Goal: Task Accomplishment & Management: Manage account settings

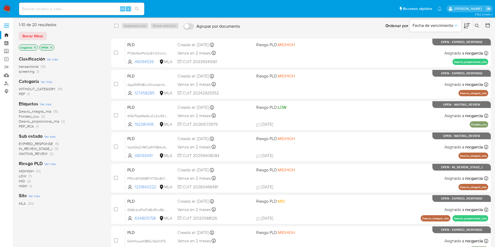
click at [478, 23] on button at bounding box center [478, 26] width 9 height 6
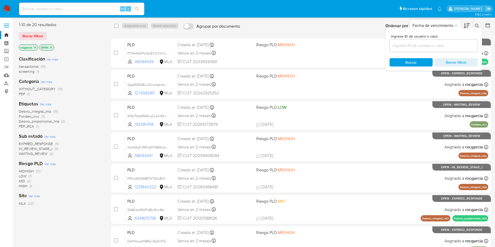
click at [437, 46] on input at bounding box center [434, 45] width 88 height 7
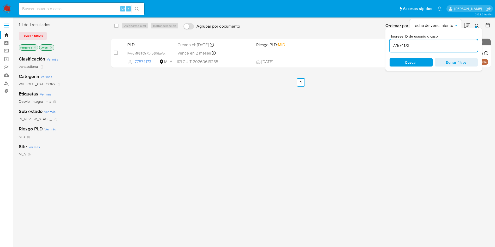
click at [476, 26] on icon at bounding box center [477, 26] width 4 height 4
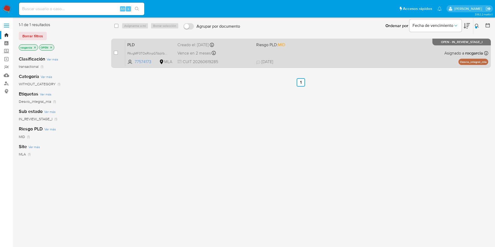
click at [317, 60] on span "12/08/2025 12/08/2025 11:20" at bounding box center [333, 62] width 154 height 6
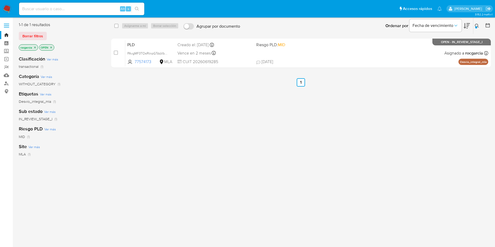
click at [476, 27] on div at bounding box center [476, 27] width 2 height 2
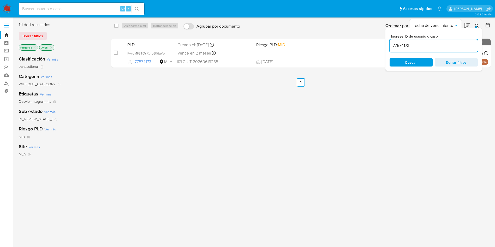
click at [405, 47] on input "77574173" at bounding box center [434, 45] width 88 height 7
click at [477, 24] on icon at bounding box center [477, 26] width 4 height 4
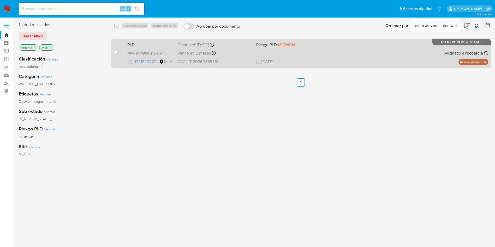
click at [345, 57] on div "PLD FP0wSFA1E98THT3DnBnTAX5H 1231840222 MLA Riesgo PLD: MIDHIGH Creado el: 12/0…" at bounding box center [306, 53] width 363 height 26
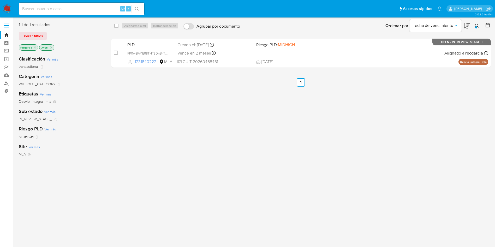
click at [476, 25] on icon at bounding box center [477, 26] width 4 height 4
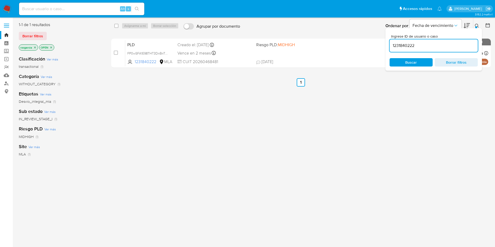
click at [421, 45] on input "1231840222" at bounding box center [434, 45] width 88 height 7
type input "127223731"
click at [476, 28] on div "Ingrese ID de usuario o caso 127223731 Buscar Borrar filtros" at bounding box center [434, 49] width 97 height 43
click at [477, 26] on div at bounding box center [476, 27] width 2 height 2
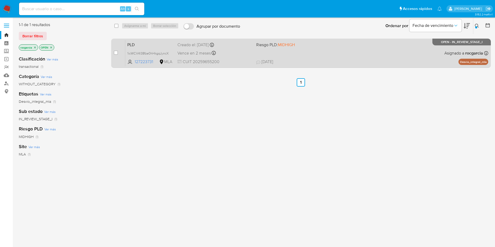
click at [287, 58] on div "PLD 1icWCV4l38fze0hHkgqJyncX 127223731 MLA Riesgo PLD: MIDHIGH Creado el: 12/07…" at bounding box center [306, 53] width 363 height 26
click at [116, 55] on input "checkbox" at bounding box center [116, 53] width 4 height 4
checkbox input "true"
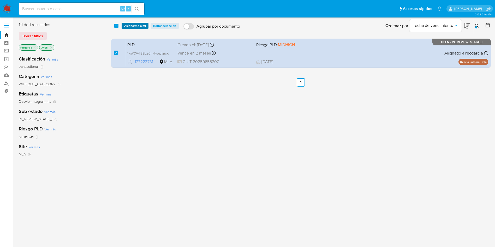
click at [131, 26] on span "Asignarme a mí" at bounding box center [135, 25] width 22 height 5
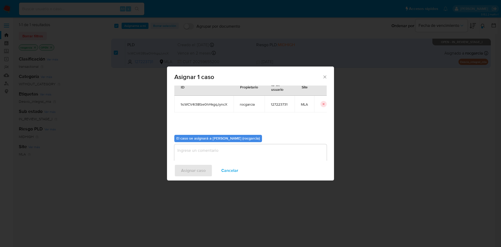
scroll to position [27, 0]
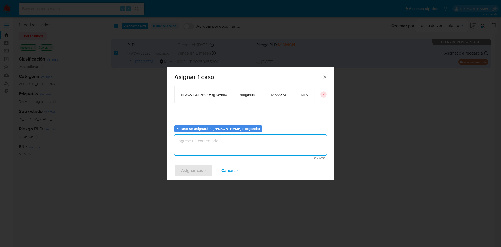
click at [210, 151] on textarea "assign-modal" at bounding box center [250, 145] width 152 height 21
click at [201, 170] on span "Asignar caso" at bounding box center [193, 170] width 25 height 11
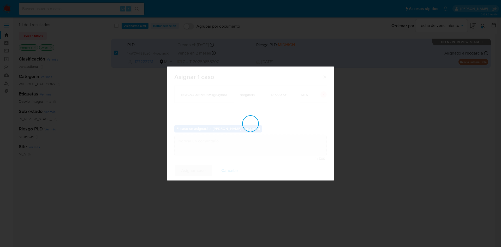
checkbox input "false"
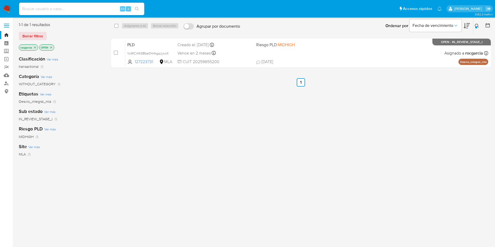
click at [478, 26] on icon at bounding box center [477, 26] width 4 height 4
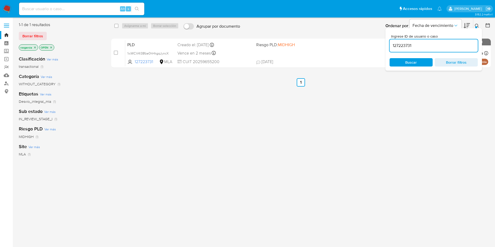
click at [438, 46] on input "127223731" at bounding box center [434, 45] width 88 height 7
type input "417285536"
click at [478, 24] on icon at bounding box center [477, 26] width 4 height 4
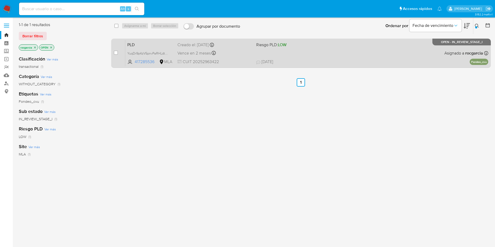
click at [314, 63] on span "12/08/2025 12/08/2025 15:15" at bounding box center [333, 62] width 154 height 6
click at [115, 51] on input "checkbox" at bounding box center [116, 53] width 4 height 4
checkbox input "true"
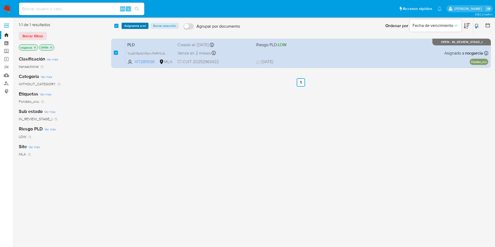
click at [132, 28] on span "Asignarme a mí" at bounding box center [135, 25] width 22 height 5
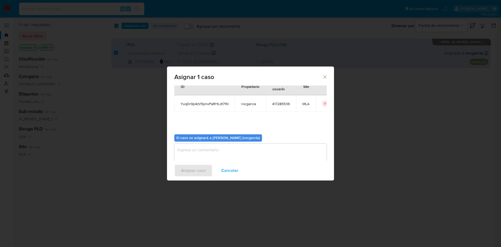
scroll to position [27, 0]
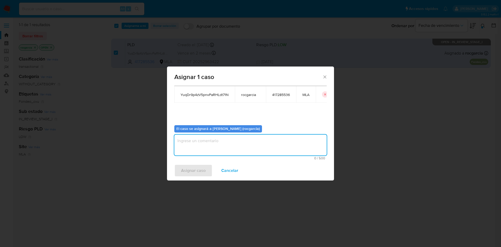
click at [196, 145] on textarea "assign-modal" at bounding box center [250, 145] width 152 height 21
click at [191, 168] on span "Asignar caso" at bounding box center [193, 170] width 25 height 11
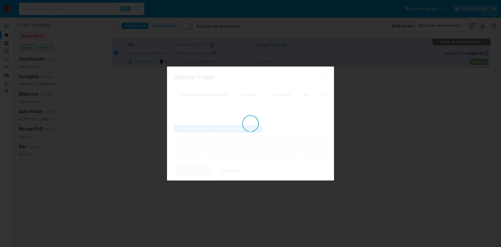
checkbox input "false"
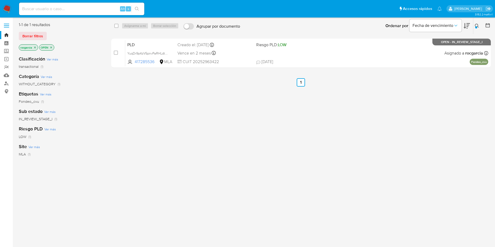
click at [477, 23] on button at bounding box center [478, 26] width 9 height 6
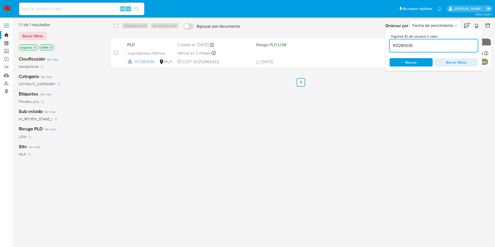
click at [443, 41] on div "417285536" at bounding box center [434, 45] width 88 height 13
click at [444, 45] on input "417285536" at bounding box center [434, 45] width 88 height 7
paste input "1581031252"
click at [477, 25] on icon at bounding box center [477, 26] width 4 height 4
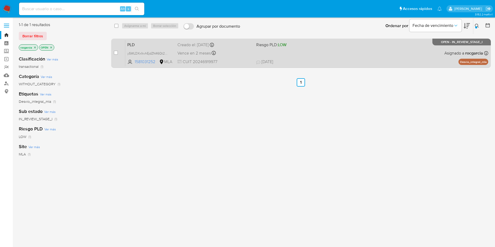
click at [301, 58] on div "PLD ySWLDXxIkvhEjdZN46Qt2K8P 1581031252 MLA Riesgo PLD: LOW Creado el: 12/07/20…" at bounding box center [306, 53] width 363 height 26
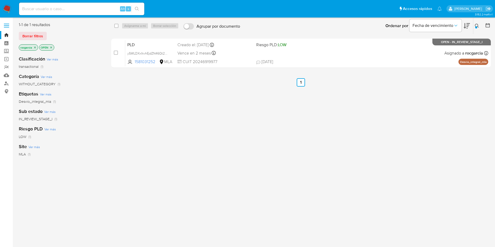
click at [474, 27] on button at bounding box center [478, 26] width 9 height 6
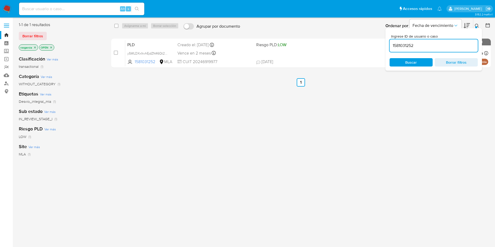
click at [437, 44] on input "1581031252" at bounding box center [434, 45] width 88 height 7
drag, startPoint x: 475, startPoint y: 30, endPoint x: 477, endPoint y: 27, distance: 3.2
click at [476, 28] on div "Ingrese ID de usuario o caso 158752837 Buscar Borrar filtros" at bounding box center [434, 49] width 97 height 43
click at [477, 26] on div at bounding box center [476, 27] width 2 height 2
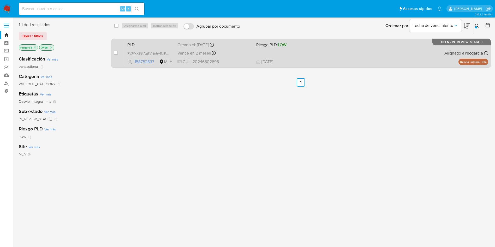
click at [310, 50] on div "PLD RVJPKK8BlAzjTVlSnhA8UPvg 158752837 MLA Riesgo PLD: LOW Creado el: 12/07/202…" at bounding box center [306, 53] width 363 height 26
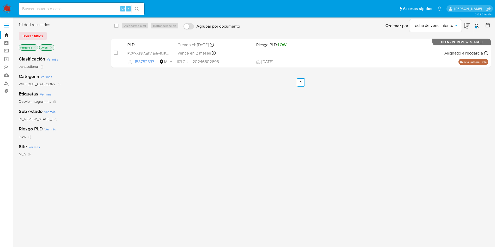
click at [478, 26] on icon at bounding box center [477, 26] width 4 height 4
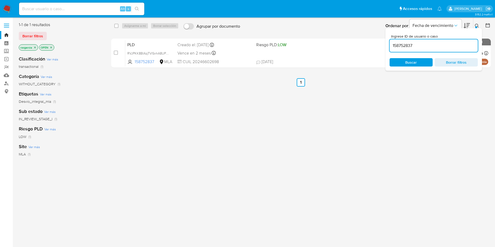
click at [415, 44] on input "158752837" at bounding box center [434, 45] width 88 height 7
click at [479, 25] on icon at bounding box center [477, 26] width 4 height 4
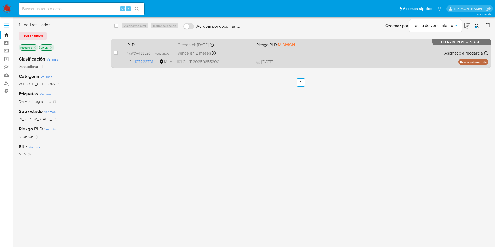
click at [341, 53] on div "PLD 1icWCV4l38fze0hHkgqJyncX 127223731 MLA Riesgo PLD: MIDHIGH Creado el: 12/07…" at bounding box center [306, 53] width 363 height 26
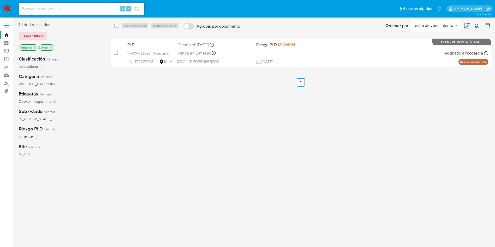
click at [479, 24] on icon at bounding box center [477, 26] width 4 height 4
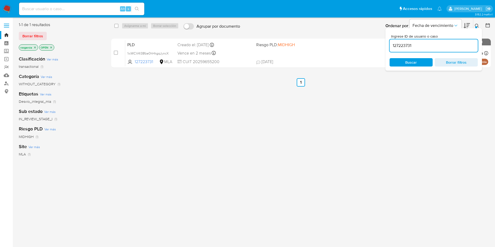
click at [429, 44] on input "127223731" at bounding box center [434, 45] width 88 height 7
click at [52, 46] on icon "close-filter" at bounding box center [51, 47] width 3 height 3
click at [475, 26] on icon at bounding box center [477, 26] width 4 height 4
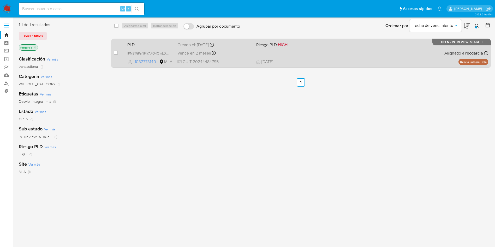
click at [317, 52] on div "PLD lPM5T5PaNFlYAPO4OmLDof7L 1032773140 MLA Riesgo PLD: HIGH Creado el: 12/07/2…" at bounding box center [306, 53] width 363 height 26
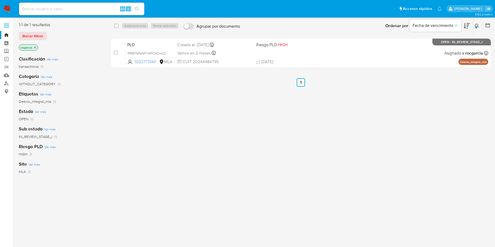
click at [479, 26] on icon at bounding box center [477, 26] width 4 height 4
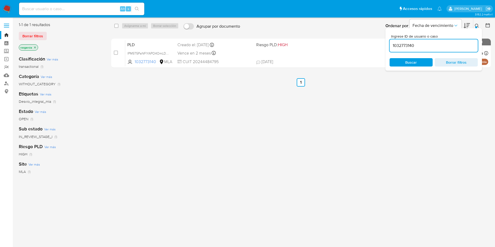
click at [436, 44] on input "1032773140" at bounding box center [434, 45] width 88 height 7
type input "272210360"
click at [478, 23] on button at bounding box center [478, 26] width 9 height 6
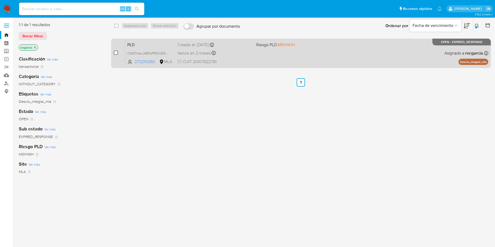
click at [116, 54] on input "checkbox" at bounding box center [116, 53] width 4 height 4
checkbox input "true"
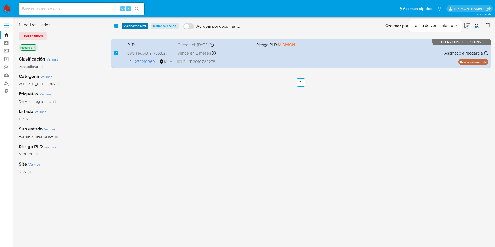
click at [136, 27] on span "Asignarme a mí" at bounding box center [135, 25] width 22 height 5
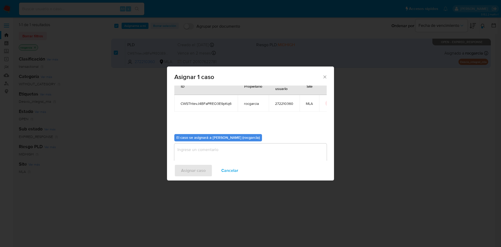
scroll to position [27, 0]
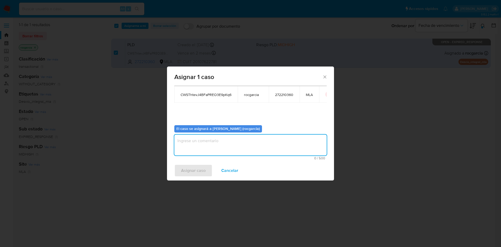
click at [193, 147] on textarea "assign-modal" at bounding box center [250, 145] width 152 height 21
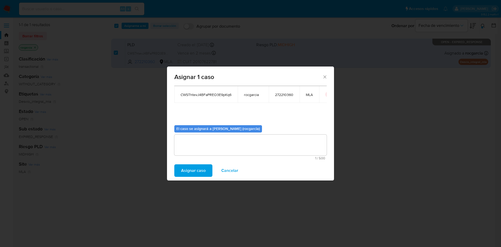
click at [197, 170] on span "Asignar caso" at bounding box center [193, 170] width 25 height 11
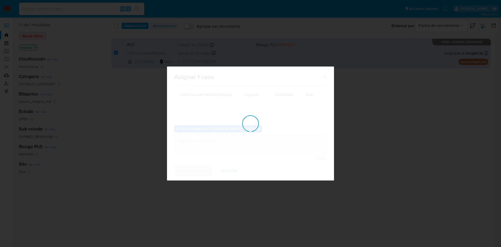
checkbox input "false"
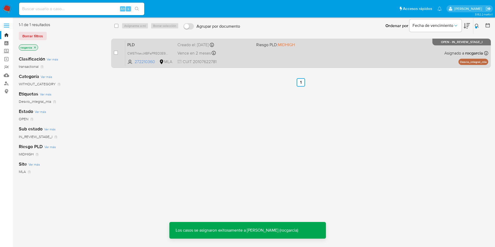
click at [259, 55] on div "PLD CWSThtevJ4BFaPREO3E9pKq6 272210360 MLA Riesgo PLD: MIDHIGH Creado el: 12/07…" at bounding box center [306, 53] width 363 height 26
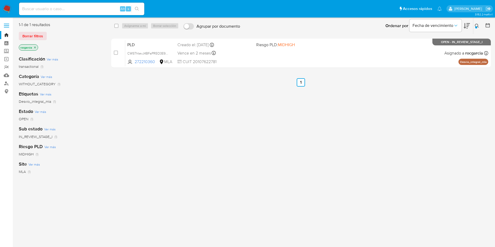
click at [475, 23] on button at bounding box center [478, 26] width 9 height 6
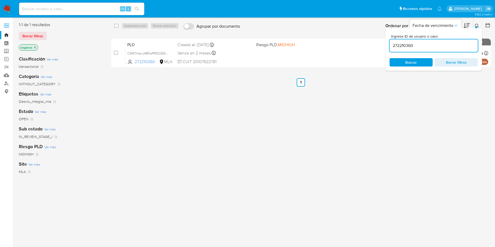
click at [403, 44] on input "272210360" at bounding box center [434, 45] width 88 height 7
type input "46094539"
click at [478, 25] on icon at bounding box center [477, 26] width 4 height 4
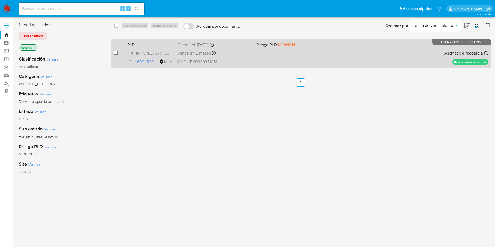
click at [115, 53] on input "checkbox" at bounding box center [116, 53] width 4 height 4
checkbox input "true"
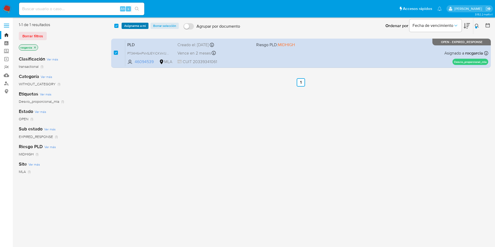
click at [133, 24] on span "Asignarme a mí" at bounding box center [135, 25] width 22 height 5
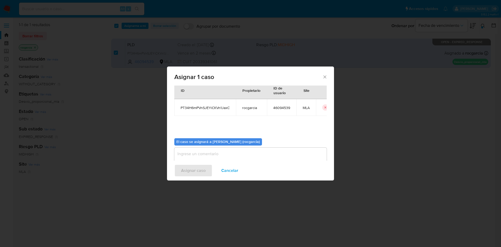
scroll to position [27, 0]
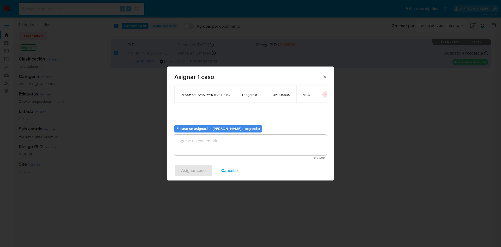
click at [194, 146] on textarea "assign-modal" at bounding box center [250, 145] width 152 height 21
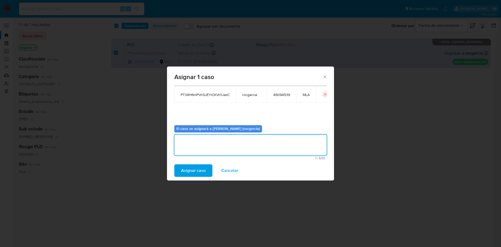
click at [195, 169] on span "Asignar caso" at bounding box center [193, 170] width 25 height 11
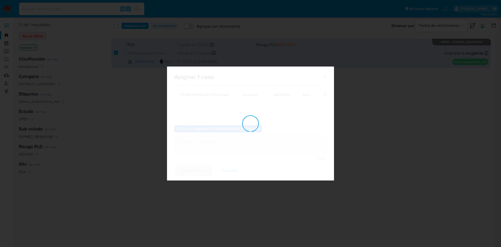
checkbox input "false"
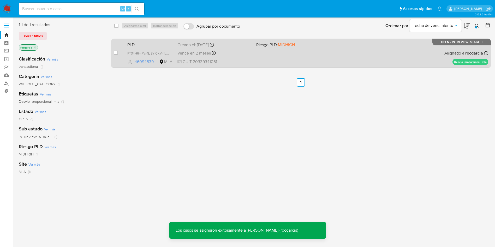
click at [248, 58] on div "PLD PT34H6mPVnSJEYiCKVn1JaxC 46094539 MLA Riesgo PLD: MIDHIGH Creado el: 12/07/…" at bounding box center [306, 53] width 363 height 26
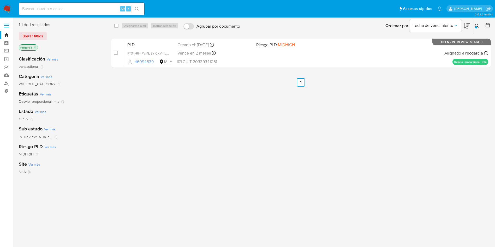
click at [477, 24] on icon at bounding box center [477, 26] width 4 height 4
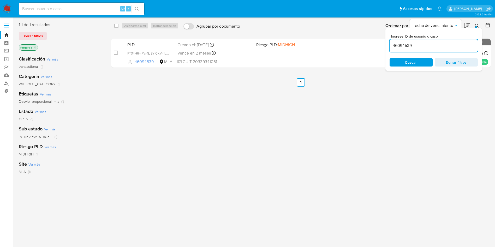
click at [445, 48] on input "46094539" at bounding box center [434, 45] width 88 height 7
type input "48093451"
click at [478, 24] on icon at bounding box center [477, 26] width 4 height 4
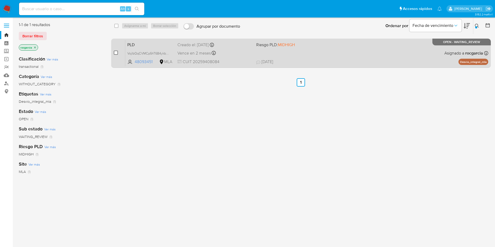
click at [115, 52] on input "checkbox" at bounding box center [116, 53] width 4 height 4
checkbox input "true"
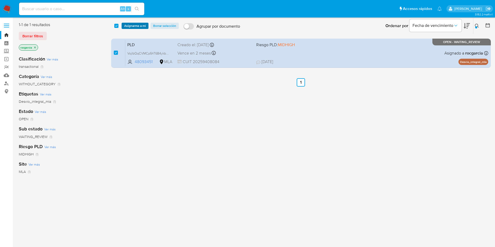
click at [138, 26] on span "Asignarme a mí" at bounding box center [135, 25] width 22 height 5
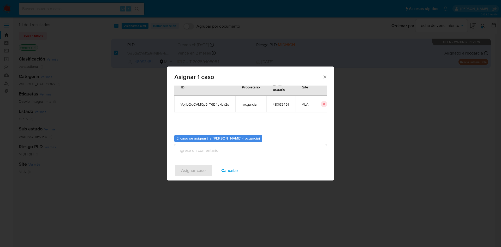
scroll to position [27, 0]
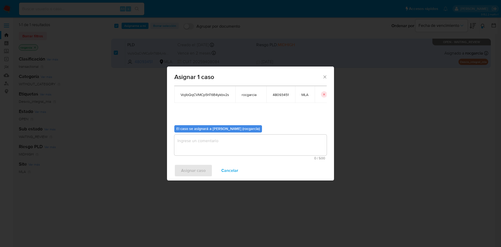
click at [241, 149] on textarea "assign-modal" at bounding box center [250, 145] width 152 height 21
click at [200, 173] on span "Asignar caso" at bounding box center [193, 170] width 25 height 11
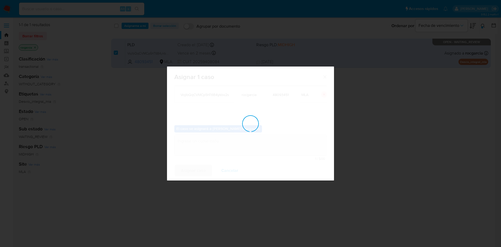
checkbox input "false"
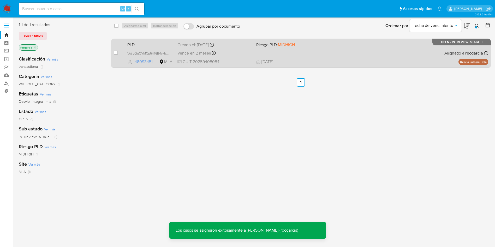
click at [349, 44] on div "PLD VojlbQqCVMCp5hT6B4ykbv2s 48093451 MLA Riesgo PLD: MIDHIGH Creado el: 12/07/…" at bounding box center [306, 53] width 363 height 26
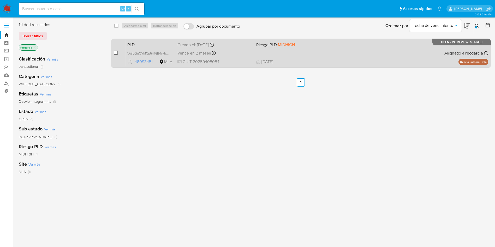
click at [117, 53] on input "checkbox" at bounding box center [116, 53] width 4 height 4
checkbox input "true"
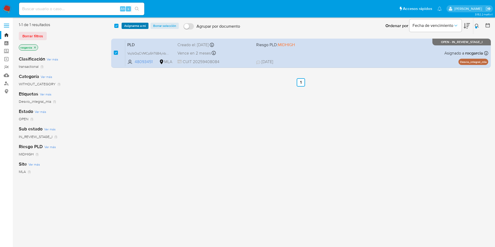
click at [134, 25] on span "Asignarme a mí" at bounding box center [135, 25] width 22 height 5
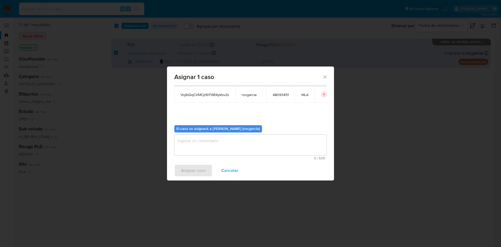
click at [215, 142] on textarea "assign-modal" at bounding box center [250, 145] width 152 height 21
click at [192, 175] on span "Asignar caso" at bounding box center [193, 170] width 25 height 11
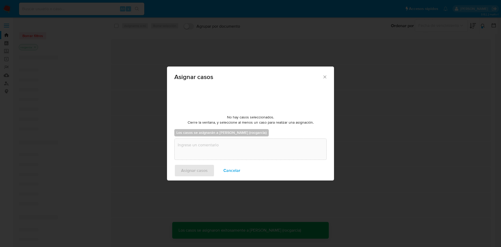
checkbox input "false"
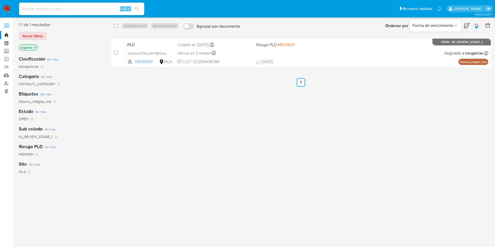
drag, startPoint x: 476, startPoint y: 25, endPoint x: 470, endPoint y: 30, distance: 7.8
click at [476, 25] on icon at bounding box center [477, 26] width 4 height 4
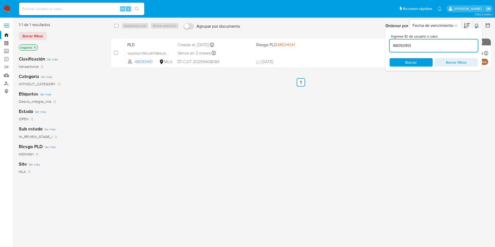
click at [416, 49] on input "48093451" at bounding box center [434, 45] width 88 height 7
type input "141064391"
click at [480, 25] on button at bounding box center [478, 26] width 9 height 6
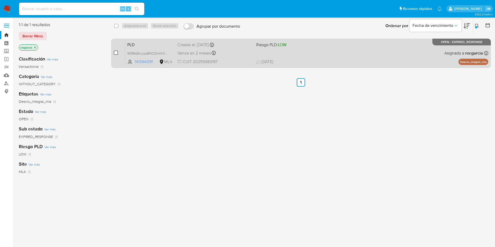
click at [117, 52] on input "checkbox" at bounding box center [116, 53] width 4 height 4
checkbox input "true"
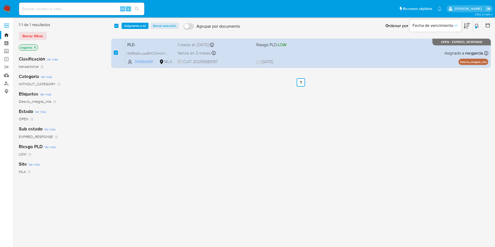
click at [132, 30] on div "select-all-cases-checkbox Asignarme a mí Borrar selección Agrupar por documento…" at bounding box center [301, 26] width 380 height 16
click at [133, 27] on span "Asignarme a mí" at bounding box center [135, 25] width 22 height 5
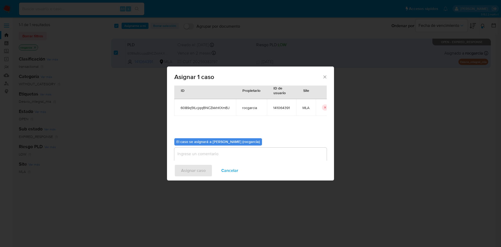
scroll to position [27, 0]
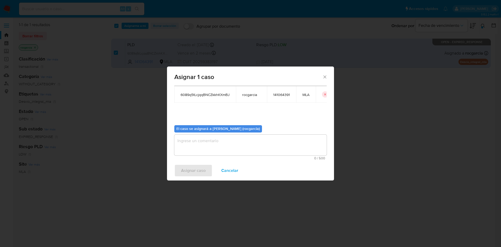
click at [196, 143] on textarea "assign-modal" at bounding box center [250, 145] width 152 height 21
click at [197, 166] on span "Asignar caso" at bounding box center [193, 170] width 25 height 11
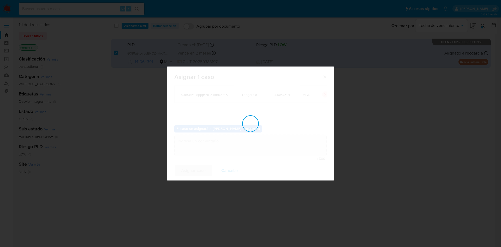
checkbox input "false"
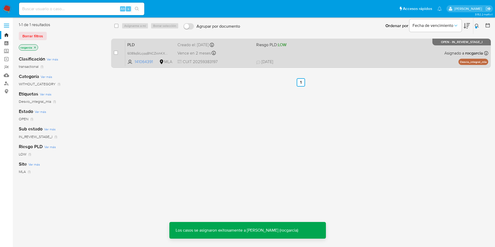
click at [312, 58] on div "PLD 6089q5tLcjqqBNCZkkhKXmBJ 141064391 MLA Riesgo PLD: LOW Creado el: 12/07/202…" at bounding box center [306, 53] width 363 height 26
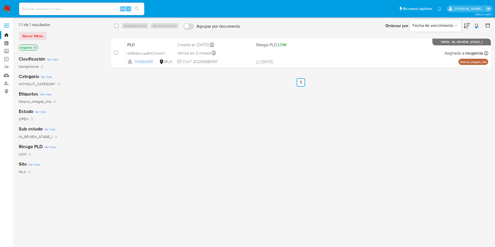
click at [476, 27] on div at bounding box center [476, 27] width 2 height 2
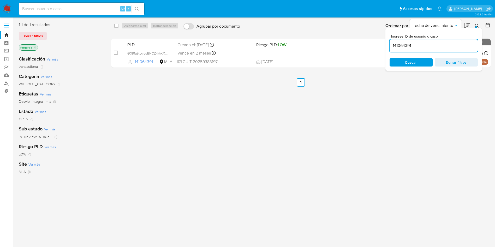
click at [442, 45] on input "141064391" at bounding box center [434, 45] width 88 height 7
type input "1481252226"
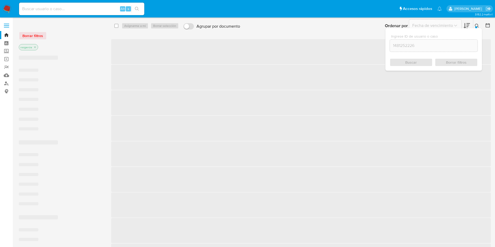
click at [475, 27] on icon at bounding box center [477, 26] width 4 height 4
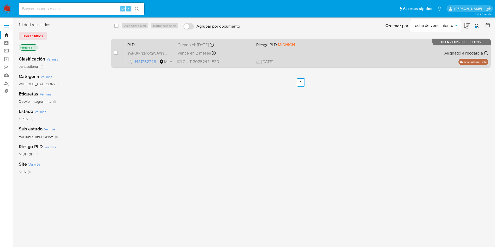
click at [113, 53] on div "case-item-checkbox No es posible asignar el caso PLD S1gHgRNf32AOCjPcJW83Bjtg 1…" at bounding box center [301, 53] width 380 height 29
click at [116, 52] on input "checkbox" at bounding box center [116, 53] width 4 height 4
checkbox input "true"
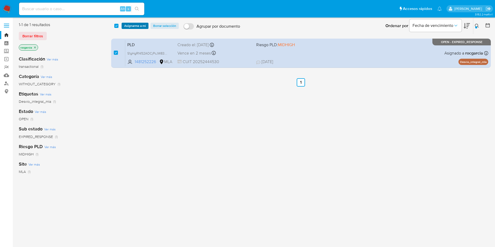
click at [136, 24] on span "Asignarme a mí" at bounding box center [135, 25] width 22 height 5
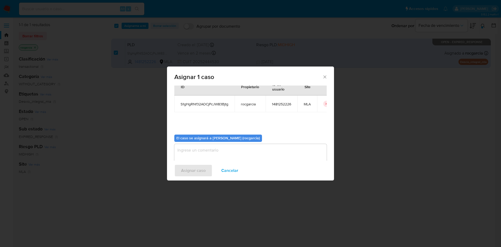
scroll to position [27, 0]
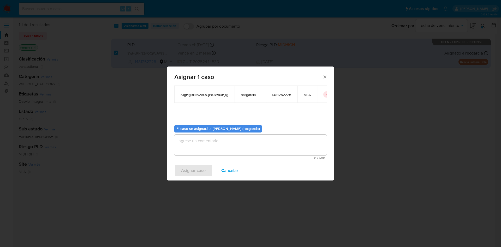
click at [190, 143] on textarea "assign-modal" at bounding box center [250, 145] width 152 height 21
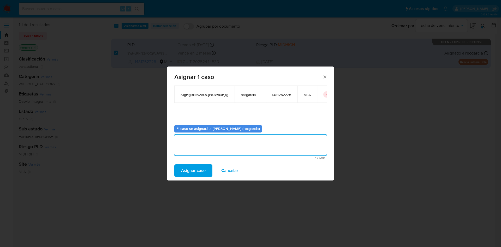
click at [192, 168] on span "Asignar caso" at bounding box center [193, 170] width 25 height 11
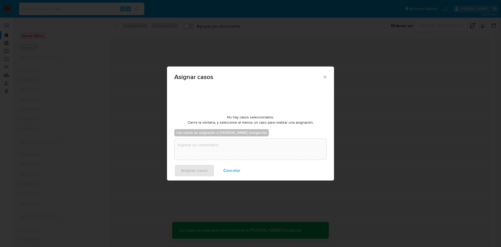
checkbox input "false"
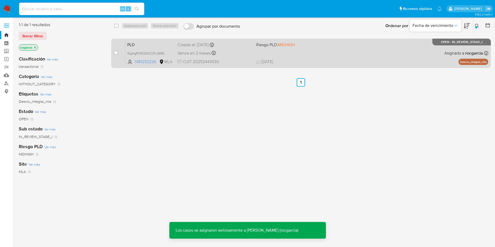
click at [341, 56] on div "PLD S1gHgRNf32AOCjPcJW83Bjtg 1481252226 MLA Riesgo PLD: MIDHIGH Creado el: 12/0…" at bounding box center [306, 53] width 363 height 26
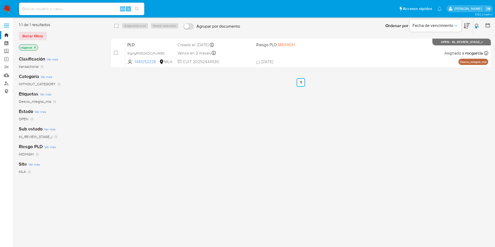
click at [477, 25] on icon at bounding box center [477, 26] width 4 height 4
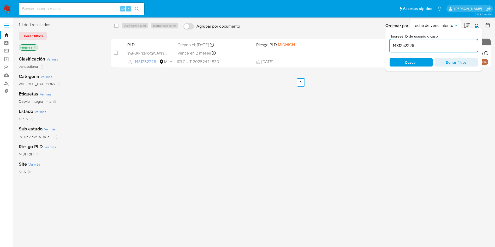
click at [437, 46] on input "1481252226" at bounding box center [434, 45] width 88 height 7
type input "167921878"
click at [476, 24] on icon at bounding box center [477, 26] width 4 height 4
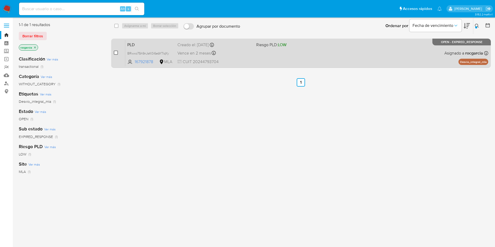
click at [115, 53] on input "checkbox" at bounding box center [116, 53] width 4 height 4
checkbox input "true"
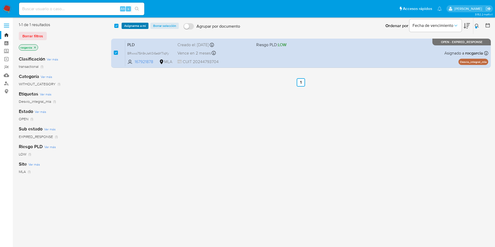
click at [137, 28] on span "Asignarme a mí" at bounding box center [135, 25] width 22 height 5
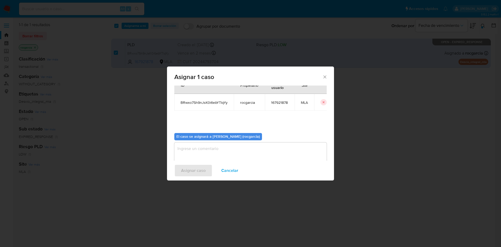
scroll to position [27, 0]
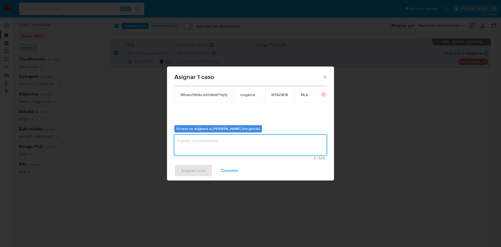
click at [206, 148] on textarea "assign-modal" at bounding box center [250, 145] width 152 height 21
click at [196, 171] on span "Asignar caso" at bounding box center [193, 170] width 25 height 11
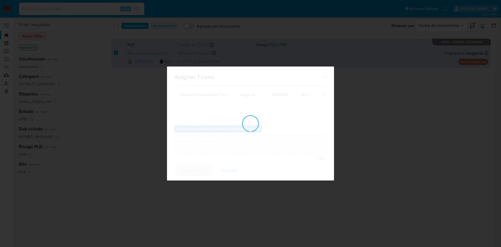
checkbox input "false"
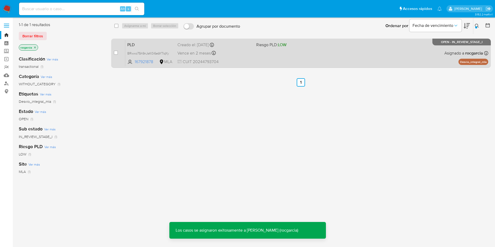
click at [299, 61] on div "PLD BRwxo7Sh9nJsK0i6ebYTlqYy 167921878 MLA Riesgo PLD: LOW Creado el: 12/07/202…" at bounding box center [306, 53] width 363 height 26
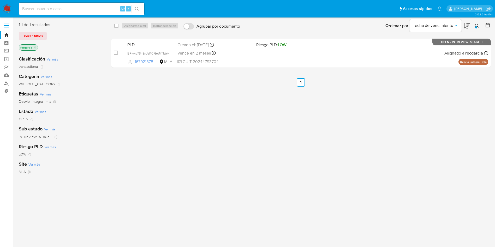
click at [476, 23] on button at bounding box center [478, 26] width 9 height 6
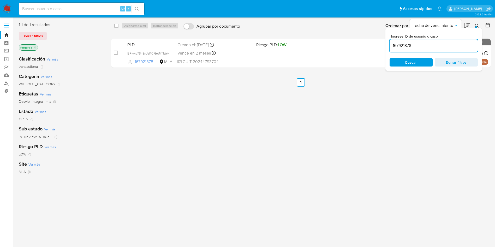
click at [443, 44] on input "167921878" at bounding box center [434, 45] width 88 height 7
type input "127458285"
click at [475, 27] on div at bounding box center [476, 27] width 2 height 2
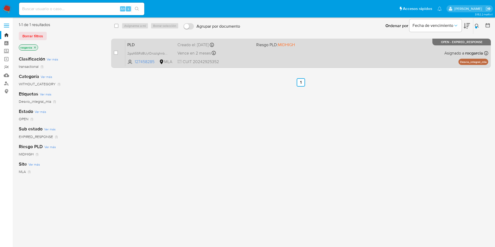
click at [117, 55] on div "case-item-checkbox" at bounding box center [116, 52] width 4 height 5
click at [114, 52] on input "checkbox" at bounding box center [116, 53] width 4 height 4
checkbox input "true"
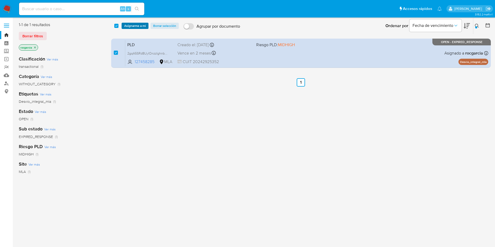
click at [131, 28] on span "Asignarme a mí" at bounding box center [135, 25] width 22 height 5
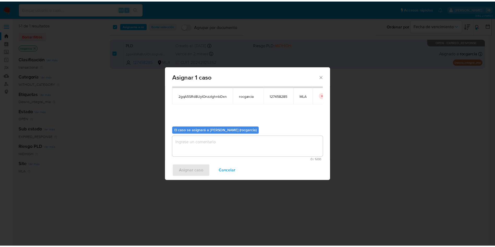
scroll to position [27, 0]
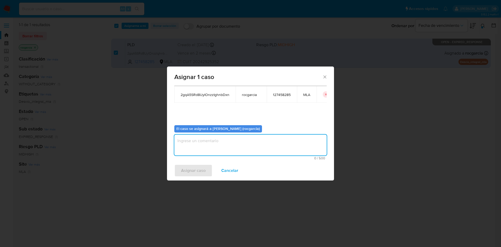
click at [214, 149] on textarea "assign-modal" at bounding box center [250, 145] width 152 height 21
click at [203, 168] on span "Asignar caso" at bounding box center [193, 170] width 25 height 11
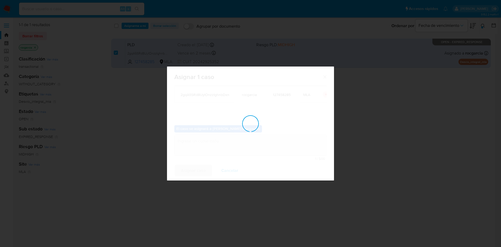
checkbox input "false"
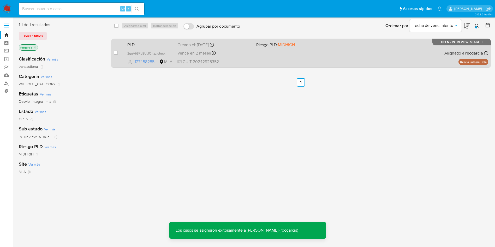
click at [290, 54] on div "PLD 2gqA5SRd8UyIOnzzIghnbDxn 127458285 MLA Riesgo PLD: MIDHIGH Creado el: 12/07…" at bounding box center [306, 53] width 363 height 26
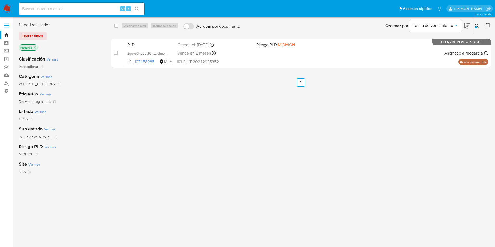
click at [8, 4] on img at bounding box center [7, 8] width 9 height 9
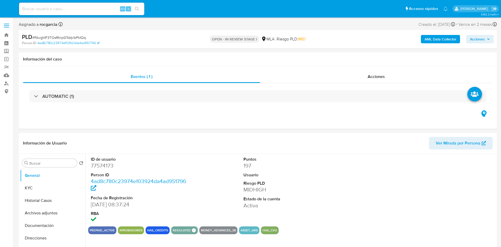
select select "10"
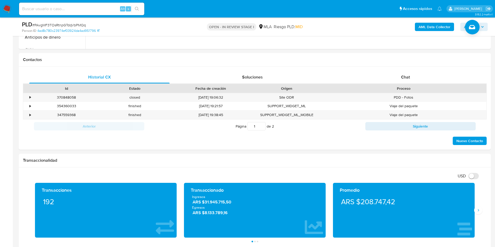
scroll to position [157, 0]
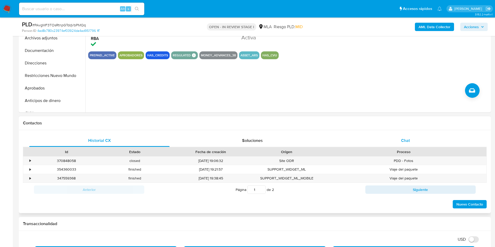
click at [403, 138] on span "Chat" at bounding box center [405, 141] width 9 height 6
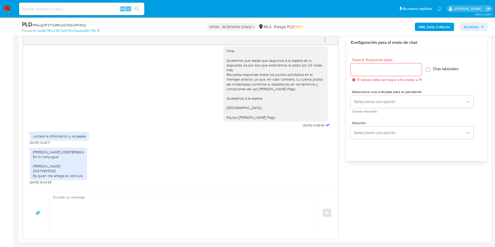
scroll to position [313, 0]
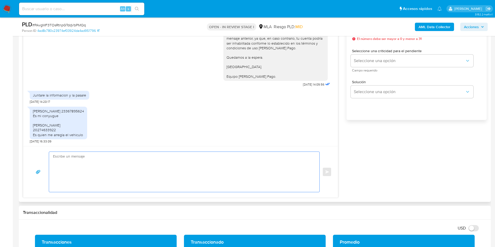
click at [96, 166] on textarea at bounding box center [183, 172] width 260 height 40
type textarea "u"
click at [134, 169] on textarea "Buenos días, En este caso, quedamos a la espera de la documnetación que permita…" at bounding box center [183, 172] width 260 height 40
click at [0, 0] on lt-span "docum en tación" at bounding box center [0, 0] width 0 height 0
drag, startPoint x: 67, startPoint y: 169, endPoint x: 91, endPoint y: 167, distance: 24.3
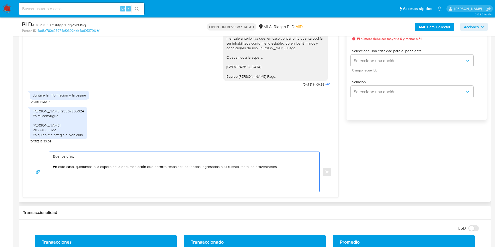
click at [91, 167] on textarea "Buenos días, En este caso, quedamos a la espera de la documentación que permita…" at bounding box center [183, 172] width 260 height 40
drag, startPoint x: 108, startPoint y: 168, endPoint x: 162, endPoint y: 167, distance: 54.0
click at [162, 167] on textarea "Buenos días, En este caso, quedamos a la espera de la documentación que permita…" at bounding box center [183, 172] width 260 height 40
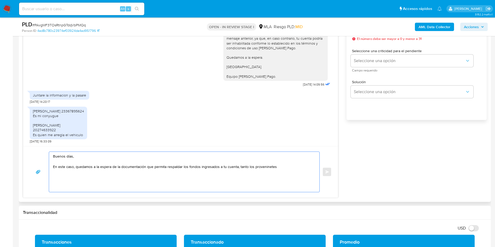
drag, startPoint x: 186, startPoint y: 167, endPoint x: 218, endPoint y: 165, distance: 32.2
click at [218, 165] on textarea "Buenos días, En este caso, quedamos a la espera de la documentación que permita…" at bounding box center [183, 172] width 260 height 40
click at [260, 168] on textarea "Buenos días, En este caso, quedamos a la espera de la documentación que permita…" at bounding box center [183, 172] width 260 height 40
click at [0, 0] on lt-span "proveni en tes" at bounding box center [0, 0] width 0 height 0
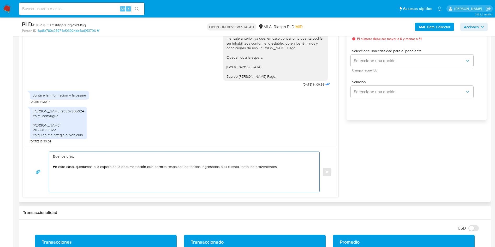
click at [285, 172] on textarea "Buenos días, En este caso, quedamos a la espera de la documentación que permita…" at bounding box center [183, 172] width 260 height 40
click at [79, 174] on textarea "Buenos días, En este caso, quedamos a la espera de la documentación que permita…" at bounding box center [183, 172] width 260 height 40
click at [0, 0] on lt-span "proveni en tes" at bounding box center [0, 0] width 0 height 0
click at [131, 174] on textarea "Buenos días, En este caso, quedamos a la espera de la documentación que permita…" at bounding box center [183, 172] width 260 height 40
paste textarea "Daiana Fernanda Hoffmann"
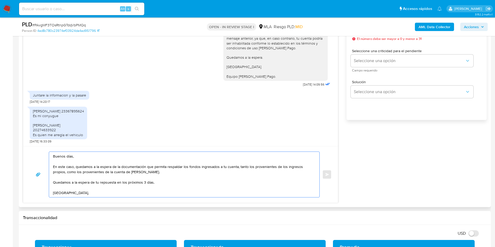
click at [109, 184] on textarea "Buenos días, En este caso, quedamos a la espera de la documentación que permita…" at bounding box center [183, 174] width 260 height 45
click at [0, 0] on lt-span "re sp uesta" at bounding box center [0, 0] width 0 height 0
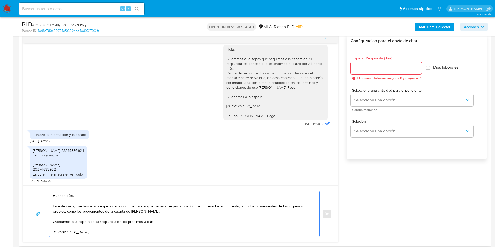
scroll to position [235, 0]
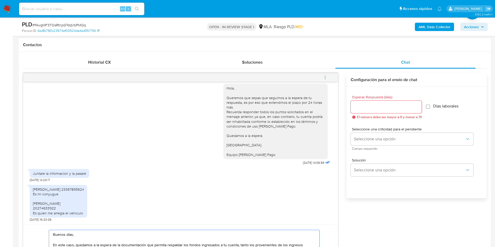
type textarea "Buenos días, En este caso, quedamos a la espera de la documentación que permita…"
click at [380, 107] on input "Esperar Respuesta (días)" at bounding box center [386, 107] width 71 height 7
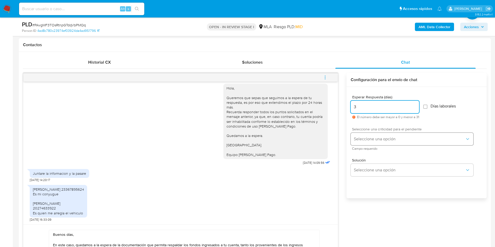
type input "3"
click at [371, 137] on span "Seleccione una opción" at bounding box center [409, 139] width 111 height 5
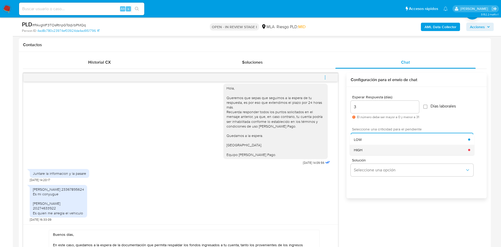
click at [372, 153] on div "HIGH" at bounding box center [411, 150] width 114 height 10
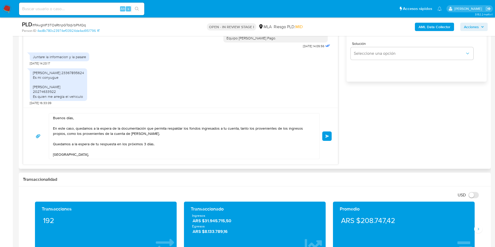
scroll to position [352, 0]
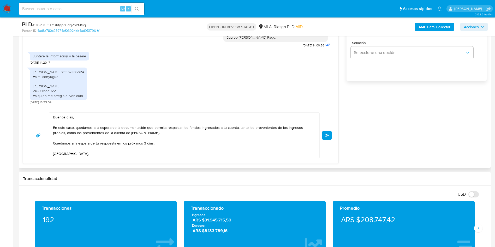
click at [187, 152] on textarea "Buenos días, En este caso, quedamos a la espera de la documentación que permita…" at bounding box center [183, 135] width 260 height 45
click at [330, 137] on button "Enviar" at bounding box center [326, 135] width 9 height 9
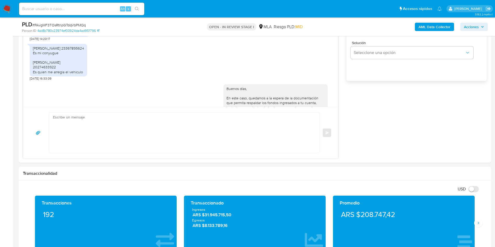
scroll to position [725, 0]
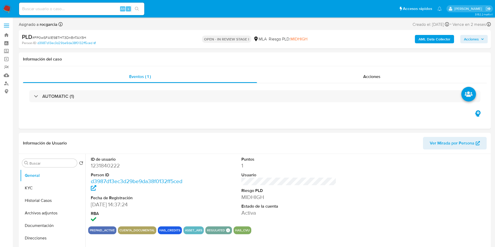
select select "10"
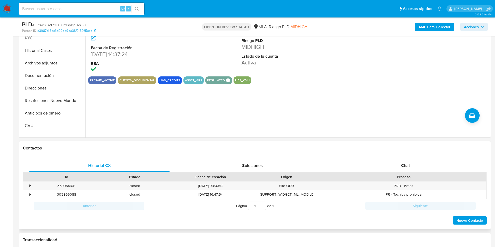
scroll to position [157, 0]
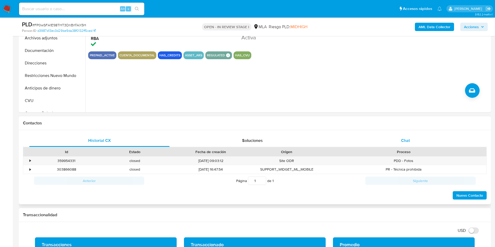
drag, startPoint x: 394, startPoint y: 142, endPoint x: 373, endPoint y: 142, distance: 20.6
click at [394, 141] on div "Chat" at bounding box center [405, 140] width 140 height 13
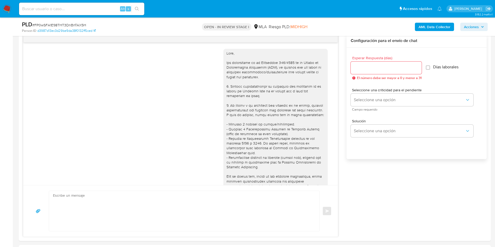
scroll to position [546, 0]
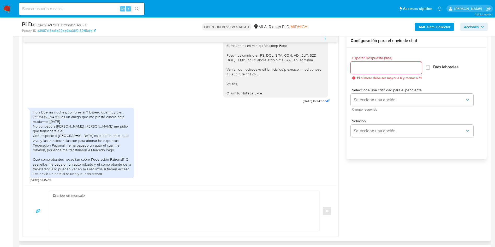
click at [80, 204] on textarea at bounding box center [183, 211] width 260 height 40
click at [84, 205] on textarea "Buenos días. En este caso, te soliictamos que nos aportes la póliza" at bounding box center [183, 211] width 260 height 40
click at [0, 0] on lt-strong "ci" at bounding box center [0, 0] width 0 height 0
drag, startPoint x: 63, startPoint y: 207, endPoint x: 92, endPoint y: 212, distance: 28.5
click at [92, 212] on textarea "Buenos días. En este caso, te solicitamos que nos aportes la póliza" at bounding box center [183, 211] width 260 height 40
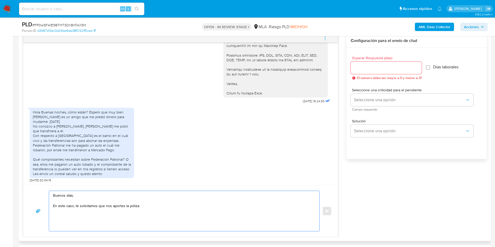
click at [92, 212] on textarea "Buenos días. En este caso, te solicitamos que nos aportes la póliza" at bounding box center [183, 211] width 260 height 40
click at [111, 212] on textarea "Buenos días. En este caso, te solicitamos que nos aportes la póliza" at bounding box center [183, 211] width 260 height 40
click at [150, 209] on textarea "Buenos días. En este caso, te solicitamos que nos aportes la póliza" at bounding box center [183, 211] width 260 height 40
paste textarea "Federacion Patronal Seguros Sau"
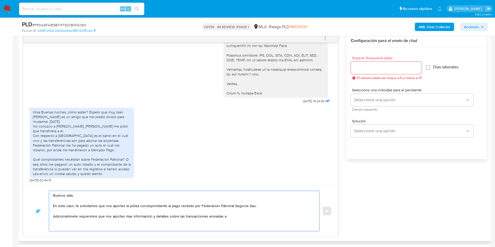
click at [63, 219] on textarea "Buenos días. En este caso, te solicitamos que nos aportes la póliza correspondi…" at bounding box center [183, 211] width 260 height 40
click at [0, 0] on lt-span "Adicionalm en te" at bounding box center [0, 0] width 0 height 0
click at [126, 216] on textarea "Buenos días. En este caso, te solicitamos que nos aportes la póliza correspondi…" at bounding box center [183, 211] width 260 height 40
click at [129, 218] on textarea "Buenos días. En este caso, te solicitamos que nos aportes la póliza correspondi…" at bounding box center [183, 211] width 260 height 40
click at [0, 0] on lt-strong "á" at bounding box center [0, 0] width 0 height 0
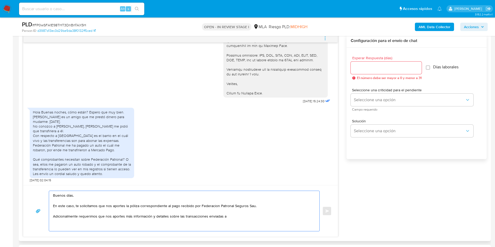
click at [62, 216] on textarea "Buenos días. En este caso, te solicitamos que nos aportes la póliza correspondi…" at bounding box center [183, 211] width 260 height 40
drag, startPoint x: 73, startPoint y: 217, endPoint x: 58, endPoint y: 217, distance: 15.7
click at [56, 218] on textarea "Buenos días. En este caso, te solicitamos que nos aportes la póliza correspondi…" at bounding box center [183, 211] width 260 height 40
click at [60, 217] on textarea "Buenos días. En este caso, te solicitamos que nos aportes la póliza correspondi…" at bounding box center [183, 211] width 260 height 40
click at [60, 215] on textarea "Buenos días. En este caso, te solicitamos que nos aportes la póliza correspondi…" at bounding box center [183, 211] width 260 height 40
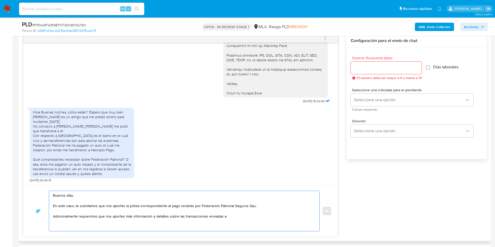
click at [67, 218] on textarea "Buenos días. En este caso, te solicitamos que nos aportes la póliza correspondi…" at bounding box center [183, 211] width 260 height 40
click at [0, 0] on lt-span "Adicionalmente ," at bounding box center [0, 0] width 0 height 0
click at [226, 217] on textarea "Buenos días. En este caso, te solicitamos que nos aportes la póliza correspondi…" at bounding box center [183, 211] width 260 height 40
click at [239, 220] on textarea "Buenos días. En este caso, te solicitamos que nos aportes la póliza correspondi…" at bounding box center [183, 211] width 260 height 40
paste textarea "Elian Roy Peinado - CUIT 20340702191 (Servicios de financiación y actividades f…"
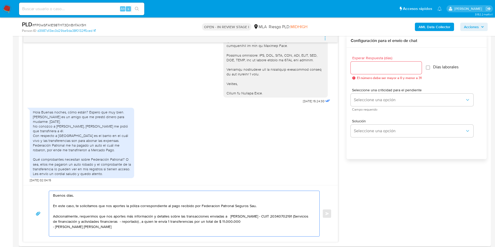
drag, startPoint x: 258, startPoint y: 217, endPoint x: 246, endPoint y: 224, distance: 13.7
click at [246, 224] on textarea "Buenos días. En este caso, te solicitamos que nos aportes la póliza correspondi…" at bounding box center [183, 213] width 260 height 45
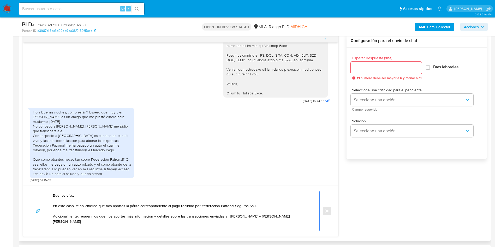
click at [228, 217] on textarea "Buenos días. En este caso, te solicitamos que nos aportes la póliza correspondi…" at bounding box center [183, 211] width 260 height 40
drag, startPoint x: 149, startPoint y: 218, endPoint x: 180, endPoint y: 217, distance: 30.8
click at [180, 217] on textarea "Buenos días. En este caso, te solicitamos que nos aportes la póliza correspondi…" at bounding box center [183, 211] width 260 height 40
click at [310, 218] on textarea "Buenos días. En este caso, te solicitamos que nos aportes la póliza correspondi…" at bounding box center [183, 211] width 260 height 40
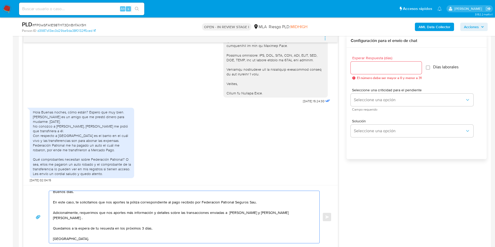
scroll to position [12, 0]
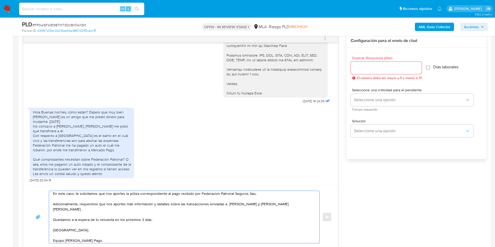
click at [102, 219] on textarea "Buenos días. En este caso, te solicitamos que nos aportes la póliza correspondi…" at bounding box center [183, 217] width 260 height 52
click at [0, 0] on lt-span "respuesta" at bounding box center [0, 0] width 0 height 0
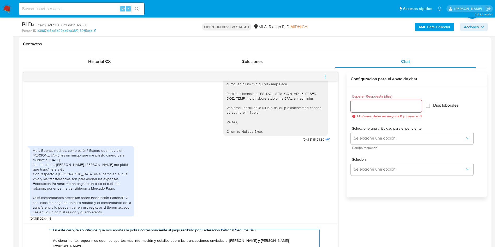
scroll to position [196, 0]
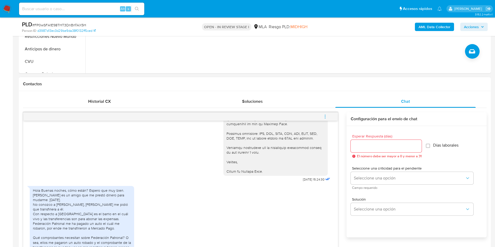
type textarea "Buenos días. En este caso, te solicitamos que nos aportes la póliza correspondi…"
click at [383, 151] on div at bounding box center [386, 146] width 71 height 13
click at [381, 148] on input "Esperar Respuesta (días)" at bounding box center [386, 146] width 71 height 7
type input "3"
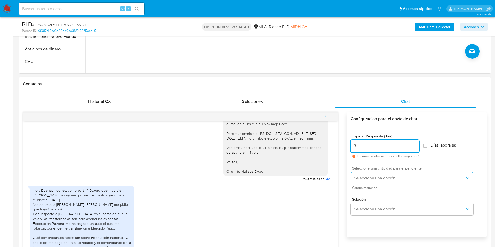
click at [374, 178] on span "Seleccione una opción" at bounding box center [409, 178] width 111 height 5
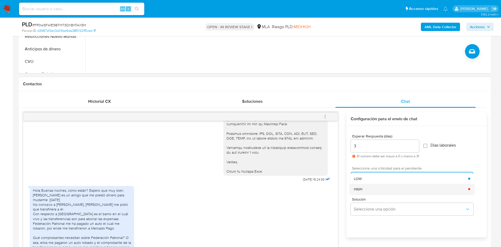
click at [373, 187] on div "HIGH" at bounding box center [411, 189] width 114 height 10
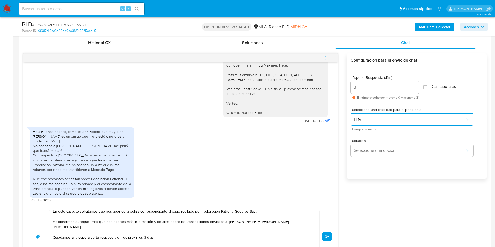
scroll to position [313, 0]
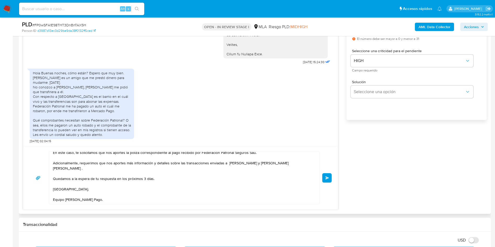
click at [327, 176] on span "Enviar" at bounding box center [328, 177] width 4 height 3
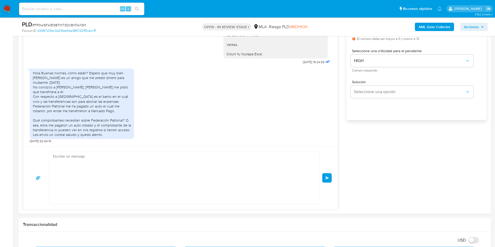
scroll to position [0, 0]
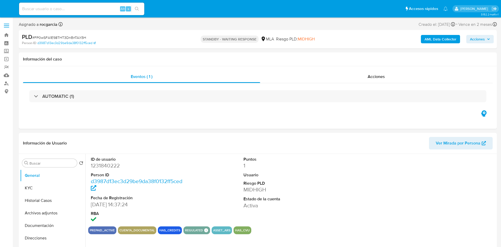
select select "10"
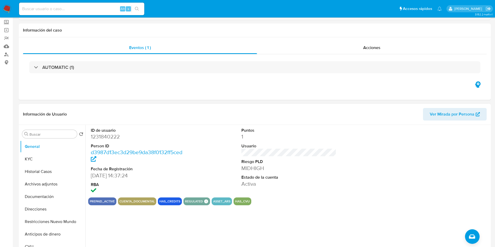
scroll to position [78, 0]
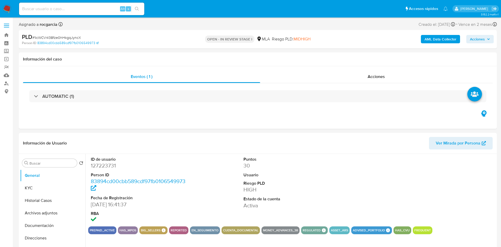
select select "10"
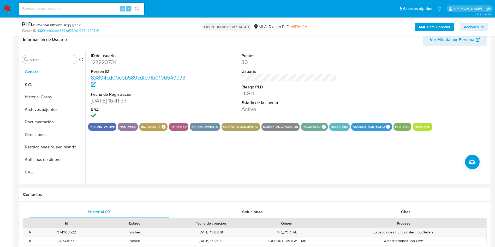
scroll to position [196, 0]
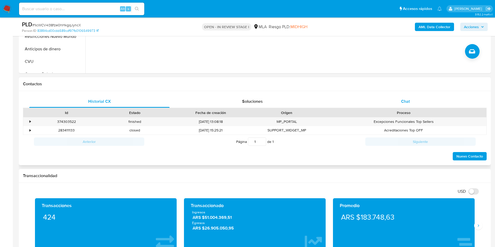
click at [405, 100] on span "Chat" at bounding box center [405, 101] width 9 height 6
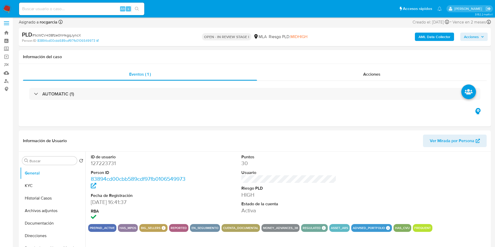
scroll to position [0, 0]
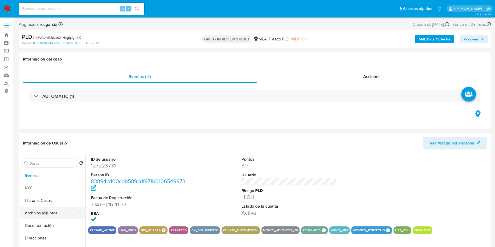
click at [42, 215] on button "Archivos adjuntos" at bounding box center [50, 213] width 61 height 13
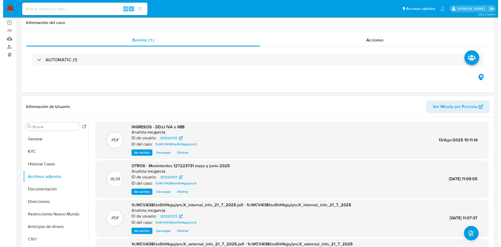
scroll to position [78, 0]
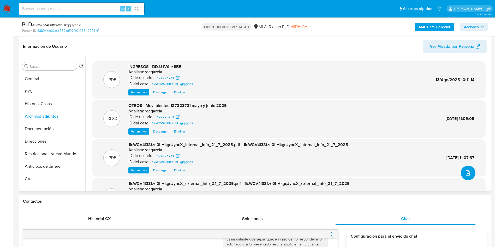
click at [463, 177] on button "upload-file" at bounding box center [468, 173] width 15 height 15
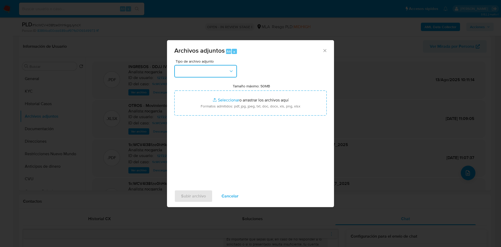
click at [207, 74] on button "button" at bounding box center [205, 71] width 63 height 13
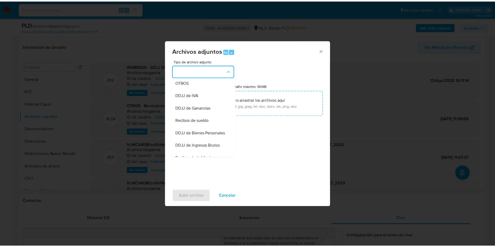
scroll to position [117, 0]
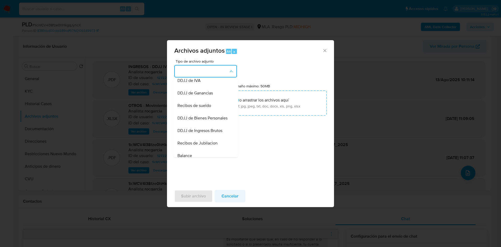
click at [237, 195] on span "Cancelar" at bounding box center [230, 196] width 17 height 11
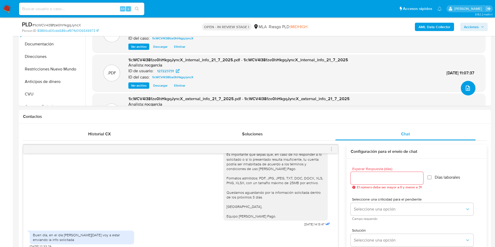
scroll to position [313, 0]
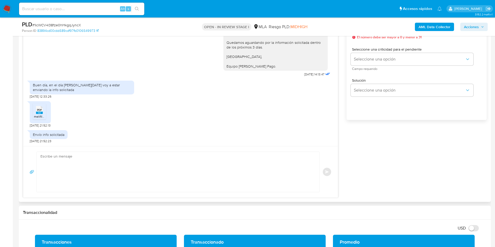
click at [68, 158] on textarea at bounding box center [176, 172] width 273 height 40
paste textarea "Muchas gracias por la respuesta. Analizamos tu caso y notamos que la informació…"
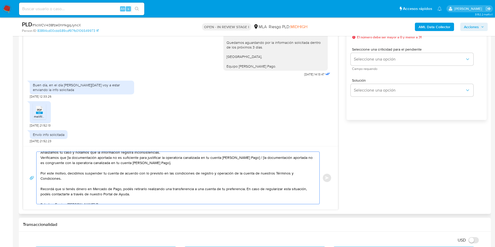
scroll to position [0, 0]
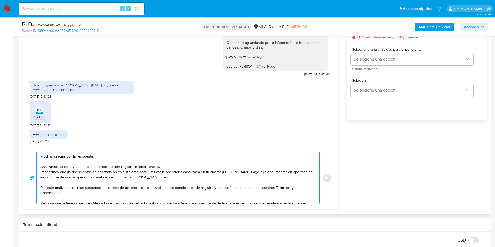
drag, startPoint x: 43, startPoint y: 167, endPoint x: 75, endPoint y: 167, distance: 32.1
click at [75, 167] on textarea "Muchas gracias por la respuesta. Analizamos tu caso y notamos que la informació…" at bounding box center [176, 178] width 273 height 52
click at [69, 171] on textarea "Muchas gracias por la respuesta. Analizamos tu caso y notamos que la informació…" at bounding box center [176, 178] width 273 height 52
drag, startPoint x: 248, startPoint y: 172, endPoint x: 251, endPoint y: 176, distance: 5.2
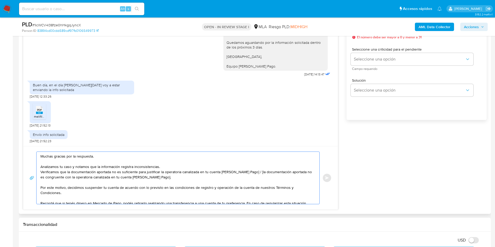
click at [251, 176] on textarea "Muchas gracias por la respuesta. Analizamos tu caso y notamos que la informació…" at bounding box center [176, 178] width 273 height 52
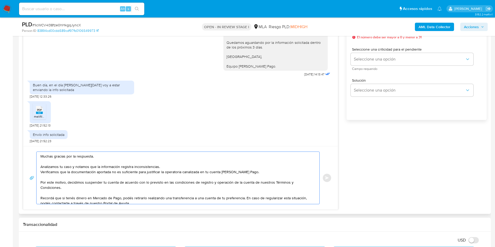
scroll to position [19, 0]
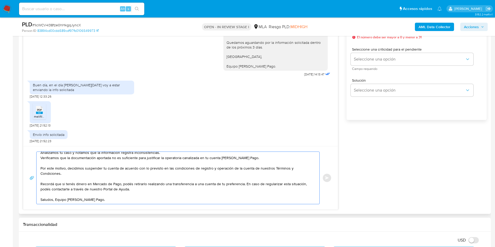
click at [136, 184] on textarea "Muchas gracias por la respuesta. Analizamos tu caso y notamos que la informació…" at bounding box center [176, 178] width 273 height 52
click at [243, 179] on textarea "Muchas gracias por la respuesta. Analizamos tu caso y notamos que la informació…" at bounding box center [176, 178] width 273 height 52
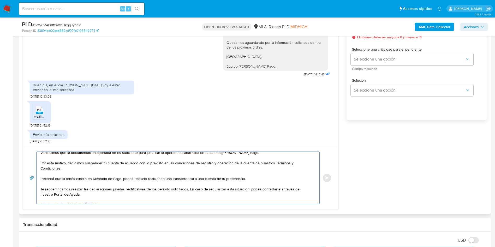
click at [51, 191] on textarea "Muchas gracias por la respuesta. Analizamos tu caso y notamos que la informació…" at bounding box center [176, 178] width 273 height 52
click at [0, 0] on lt-strong "me" at bounding box center [0, 0] width 0 height 0
click at [153, 189] on textarea "Muchas gracias por la respuesta. Analizamos tu caso y notamos que la informació…" at bounding box center [176, 178] width 273 height 52
click at [169, 190] on textarea "Muchas gracias por la respuesta. Analizamos tu caso y notamos que la informació…" at bounding box center [176, 178] width 273 height 52
click at [167, 194] on textarea "Muchas gracias por la respuesta. Analizamos tu caso y notamos que la informació…" at bounding box center [176, 178] width 273 height 52
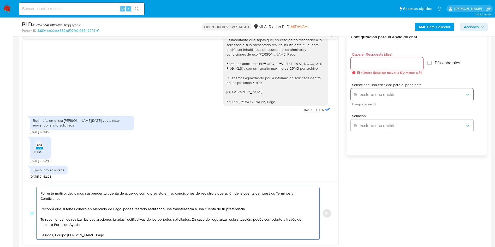
scroll to position [274, 0]
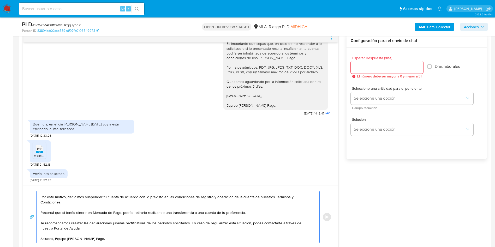
type textarea "Muchas gracias por la respuesta. Analizamos tu caso y notamos que la informació…"
click at [382, 66] on input "Esperar Respuesta (días)" at bounding box center [387, 67] width 73 height 7
type input "0"
click at [328, 214] on button "Enviar" at bounding box center [326, 217] width 9 height 9
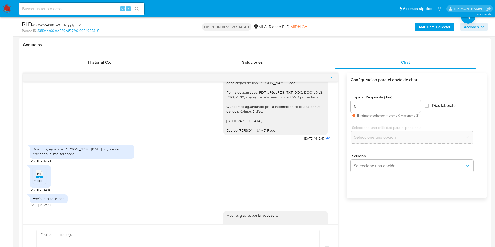
scroll to position [721, 0]
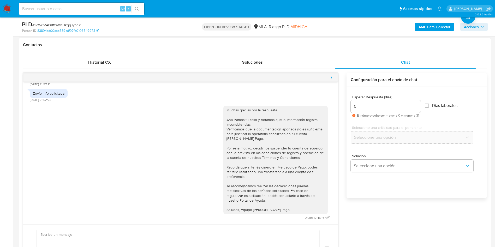
click at [333, 73] on span "menu-action" at bounding box center [331, 77] width 5 height 13
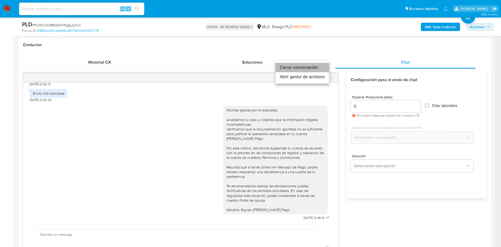
click at [308, 68] on li "Cerrar conversación" at bounding box center [303, 67] width 54 height 9
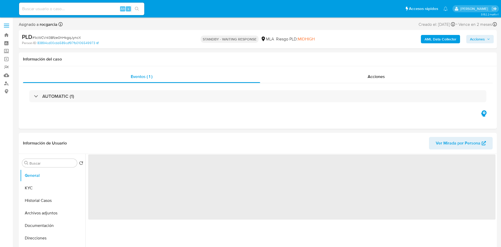
select select "10"
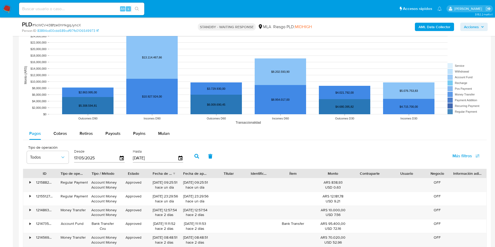
scroll to position [398, 0]
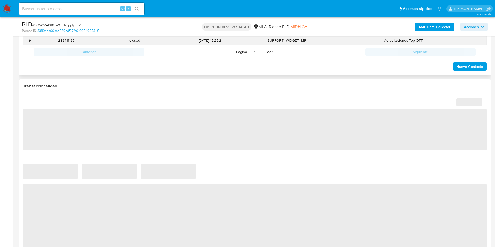
select select "10"
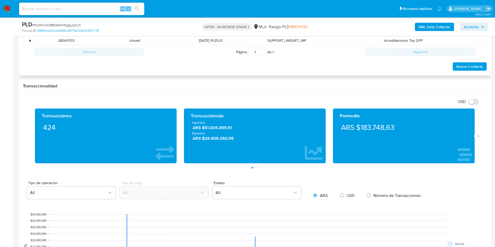
scroll to position [196, 0]
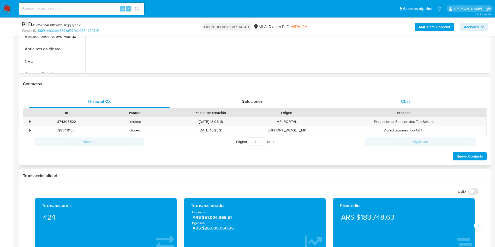
click at [384, 101] on div "Chat" at bounding box center [405, 101] width 140 height 13
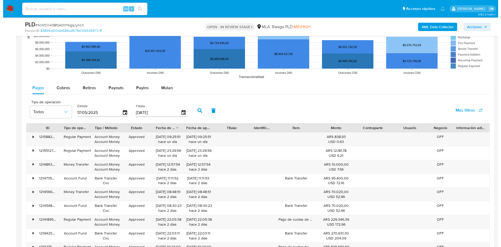
scroll to position [933, 0]
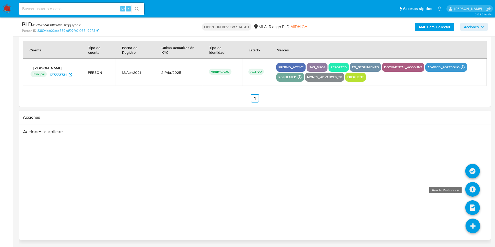
click at [474, 192] on icon at bounding box center [472, 189] width 15 height 15
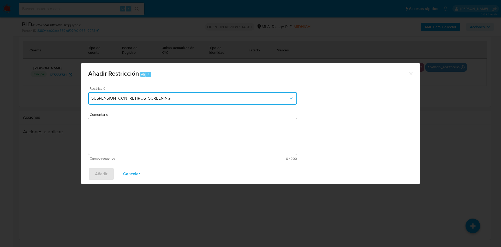
click at [173, 102] on button "SUSPENSION_CON_RETIROS_SCREENING" at bounding box center [192, 98] width 209 height 13
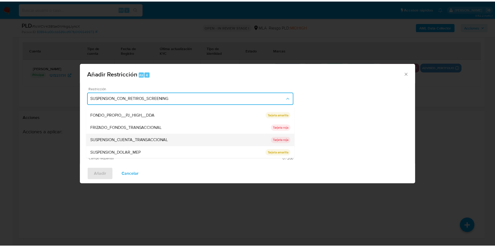
scroll to position [86, 0]
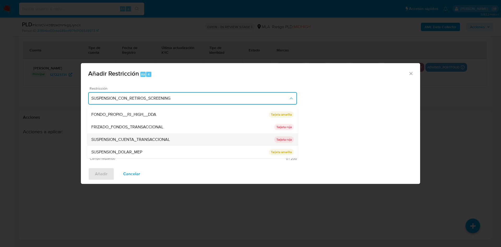
click at [161, 137] on span "SUSPENSION_CUENTA_TRANSACCIONAL" at bounding box center [130, 139] width 79 height 5
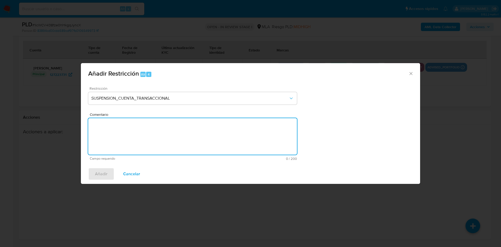
click at [161, 137] on textarea "Comentario" at bounding box center [192, 136] width 209 height 37
type textarea "AML"
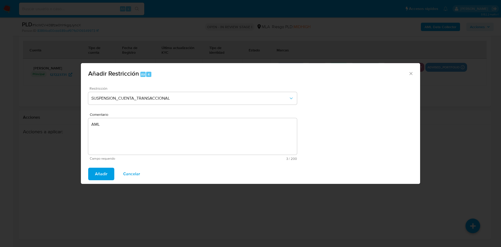
click at [108, 171] on button "Añadir" at bounding box center [101, 174] width 26 height 13
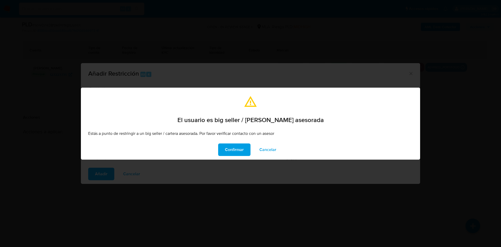
click at [228, 148] on span "Confirmar" at bounding box center [234, 149] width 19 height 11
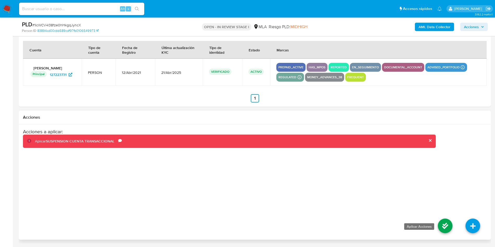
click at [446, 222] on icon at bounding box center [445, 226] width 15 height 15
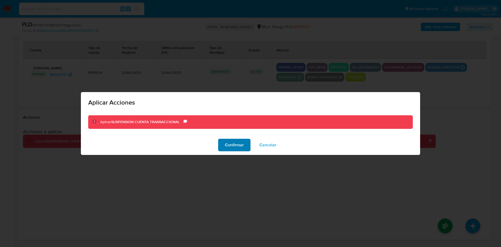
click at [228, 148] on span "Confirmar" at bounding box center [234, 144] width 19 height 11
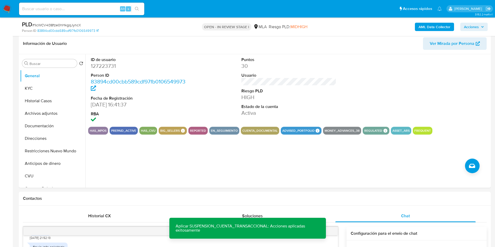
scroll to position [32, 0]
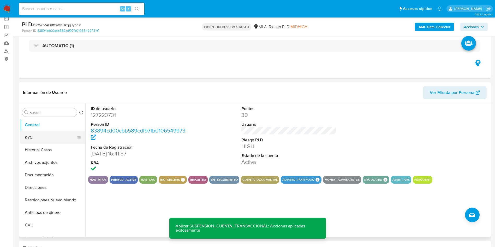
click at [34, 137] on button "KYC" at bounding box center [50, 137] width 61 height 13
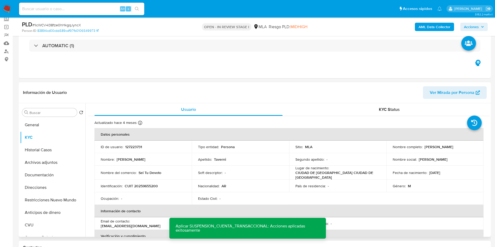
click at [113, 148] on p "ID de usuario :" at bounding box center [112, 147] width 22 height 5
copy div "ID de usuario : 127223731"
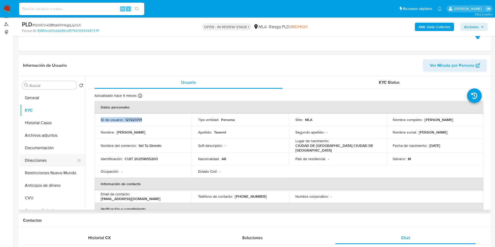
scroll to position [71, 0]
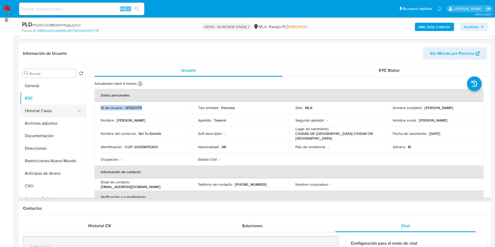
click at [38, 115] on button "Historial Casos" at bounding box center [50, 111] width 61 height 13
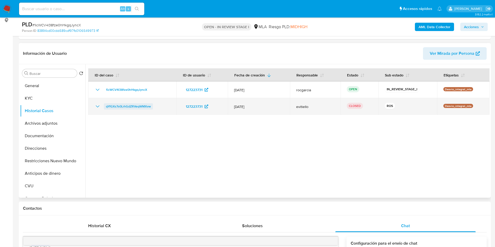
click at [119, 104] on span "qYfGXs7s0LrhGdZRVeqWMXvw" at bounding box center [128, 106] width 45 height 6
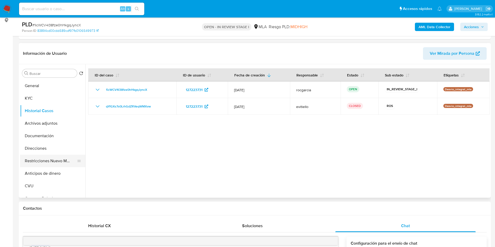
click at [53, 160] on button "Restricciones Nuevo Mundo" at bounding box center [50, 161] width 61 height 13
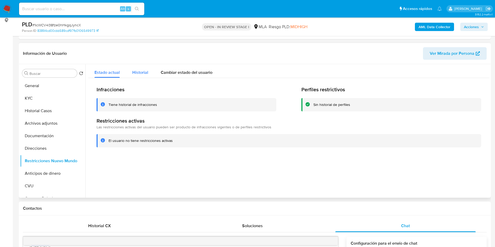
click at [133, 76] on div "Historial" at bounding box center [140, 71] width 16 height 14
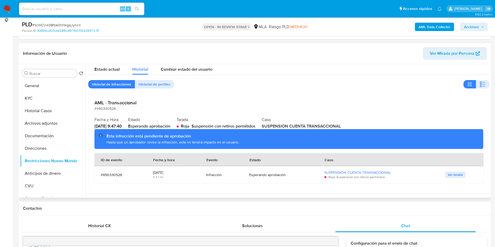
scroll to position [6, 0]
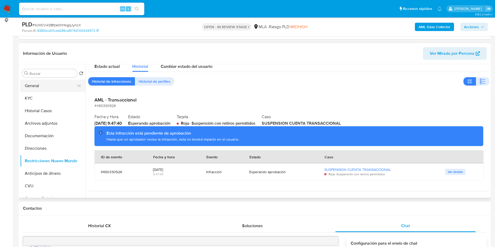
click at [48, 84] on button "General" at bounding box center [50, 86] width 61 height 13
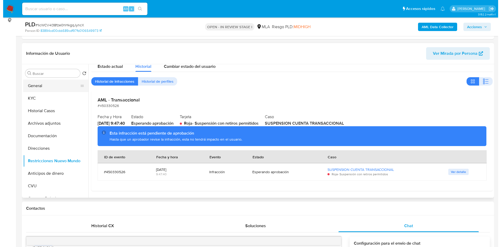
scroll to position [0, 0]
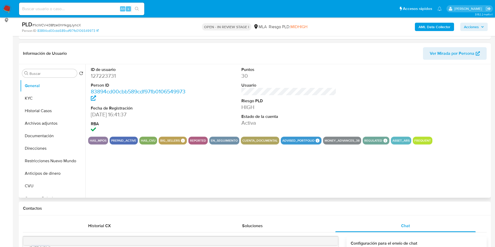
click at [102, 78] on dd "127223731" at bounding box center [138, 75] width 95 height 7
copy dd "127223731"
click at [32, 126] on button "Archivos adjuntos" at bounding box center [50, 123] width 61 height 13
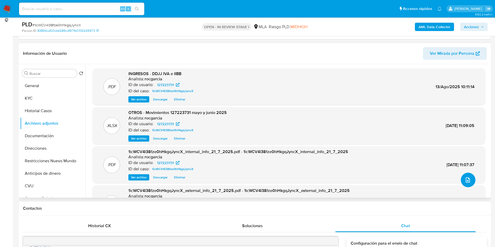
click at [469, 180] on button "upload-file" at bounding box center [468, 180] width 15 height 15
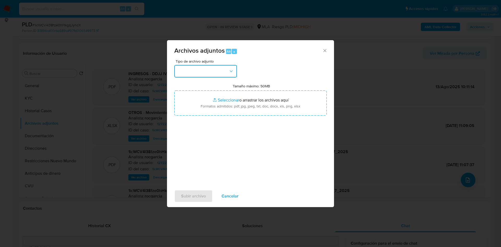
click at [211, 72] on button "button" at bounding box center [205, 71] width 63 height 13
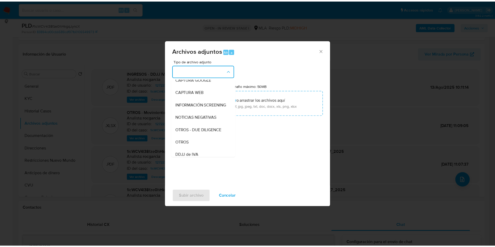
scroll to position [42, 0]
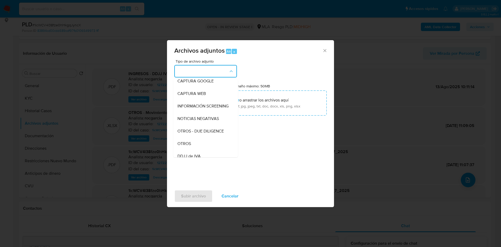
click at [195, 148] on div "OTROS" at bounding box center [204, 144] width 53 height 13
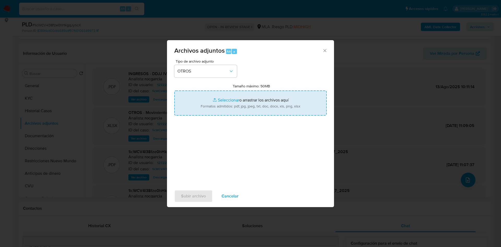
click at [211, 103] on input "Tamaño máximo: 50MB Seleccionar archivos" at bounding box center [250, 103] width 152 height 25
type input "C:\fakepath\127223731 - 1icWCV4l38fze0hHkgqJyncX - mayo y junio 2025 - compleme…"
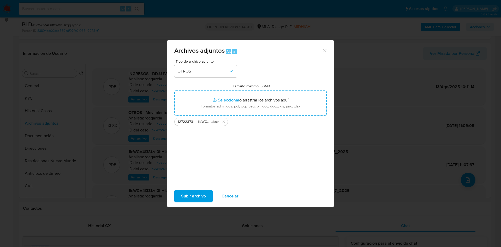
click at [191, 198] on span "Subir archivo" at bounding box center [193, 196] width 25 height 11
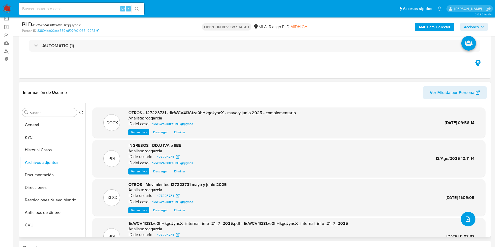
scroll to position [38, 0]
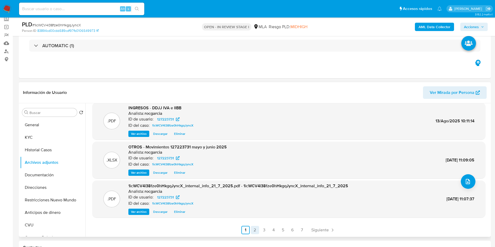
click at [254, 228] on link "2" at bounding box center [255, 230] width 8 height 8
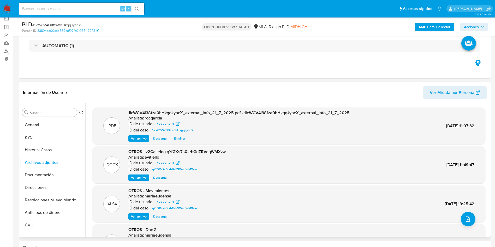
scroll to position [44, 0]
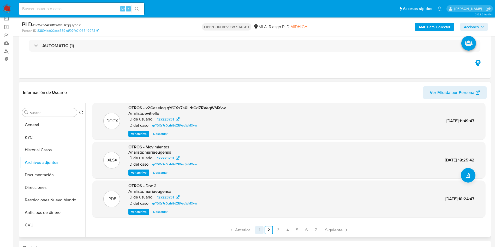
click at [257, 229] on link "1" at bounding box center [259, 230] width 8 height 8
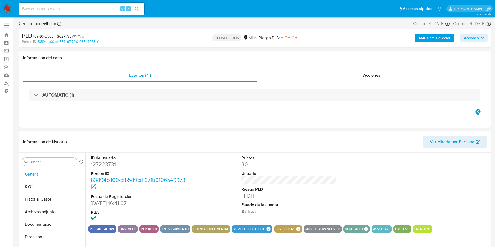
select select "10"
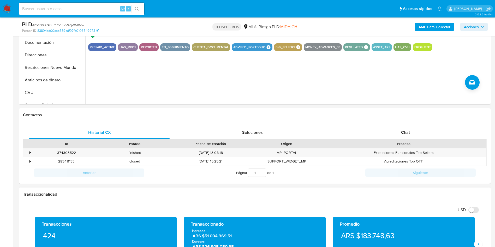
scroll to position [196, 0]
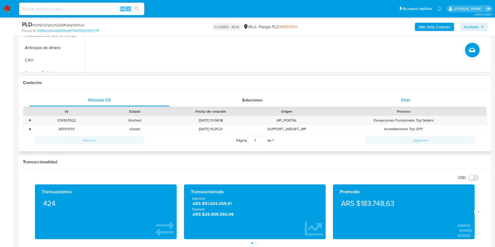
click at [403, 102] on span "Chat" at bounding box center [405, 100] width 9 height 6
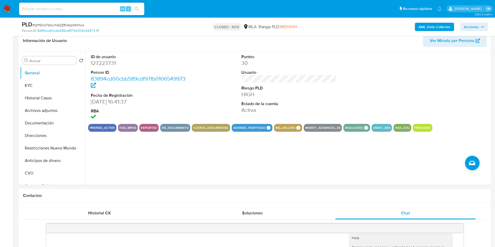
scroll to position [78, 0]
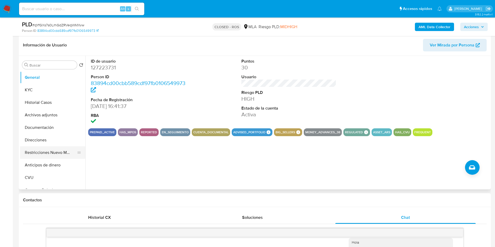
click at [44, 150] on button "Restricciones Nuevo Mundo" at bounding box center [50, 152] width 61 height 13
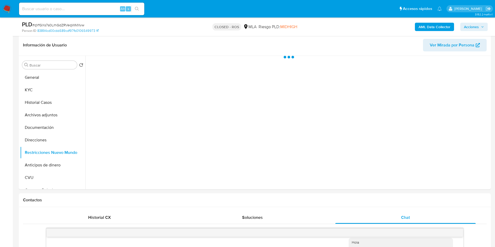
scroll to position [39, 0]
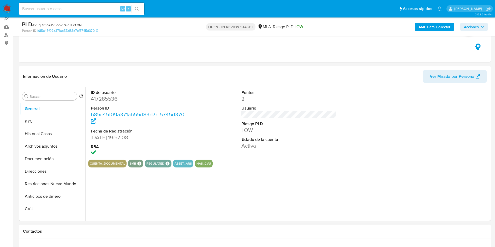
scroll to position [157, 0]
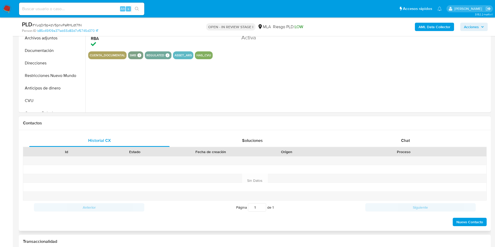
select select "10"
drag, startPoint x: 393, startPoint y: 136, endPoint x: 389, endPoint y: 137, distance: 4.6
click at [393, 136] on div "Chat" at bounding box center [405, 140] width 140 height 13
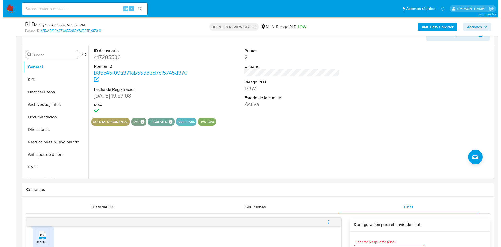
scroll to position [78, 0]
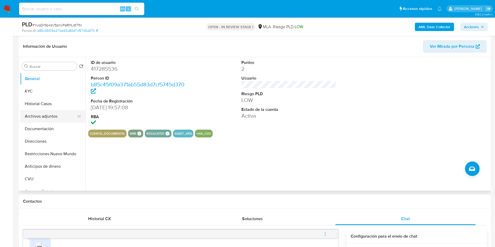
click at [31, 119] on button "Archivos adjuntos" at bounding box center [50, 116] width 61 height 13
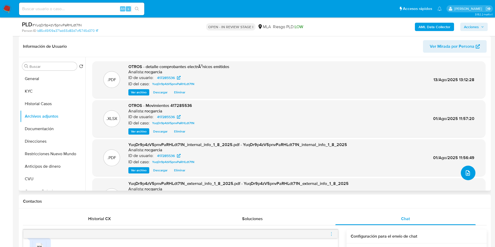
click at [466, 172] on icon "upload-file" at bounding box center [468, 173] width 6 height 6
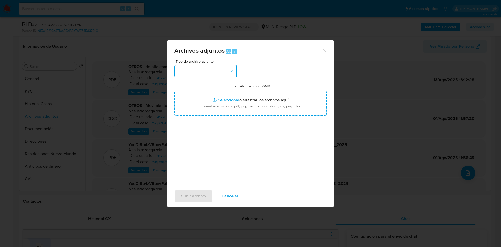
click at [229, 73] on icon "button" at bounding box center [231, 71] width 5 height 5
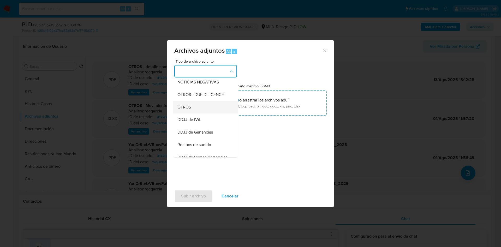
click at [201, 113] on div "OTROS" at bounding box center [204, 107] width 53 height 13
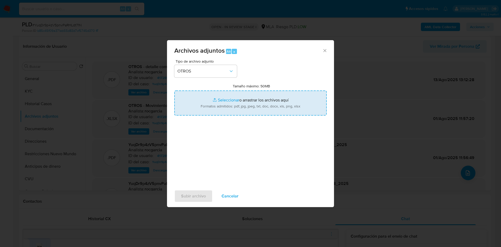
click at [216, 101] on input "Tamaño máximo: 50MB Seleccionar archivos" at bounding box center [250, 103] width 152 height 25
type input "C:\fakepath\Caselog YuqDr9p4zV5pnvPaRHLdt71N_2025_07_18_03_05_20.docx"
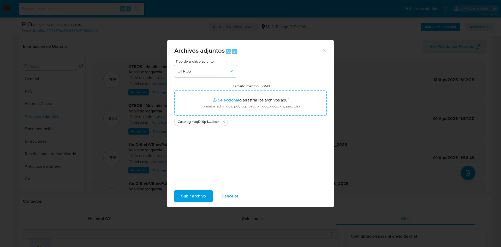
click at [195, 191] on span "Subir archivo" at bounding box center [193, 196] width 25 height 11
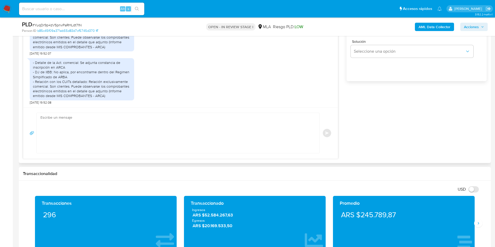
scroll to position [352, 0]
click at [98, 143] on textarea at bounding box center [176, 133] width 273 height 40
paste textarea "Muchas gracias por la respuesta. Analizamos tu caso y notamos que la informació…"
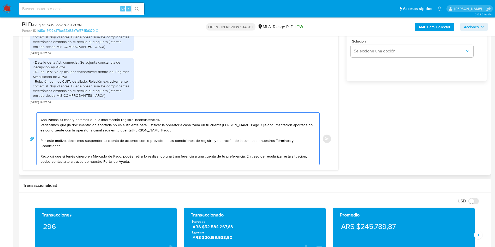
scroll to position [0, 0]
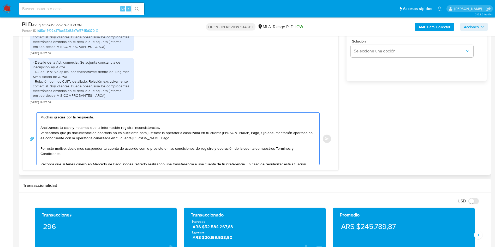
click at [67, 134] on textarea "Muchas gracias por la respuesta. Analizamos tu caso y notamos que la informació…" at bounding box center [176, 139] width 273 height 52
drag, startPoint x: 250, startPoint y: 133, endPoint x: 257, endPoint y: 151, distance: 19.9
click at [257, 151] on textarea "Muchas gracias por la respuesta. Analizamos tu caso y notamos que la informació…" at bounding box center [176, 139] width 273 height 52
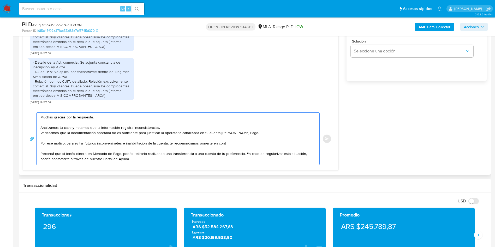
click at [115, 143] on textarea "Muchas gracias por la respuesta. Analizamos tu caso y notamos que la informació…" at bounding box center [176, 139] width 273 height 52
click at [0, 0] on lt-strong "en" at bounding box center [0, 0] width 0 height 0
drag, startPoint x: 132, startPoint y: 143, endPoint x: 134, endPoint y: 152, distance: 9.8
click at [132, 143] on textarea "Muchas gracias por la respuesta. Analizamos tu caso y notamos que la informació…" at bounding box center [176, 139] width 273 height 52
click at [139, 144] on textarea "Muchas gracias por la respuesta. Analizamos tu caso y notamos que la informació…" at bounding box center [176, 139] width 273 height 52
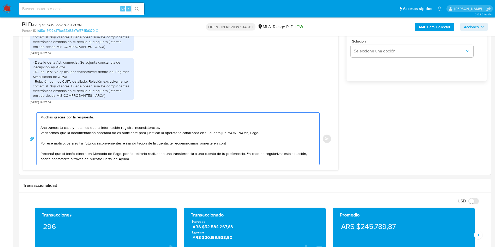
click at [0, 0] on lt-span "in ha bilitación" at bounding box center [0, 0] width 0 height 0
click at [187, 146] on textarea "Muchas gracias por la respuesta. Analizamos tu caso y notamos que la informació…" at bounding box center [176, 139] width 273 height 52
drag, startPoint x: 184, startPoint y: 142, endPoint x: 184, endPoint y: 147, distance: 4.7
click at [184, 142] on textarea "Muchas gracias por la respuesta. Analizamos tu caso y notamos que la informació…" at bounding box center [176, 139] width 273 height 52
click at [0, 0] on lt-strong "me" at bounding box center [0, 0] width 0 height 0
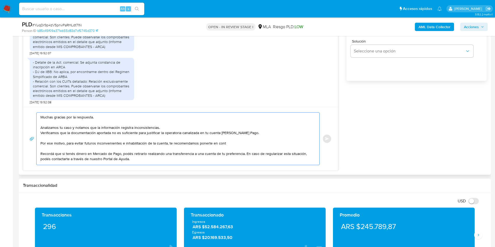
drag, startPoint x: 198, startPoint y: 143, endPoint x: 239, endPoint y: 143, distance: 41.0
click at [239, 143] on textarea "Muchas gracias por la respuesta. Analizamos tu caso y notamos que la informació…" at bounding box center [176, 139] width 273 height 52
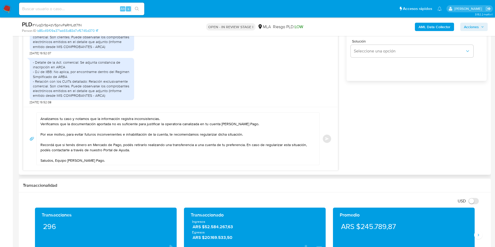
click at [40, 139] on div "Muchas gracias por la respuesta. Analizamos tu caso y notamos que la informació…" at bounding box center [177, 139] width 280 height 52
drag, startPoint x: 42, startPoint y: 140, endPoint x: 135, endPoint y: 146, distance: 93.4
click at [135, 146] on textarea "Muchas gracias por la respuesta. Analizamos tu caso y notamos que la informació…" at bounding box center [176, 139] width 273 height 52
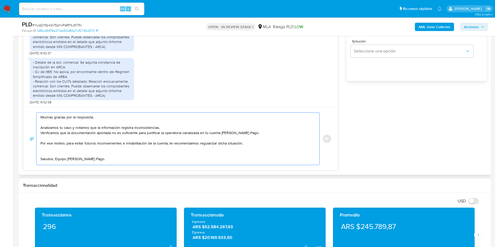
scroll to position [4, 0]
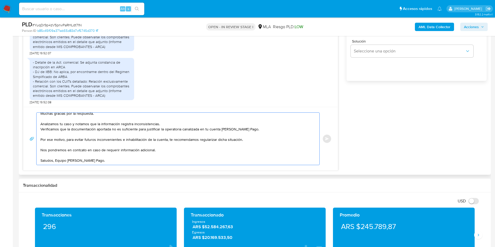
click at [79, 148] on textarea "Muchas gracias por la respuesta. Analizamos tu caso y notamos que la informació…" at bounding box center [176, 139] width 273 height 52
click at [0, 0] on lt-span "contacto" at bounding box center [0, 0] width 0 height 0
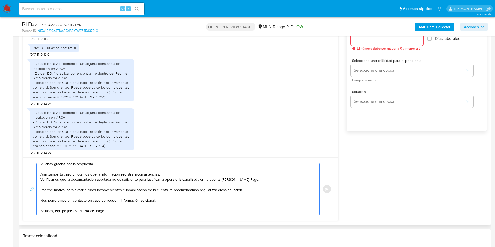
scroll to position [274, 0]
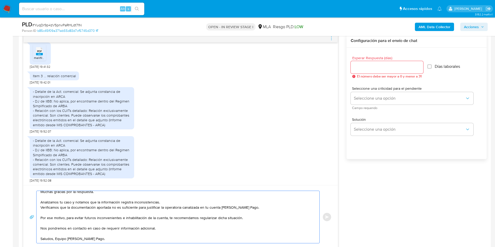
type textarea "Muchas gracias por la respuesta. Analizamos tu caso y notamos que la informació…"
click at [356, 70] on input "Esperar Respuesta (días)" at bounding box center [387, 67] width 73 height 7
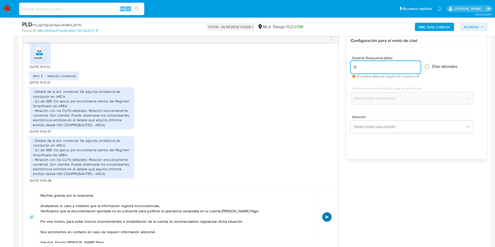
type input "0"
click at [329, 217] on span "Enviar" at bounding box center [327, 217] width 4 height 3
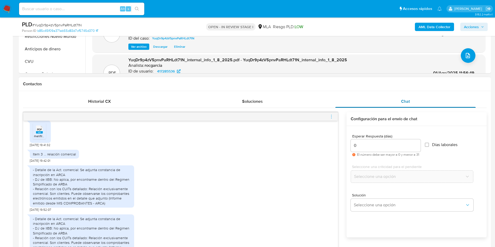
scroll to position [479, 0]
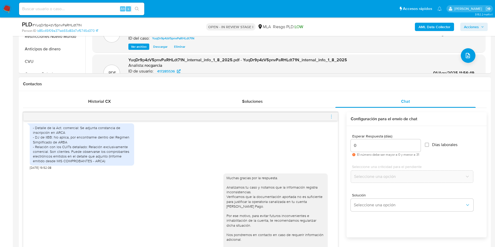
click at [331, 111] on span "menu-action" at bounding box center [331, 116] width 5 height 13
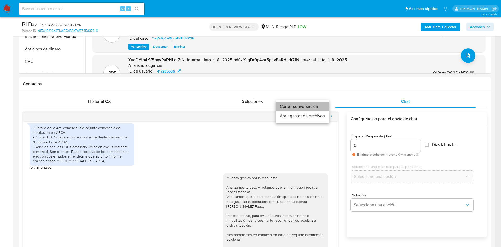
click at [313, 108] on li "Cerrar conversación" at bounding box center [303, 106] width 54 height 9
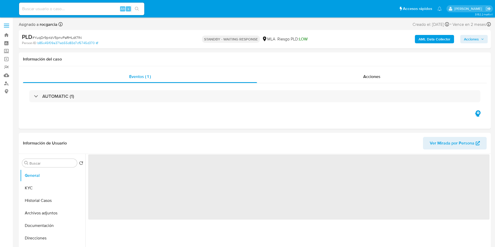
select select "10"
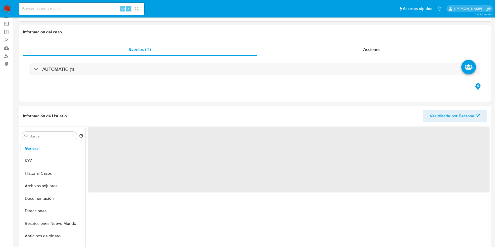
scroll to position [39, 0]
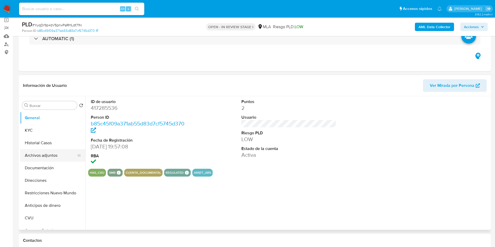
click at [31, 158] on button "Archivos adjuntos" at bounding box center [50, 155] width 61 height 13
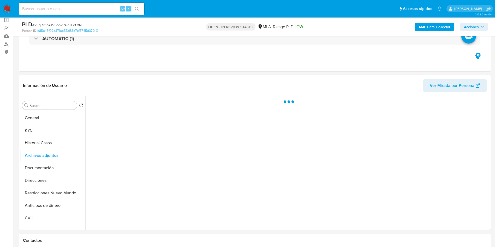
select select "10"
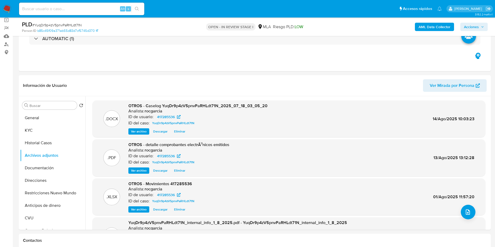
scroll to position [196, 0]
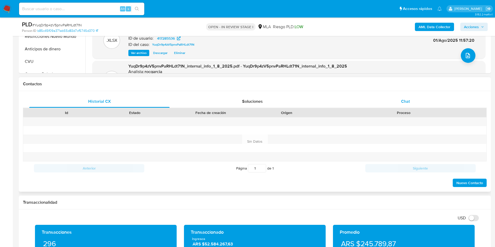
click at [417, 97] on div "Chat" at bounding box center [405, 101] width 140 height 13
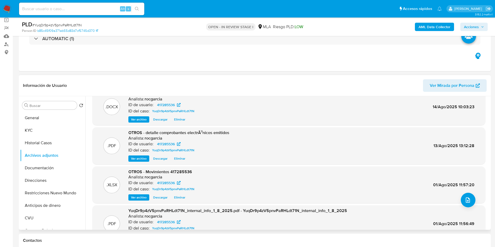
scroll to position [0, 0]
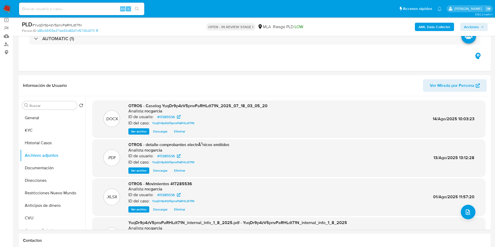
click at [480, 29] on span "Acciones" at bounding box center [474, 26] width 20 height 7
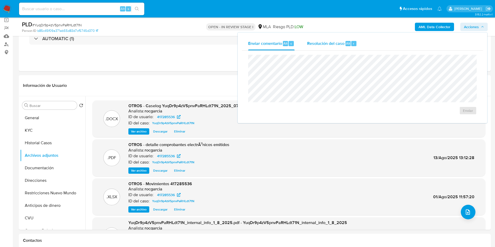
click at [338, 46] on span "Resolución del caso" at bounding box center [325, 43] width 37 height 6
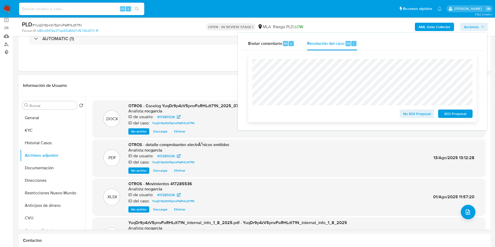
click at [470, 114] on button "ROI Proposal" at bounding box center [455, 114] width 34 height 8
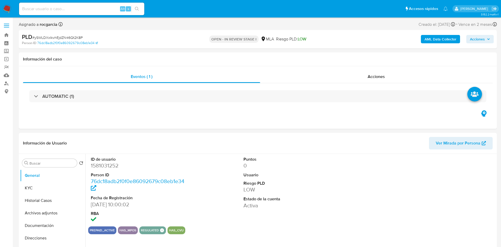
select select "10"
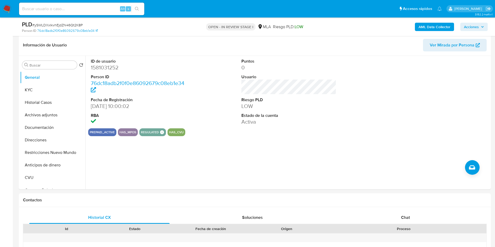
scroll to position [157, 0]
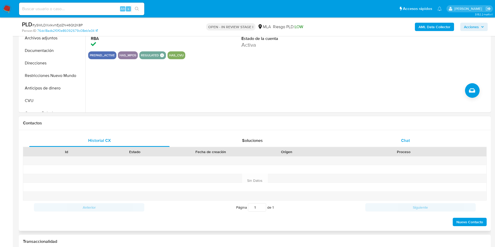
click at [404, 138] on span "Chat" at bounding box center [405, 141] width 9 height 6
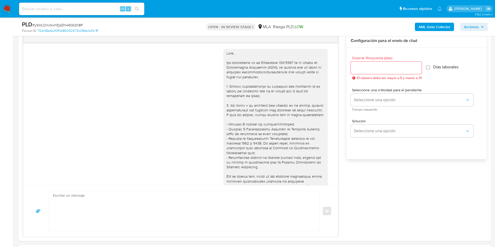
scroll to position [478, 0]
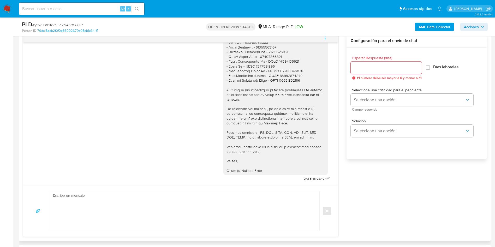
click at [323, 37] on icon "menu-action" at bounding box center [325, 38] width 5 height 5
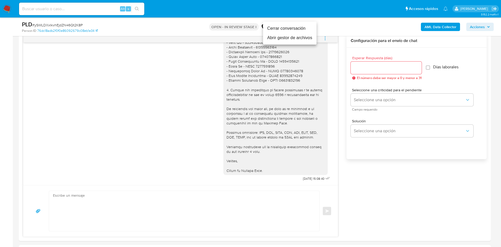
click at [302, 28] on li "Cerrar conversación" at bounding box center [290, 28] width 54 height 9
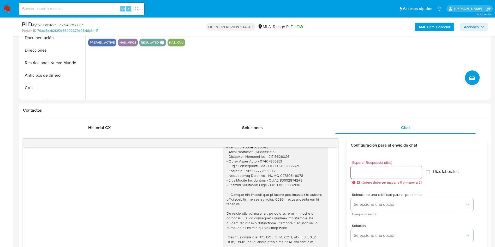
scroll to position [78, 0]
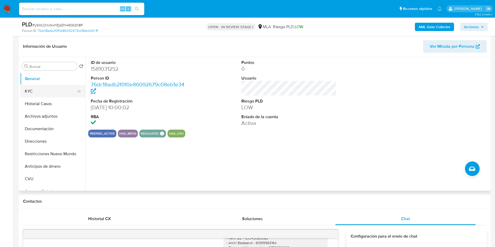
click at [33, 91] on button "KYC" at bounding box center [50, 91] width 61 height 13
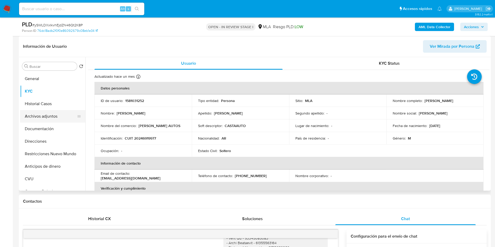
click at [31, 119] on button "Archivos adjuntos" at bounding box center [50, 116] width 61 height 13
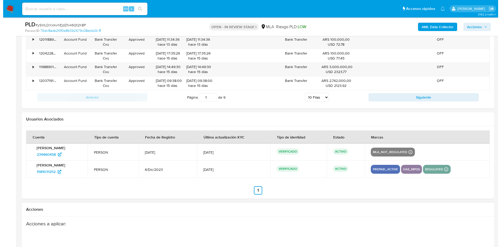
scroll to position [935, 0]
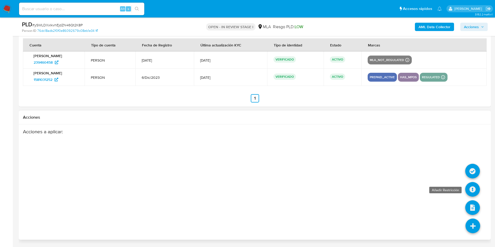
click at [469, 193] on icon at bounding box center [472, 189] width 15 height 15
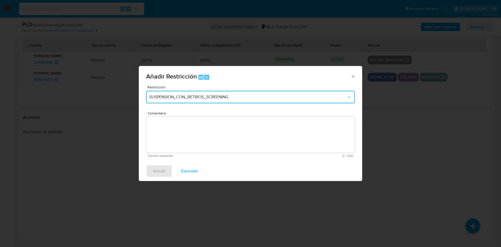
click at [198, 100] on button "SUSPENSION_CON_RETIROS_SCREENING" at bounding box center [250, 97] width 209 height 13
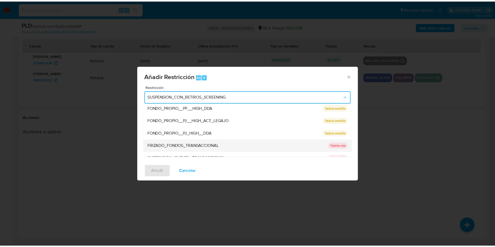
scroll to position [78, 0]
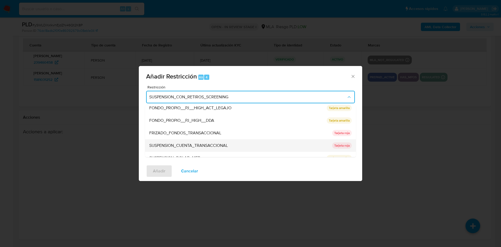
click at [193, 148] on span "SUSPENSION_CUENTA_TRANSACCIONAL" at bounding box center [188, 145] width 79 height 5
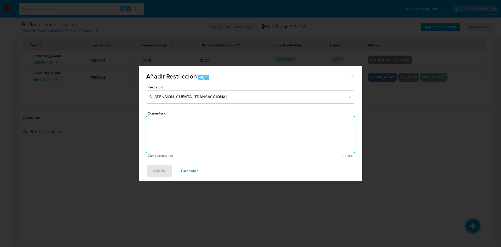
click at [194, 145] on textarea "Comentario" at bounding box center [250, 134] width 209 height 37
type textarea "AML"
click at [157, 174] on span "Añadir" at bounding box center [159, 171] width 13 height 11
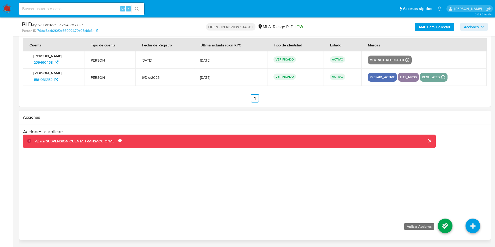
click at [442, 226] on icon at bounding box center [445, 226] width 15 height 15
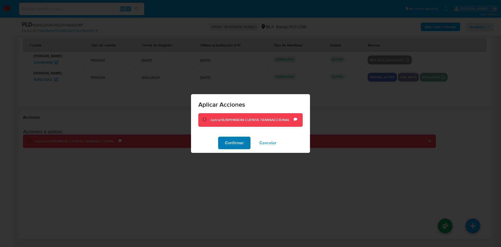
click at [245, 146] on button "Confirmar" at bounding box center [234, 143] width 32 height 13
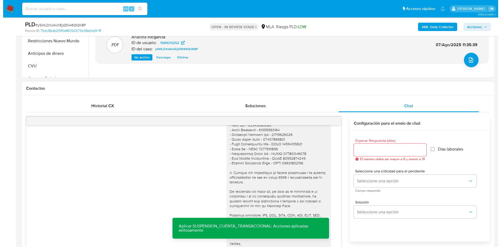
scroll to position [35, 0]
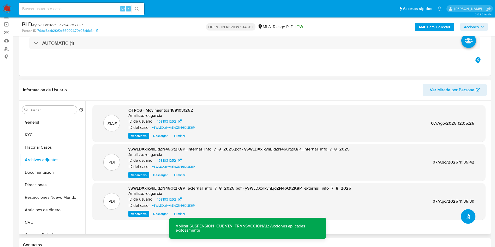
click at [467, 222] on button "upload-file" at bounding box center [468, 216] width 15 height 15
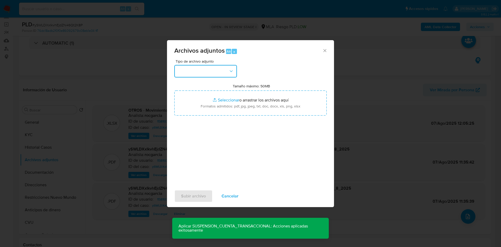
click at [203, 67] on button "button" at bounding box center [205, 71] width 63 height 13
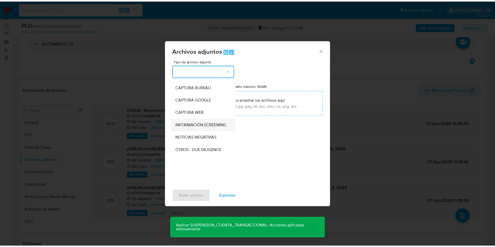
scroll to position [39, 0]
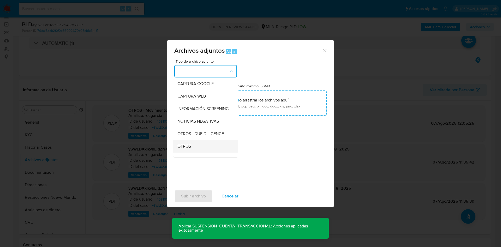
click at [187, 153] on div "OTROS" at bounding box center [204, 146] width 53 height 13
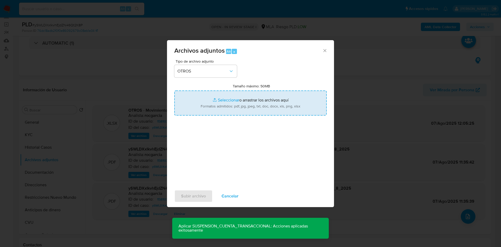
click at [227, 94] on input "Tamaño máximo: 50MB Seleccionar archivos" at bounding box center [250, 103] width 152 height 25
type input "C:\fakepath\Caselog ySWLDXxIkvhEjdZN46Qt2K8P_2025_07_18_18_24_39.docx"
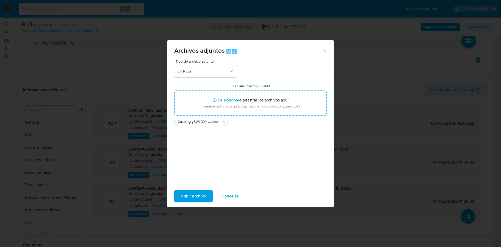
click at [197, 195] on span "Subir archivo" at bounding box center [193, 196] width 25 height 11
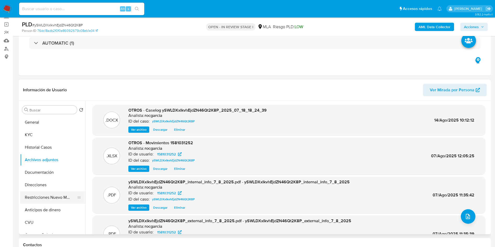
click at [36, 195] on button "Restricciones Nuevo Mundo" at bounding box center [50, 197] width 61 height 13
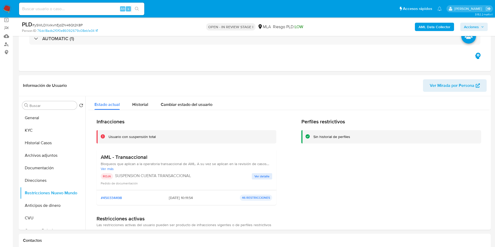
click at [467, 24] on span "Acciones" at bounding box center [471, 27] width 15 height 8
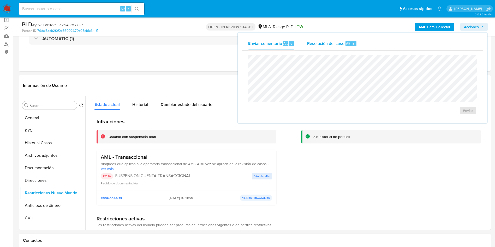
click at [340, 41] on span "Resolución del caso" at bounding box center [325, 43] width 37 height 6
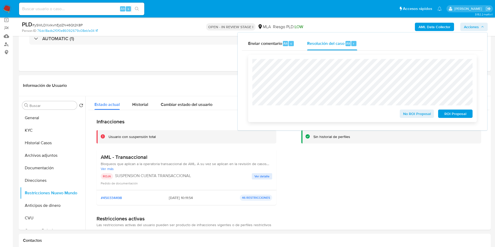
click at [461, 116] on span "ROI Proposal" at bounding box center [455, 113] width 27 height 7
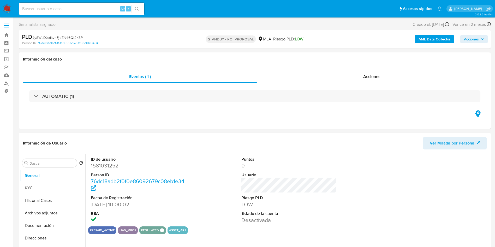
select select "10"
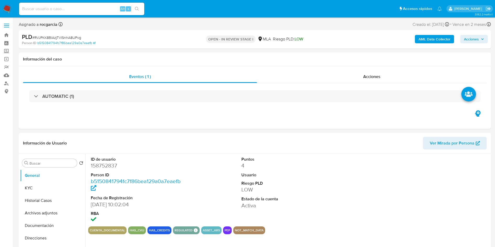
select select "10"
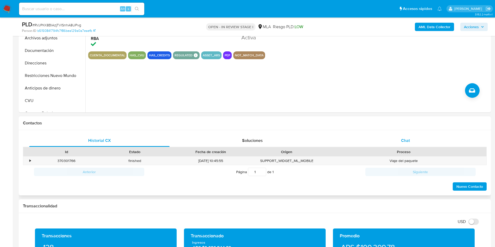
click at [409, 143] on span "Chat" at bounding box center [405, 141] width 9 height 6
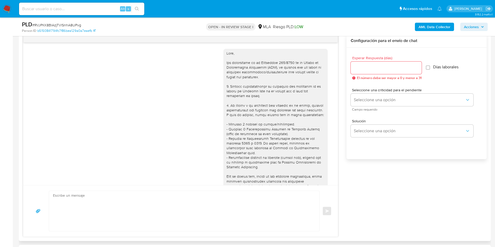
scroll to position [527, 0]
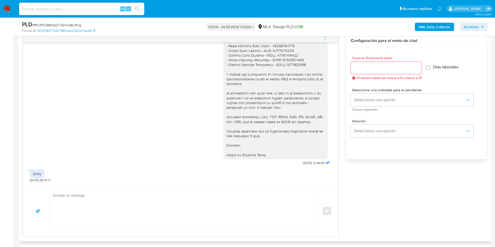
click at [139, 208] on textarea at bounding box center [183, 211] width 260 height 40
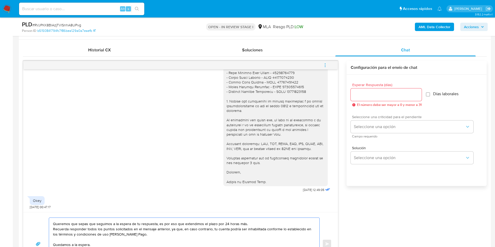
scroll to position [235, 0]
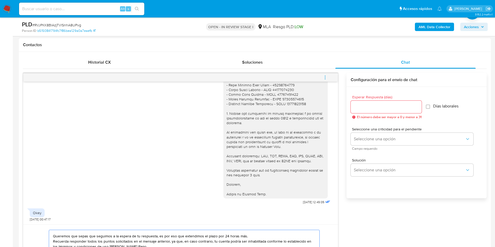
type textarea "Hola, Queremos que sepas que seguimos a la espera de tu respuesta, es por eso q…"
click at [368, 111] on div at bounding box center [386, 107] width 71 height 13
click at [367, 108] on input "Esperar Respuesta (días)" at bounding box center [386, 107] width 71 height 7
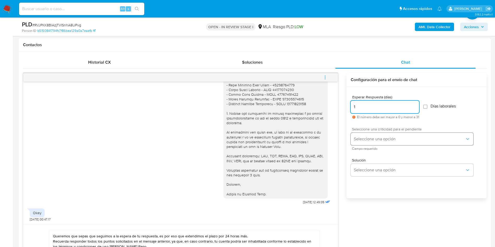
type input "1"
click at [373, 140] on span "Seleccione una opción" at bounding box center [409, 139] width 111 height 5
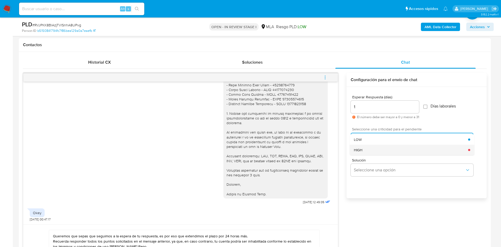
click at [370, 149] on div "HIGH" at bounding box center [411, 150] width 114 height 10
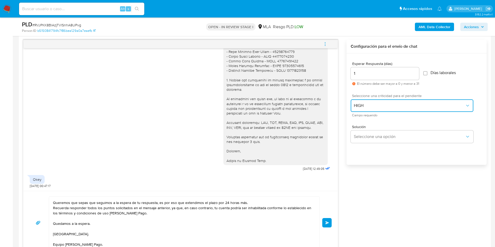
scroll to position [392, 0]
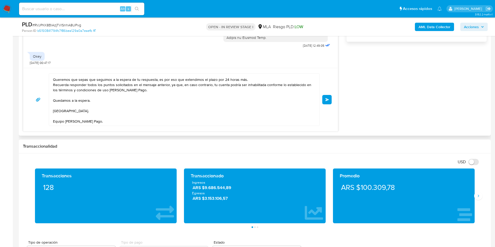
click at [328, 100] on span "Enviar" at bounding box center [328, 99] width 4 height 3
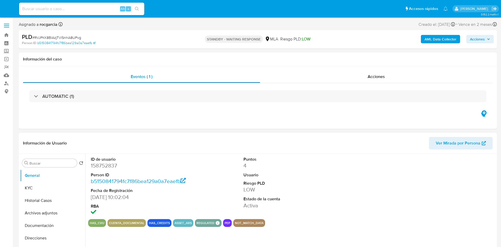
select select "10"
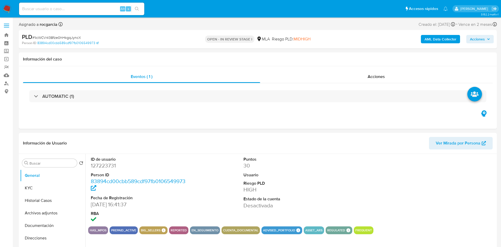
select select "10"
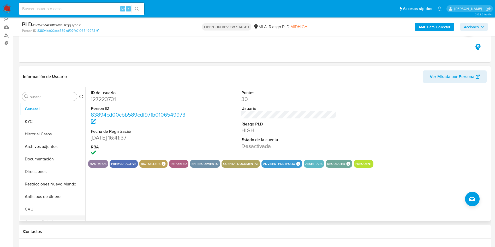
scroll to position [117, 0]
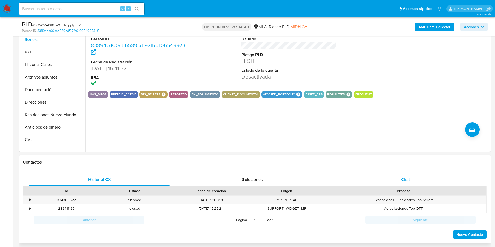
click at [389, 175] on div "Chat" at bounding box center [405, 180] width 140 height 13
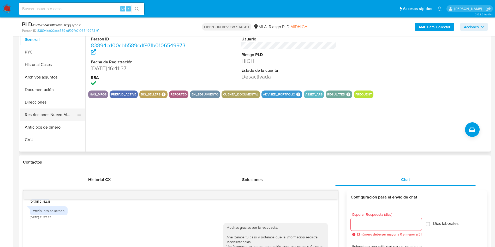
click at [47, 111] on button "Restricciones Nuevo Mundo" at bounding box center [50, 115] width 61 height 13
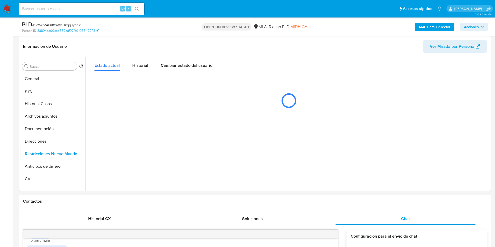
scroll to position [39, 0]
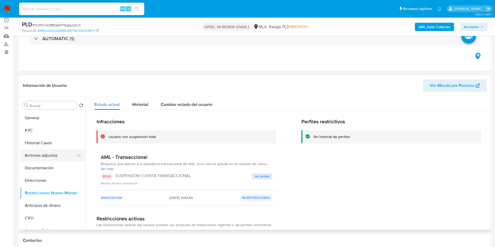
click at [33, 156] on button "Archivos adjuntos" at bounding box center [50, 155] width 61 height 13
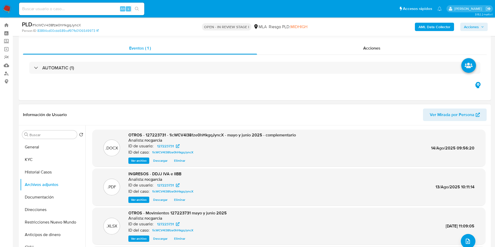
scroll to position [0, 0]
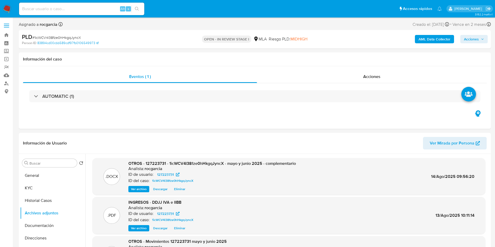
click at [475, 43] on span "Acciones" at bounding box center [471, 39] width 15 height 8
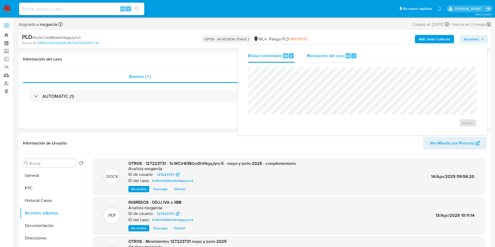
click at [337, 56] on span "Resolución del caso" at bounding box center [325, 56] width 37 height 6
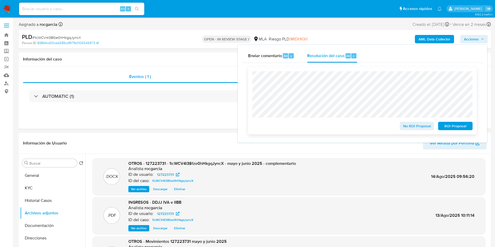
click at [454, 125] on span "ROI Proposal" at bounding box center [455, 125] width 27 height 7
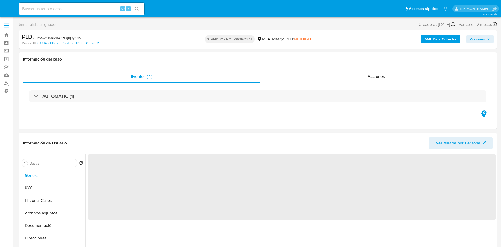
select select "10"
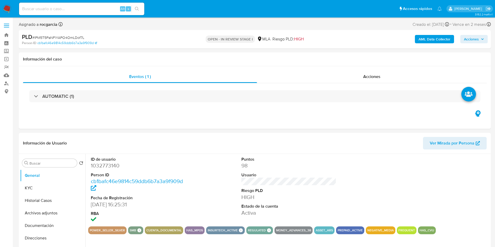
select select "10"
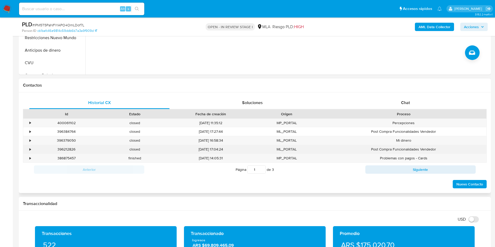
scroll to position [196, 0]
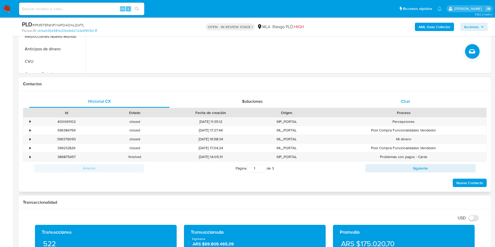
click at [403, 99] on span "Chat" at bounding box center [405, 101] width 9 height 6
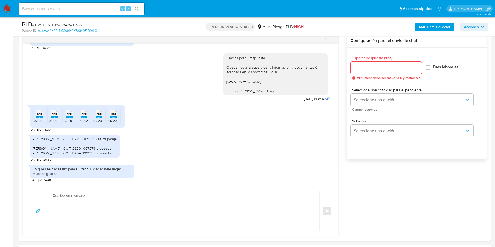
scroll to position [78, 0]
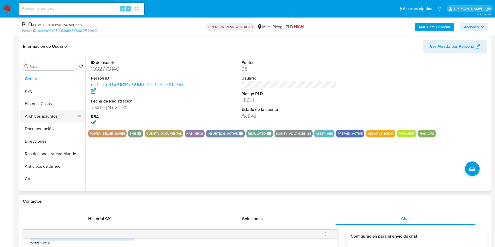
click at [38, 115] on button "Archivos adjuntos" at bounding box center [50, 116] width 61 height 13
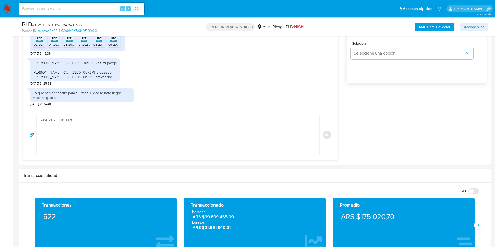
scroll to position [352, 0]
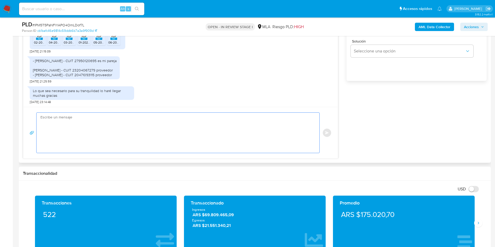
click at [87, 127] on textarea at bounding box center [176, 133] width 273 height 40
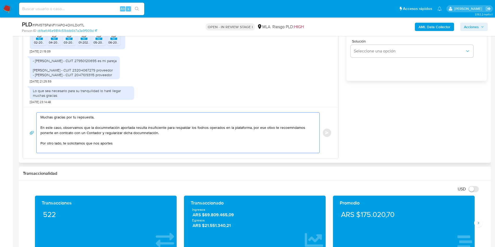
click at [97, 127] on textarea "Muchas gracias por tu repsuesta, En este caso, observamos que la documnetación …" at bounding box center [176, 133] width 273 height 40
click at [0, 0] on lt-span "docum en tación" at bounding box center [0, 0] width 0 height 0
click at [81, 118] on textarea "Muchas gracias por tu repsuesta, En este caso, observamos que la documentación …" at bounding box center [176, 133] width 273 height 40
click at [86, 119] on textarea "Muchas gracias por tu repsuesta, En este caso, observamos que la documentación …" at bounding box center [176, 133] width 273 height 40
click at [0, 0] on lt-strong "sp" at bounding box center [0, 0] width 0 height 0
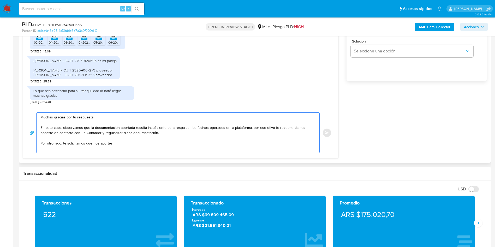
click at [66, 133] on textarea "Muchas gracias por tu respuesta, En este caso, observamos que la documentación …" at bounding box center [176, 133] width 273 height 40
click at [63, 133] on textarea "Muchas gracias por tu respuesta, En este caso, observamos que la documentación …" at bounding box center [176, 133] width 273 height 40
click at [0, 0] on lt-span "contacto" at bounding box center [0, 0] width 0 height 0
click at [147, 134] on textarea "Muchas gracias por tu respuesta, En este caso, observamos que la documentación …" at bounding box center [176, 133] width 273 height 40
click at [136, 132] on textarea "Muchas gracias por tu respuesta, En este caso, observamos que la documentación …" at bounding box center [176, 133] width 273 height 40
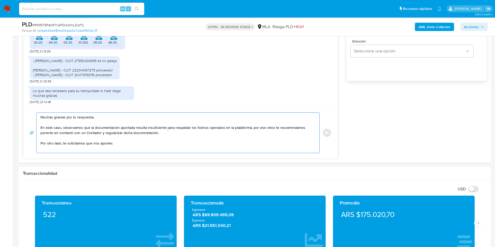
click at [0, 0] on lt-span "docum en tación" at bounding box center [0, 0] width 0 height 0
click at [200, 128] on textarea "Muchas gracias por tu respuesta, En este caso, observamos que la documentación …" at bounding box center [176, 133] width 273 height 40
click at [204, 129] on textarea "Muchas gracias por tu respuesta, En este caso, observamos que la documentación …" at bounding box center [176, 133] width 273 height 40
click at [0, 0] on lt-strong "nd" at bounding box center [0, 0] width 0 height 0
click at [268, 127] on textarea "Muchas gracias por tu respuesta, En este caso, observamos que la documentación …" at bounding box center [176, 133] width 273 height 40
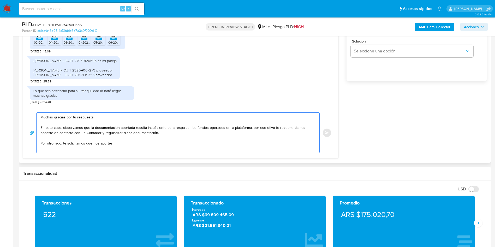
click at [266, 127] on textarea "Muchas gracias por tu respuesta, En este caso, observamos que la documentación …" at bounding box center [176, 133] width 273 height 40
click at [0, 0] on lt-span "motivo" at bounding box center [0, 0] width 0 height 0
click at [286, 127] on textarea "Muchas gracias por tu respuesta, En este caso, observamos que la documentación …" at bounding box center [176, 133] width 273 height 40
click at [298, 128] on textarea "Muchas gracias por tu respuesta, En este caso, observamos que la documentación …" at bounding box center [176, 133] width 273 height 40
click at [0, 0] on lt-span "reco me ndamos" at bounding box center [0, 0] width 0 height 0
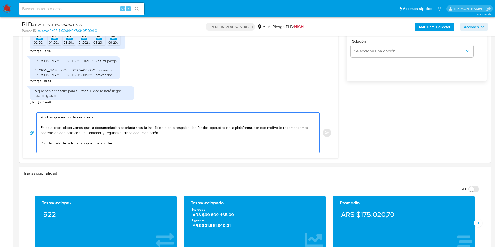
scroll to position [313, 0]
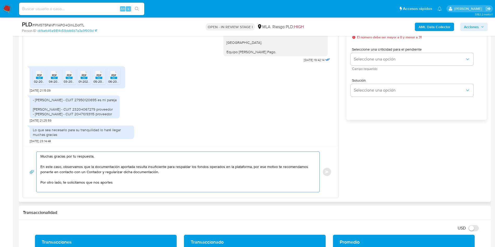
click at [121, 184] on textarea "Muchas gracias por tu respuesta, En este caso, observamos que la documentación …" at bounding box center [176, 172] width 273 height 40
paste textarea "Hernan Jorge Fernandez - CUIT 20234268091 (ACTIVIDAD: Venta al por menor de equ…"
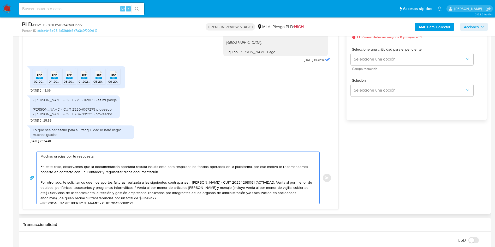
scroll to position [7, 0]
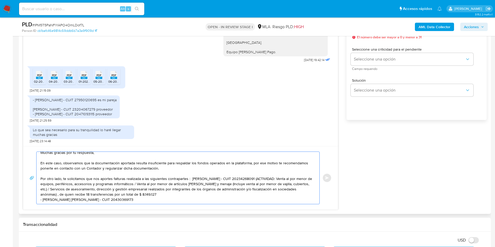
click at [192, 175] on textarea "Muchas gracias por tu respuesta, En este caso, observamos que la documentación …" at bounding box center [176, 178] width 273 height 52
click at [190, 176] on textarea "Muchas gracias por tu respuesta, En este caso, observamos que la documentación …" at bounding box center [176, 178] width 273 height 52
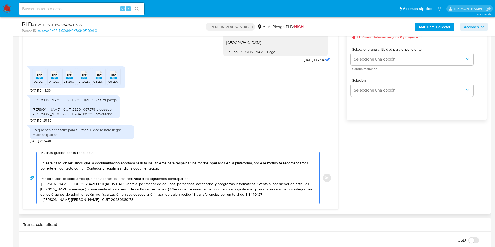
drag, startPoint x: 117, startPoint y: 182, endPoint x: 284, endPoint y: 191, distance: 167.1
click at [284, 191] on textarea "Muchas gracias por tu respuesta, En este caso, observamos que la documentación …" at bounding box center [176, 178] width 273 height 52
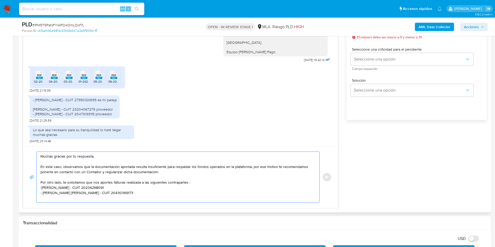
scroll to position [0, 0]
click at [117, 183] on textarea "Muchas gracias por tu respuesta, En este caso, observamos que la documentación …" at bounding box center [176, 177] width 273 height 51
click at [0, 0] on lt-span "facturas" at bounding box center [0, 0] width 0 height 0
click at [136, 183] on textarea "Muchas gracias por tu respuesta, En este caso, observamos que la documentación …" at bounding box center [176, 177] width 273 height 51
click at [138, 183] on textarea "Muchas gracias por tu respuesta, En este caso, observamos que la documentación …" at bounding box center [176, 177] width 273 height 51
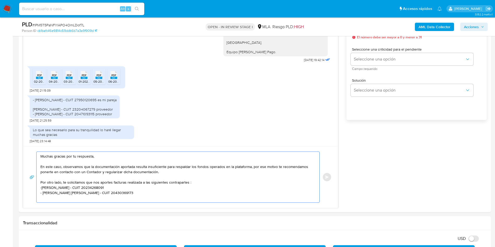
click at [0, 0] on lt-span "realizada s" at bounding box center [0, 0] width 0 height 0
drag, startPoint x: 88, startPoint y: 184, endPoint x: 125, endPoint y: 182, distance: 37.4
click at [125, 182] on textarea "Muchas gracias por tu respuesta, En este caso, observamos que la documentación …" at bounding box center [176, 177] width 273 height 51
click at [178, 182] on textarea "Muchas gracias por tu respuesta, En este caso, observamos que la documentación …" at bounding box center [176, 177] width 273 height 51
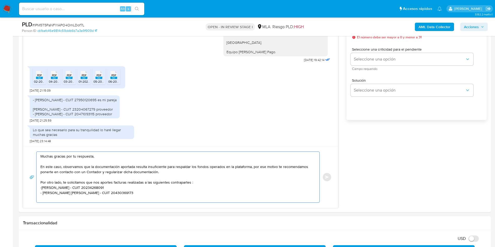
click at [0, 0] on lt-em "contrapartes:" at bounding box center [0, 0] width 0 height 0
drag, startPoint x: 56, startPoint y: 183, endPoint x: 88, endPoint y: 184, distance: 31.9
click at [88, 184] on textarea "Muchas gracias por tu respuesta, En este caso, observamos que la documentación …" at bounding box center [176, 177] width 273 height 51
click at [189, 183] on textarea "Muchas gracias por tu respuesta, En este caso, observamos que la documentación …" at bounding box center [176, 177] width 273 height 51
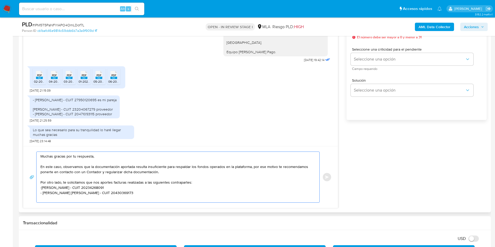
click at [43, 194] on textarea "Muchas gracias por tu respuesta, En este caso, observamos que la documentación …" at bounding box center [176, 177] width 273 height 51
click at [140, 192] on textarea "Muchas gracias por tu respuesta, En este caso, observamos que la documentación …" at bounding box center [176, 177] width 273 height 51
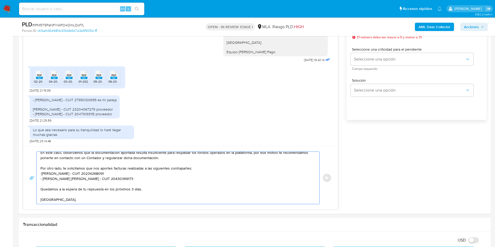
scroll to position [23, 0]
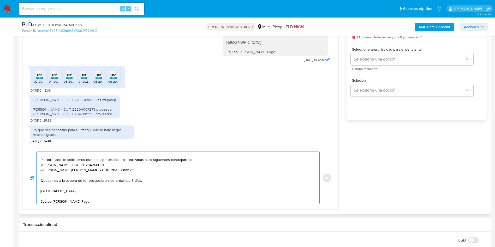
click at [90, 180] on textarea "Muchas gracias por tu respuesta, En este caso, observamos que la documentación …" at bounding box center [176, 178] width 273 height 52
click at [0, 0] on lt-strong "sp" at bounding box center [0, 0] width 0 height 0
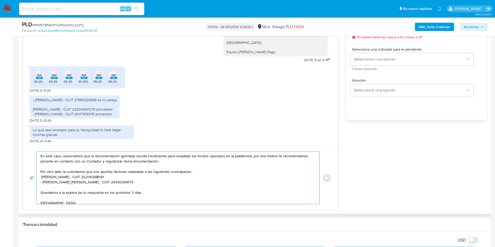
scroll to position [0, 0]
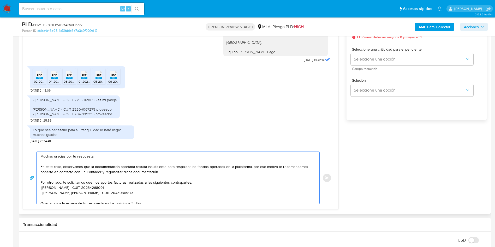
click at [87, 172] on textarea "Muchas gracias por tu respuesta, En este caso, observamos que la documentación …" at bounding box center [176, 178] width 273 height 52
click at [89, 189] on textarea "Muchas gracias por tu respuesta, En este caso, observamos que la documentación …" at bounding box center [176, 178] width 273 height 52
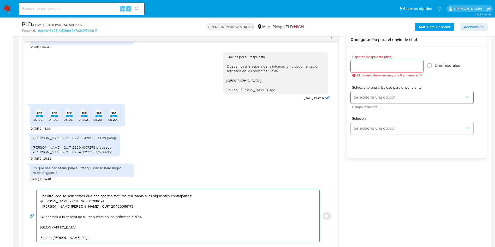
scroll to position [274, 0]
type textarea "Muchas gracias por tu respuesta, En este caso, observamos que la documentación …"
click at [374, 68] on input "Esperar Respuesta (días)" at bounding box center [387, 67] width 73 height 7
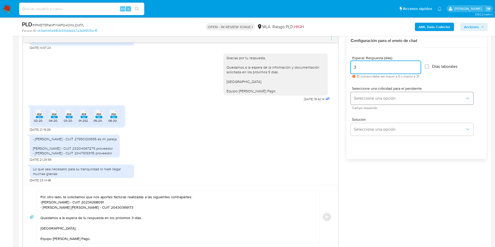
type input "3"
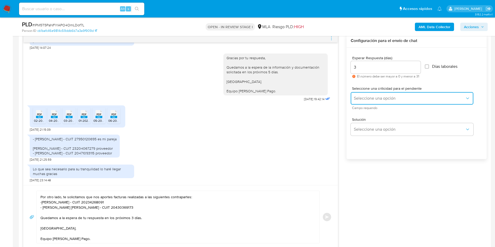
click at [360, 101] on span "Seleccione una opción" at bounding box center [409, 98] width 111 height 5
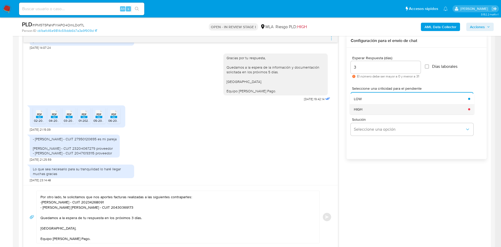
click at [361, 111] on span "HIGH" at bounding box center [358, 109] width 9 height 5
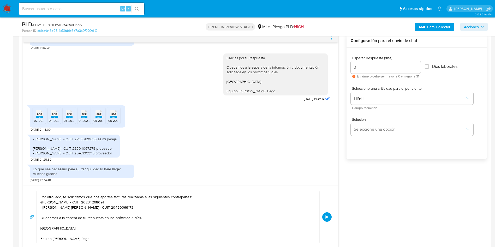
click at [326, 219] on span "Enviar" at bounding box center [327, 217] width 4 height 3
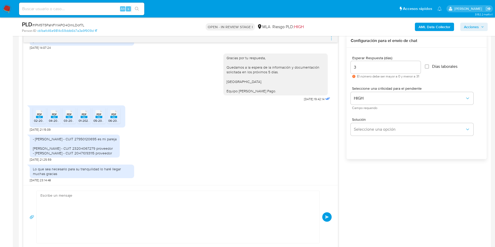
scroll to position [847, 0]
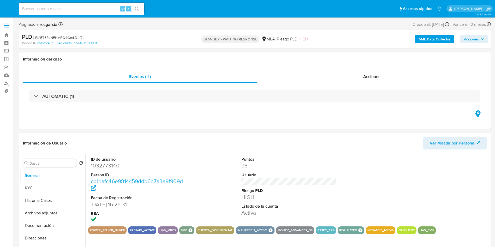
select select "10"
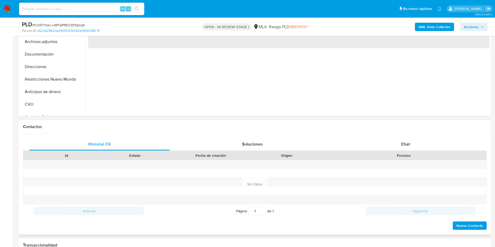
scroll to position [157, 0]
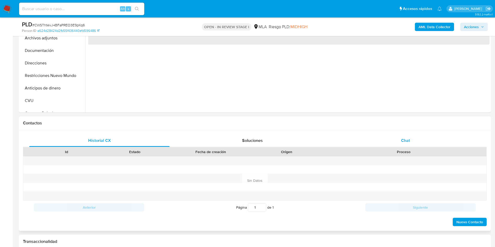
click at [390, 138] on div "Chat" at bounding box center [405, 140] width 140 height 13
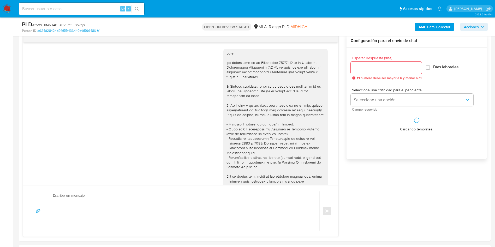
scroll to position [540, 0]
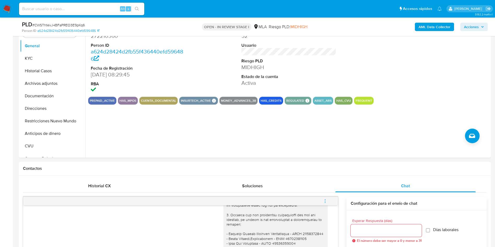
select select "10"
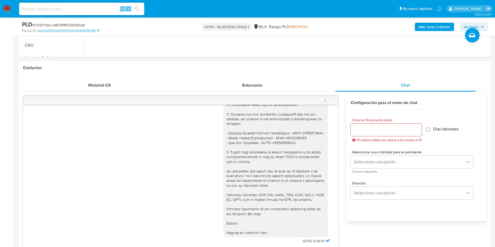
scroll to position [235, 0]
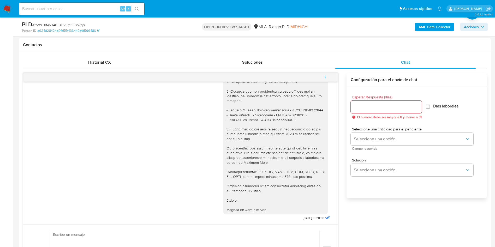
click at [325, 74] on span "menu-action" at bounding box center [325, 77] width 5 height 13
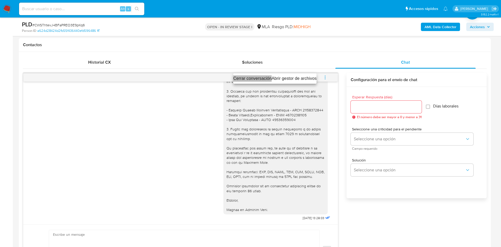
click at [255, 79] on li "Cerrar conversación" at bounding box center [252, 78] width 38 height 6
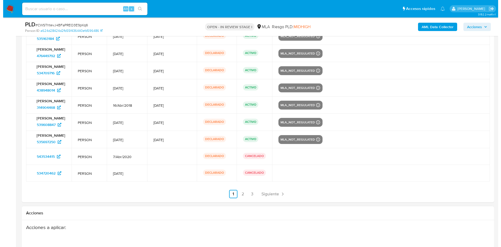
scroll to position [1088, 0]
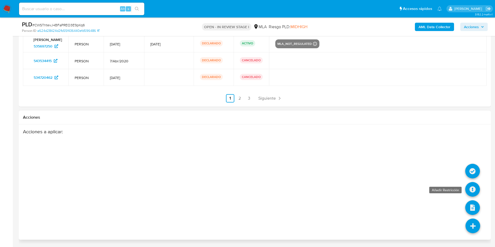
click at [471, 191] on icon at bounding box center [472, 189] width 15 height 15
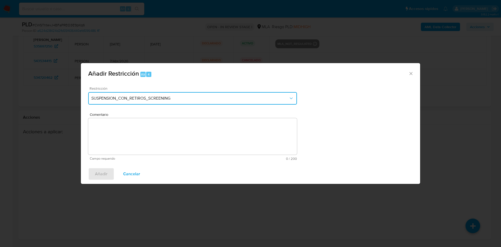
click at [196, 99] on span "SUSPENSION_CON_RETIROS_SCREENING" at bounding box center [189, 98] width 197 height 5
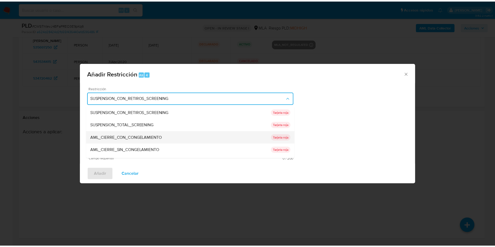
scroll to position [78, 0]
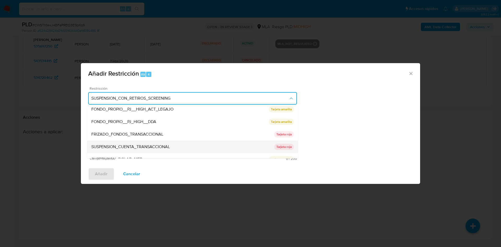
click at [188, 146] on div "SUSPENSION_CUENTA_TRANSACCIONAL" at bounding box center [182, 147] width 183 height 13
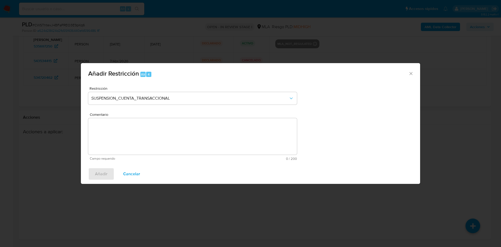
click at [190, 139] on textarea "Comentario" at bounding box center [192, 136] width 209 height 37
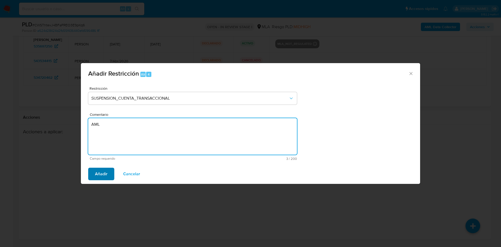
type textarea "AML"
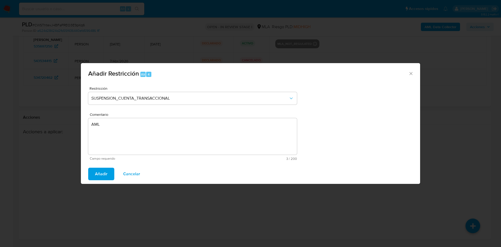
click at [102, 172] on span "Añadir" at bounding box center [101, 173] width 13 height 11
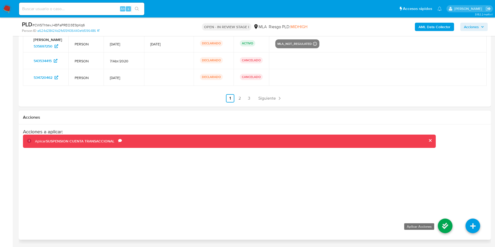
click at [441, 223] on icon at bounding box center [445, 226] width 15 height 15
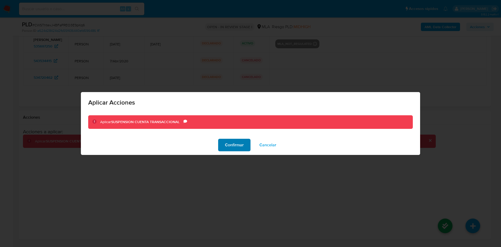
click at [227, 149] on span "Confirmar" at bounding box center [234, 144] width 19 height 11
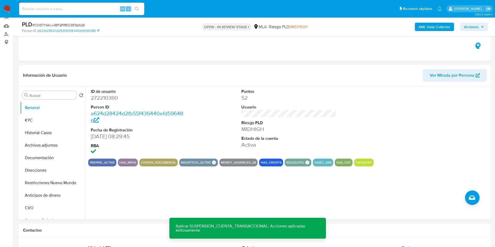
scroll to position [0, 0]
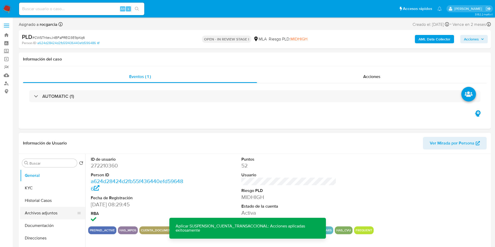
click at [46, 213] on button "Archivos adjuntos" at bounding box center [50, 213] width 61 height 13
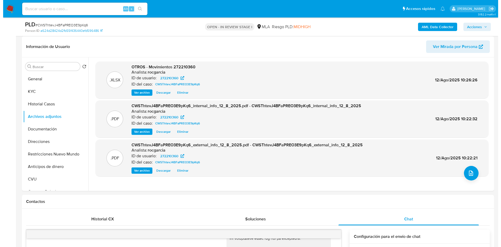
scroll to position [78, 0]
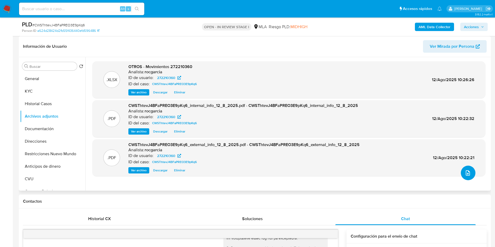
click at [465, 168] on button "upload-file" at bounding box center [468, 173] width 15 height 15
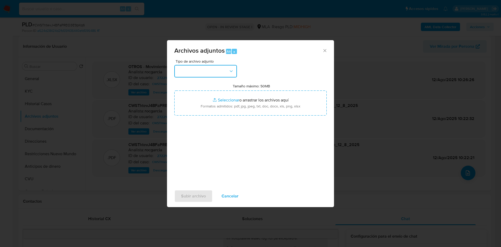
click at [207, 74] on button "button" at bounding box center [205, 71] width 63 height 13
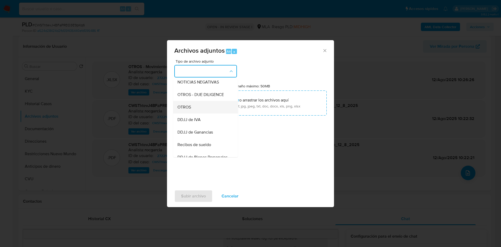
click at [202, 114] on div "OTROS" at bounding box center [204, 107] width 53 height 13
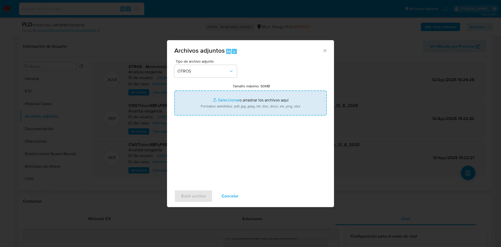
click at [211, 104] on input "Tamaño máximo: 50MB Seleccionar archivos" at bounding box center [250, 103] width 152 height 25
type input "C:\fakepath\Caselog CWSThtevJ4BFaPREO3E9pKq6_2025_07_18_07_35_53.docx"
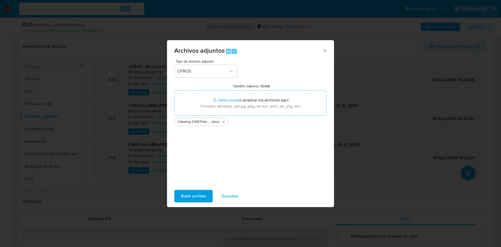
click at [203, 196] on span "Subir archivo" at bounding box center [193, 196] width 25 height 11
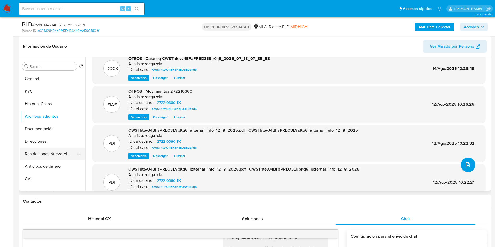
scroll to position [0, 0]
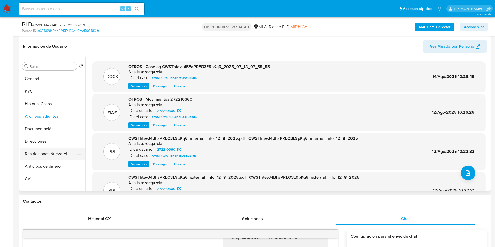
click at [50, 153] on button "Restricciones Nuevo Mundo" at bounding box center [50, 154] width 61 height 13
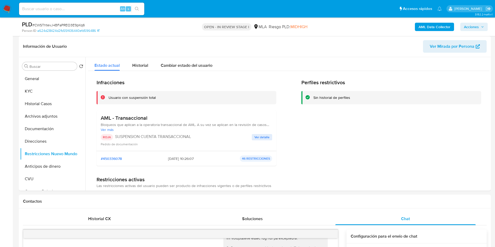
click at [472, 26] on span "Acciones" at bounding box center [471, 27] width 15 height 8
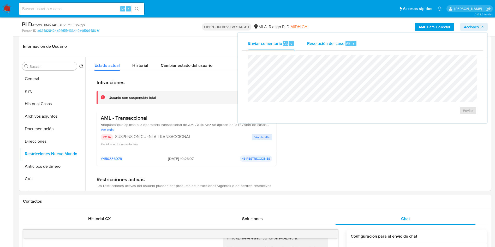
click at [328, 43] on span "Resolución del caso" at bounding box center [325, 43] width 37 height 6
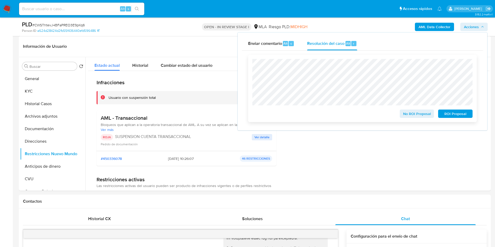
click at [453, 114] on span "ROI Proposal" at bounding box center [455, 113] width 27 height 7
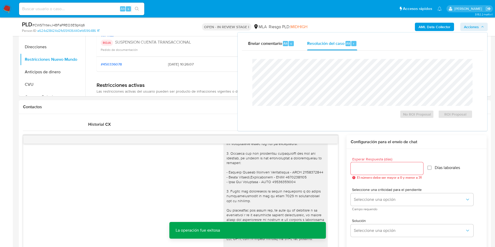
scroll to position [78, 0]
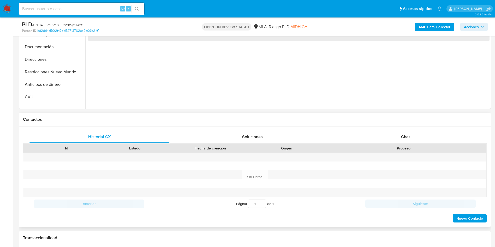
scroll to position [196, 0]
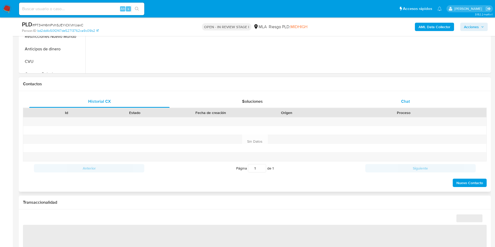
click at [412, 101] on div "Chat" at bounding box center [405, 101] width 140 height 13
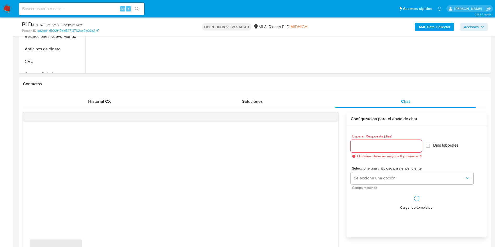
scroll to position [274, 0]
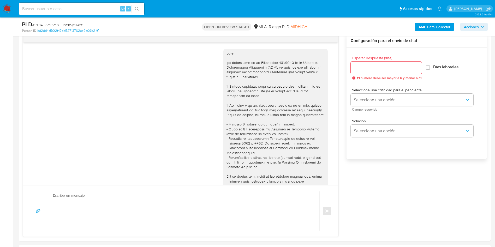
select select "10"
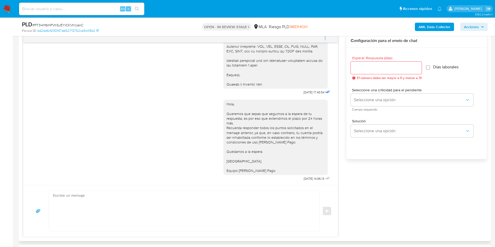
click at [327, 38] on icon "menu-action" at bounding box center [325, 38] width 5 height 5
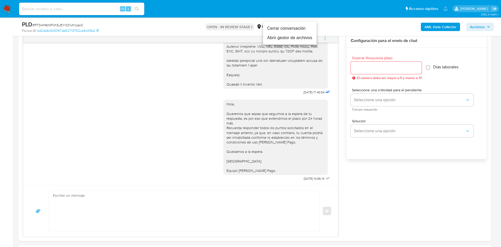
click at [299, 31] on li "Cerrar conversación" at bounding box center [290, 28] width 54 height 9
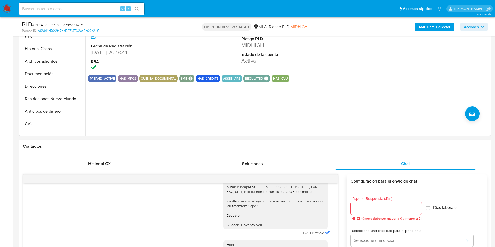
scroll to position [117, 0]
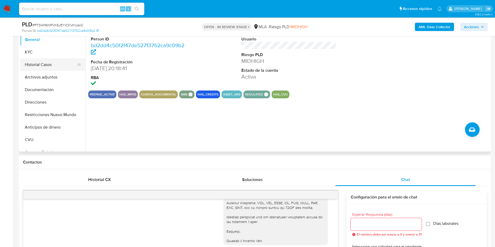
click at [30, 69] on button "Historial Casos" at bounding box center [50, 64] width 61 height 13
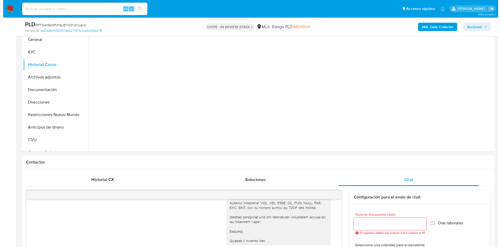
scroll to position [78, 0]
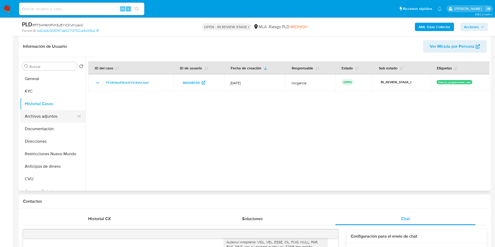
click at [39, 119] on button "Archivos adjuntos" at bounding box center [50, 116] width 61 height 13
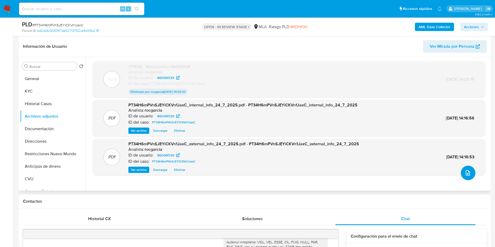
click at [465, 173] on icon "upload-file" at bounding box center [468, 173] width 6 height 6
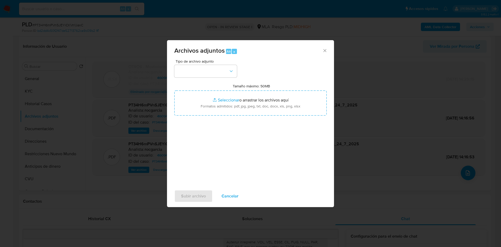
click at [232, 199] on span "Cancelar" at bounding box center [230, 196] width 17 height 11
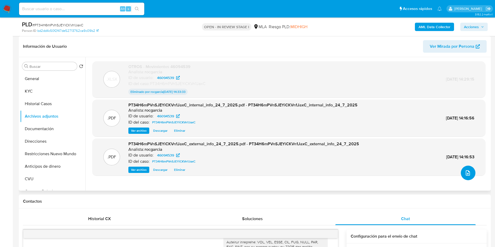
click at [466, 170] on icon "upload-file" at bounding box center [468, 173] width 6 height 6
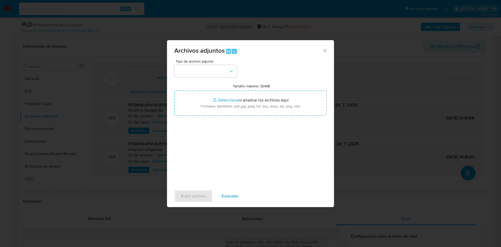
click at [212, 64] on div "Tipo de archivo adjunto" at bounding box center [205, 69] width 63 height 18
click at [213, 70] on button "button" at bounding box center [205, 71] width 63 height 13
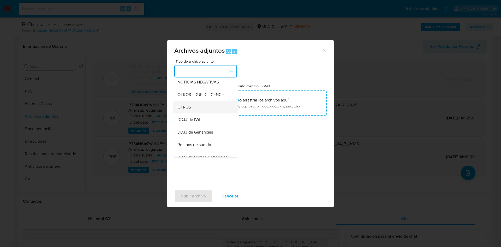
click at [207, 114] on div "OTROS" at bounding box center [204, 107] width 53 height 13
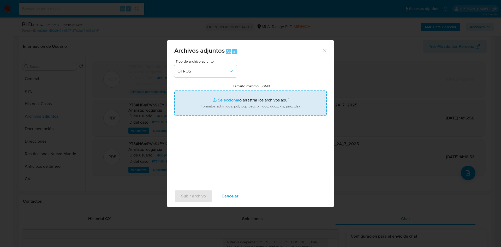
click at [235, 101] on input "Tamaño máximo: 50MB Seleccionar archivos" at bounding box center [250, 103] width 152 height 25
type input "C:\fakepath\46094539 - PT34H6mPVnSJEYiCKVn1JaxC.docx"
click at [220, 101] on input "Tamaño máximo: 50MB Seleccionar archivos" at bounding box center [250, 103] width 152 height 25
type input "C:\fakepath\Movimientos 46094539-.xlsx"
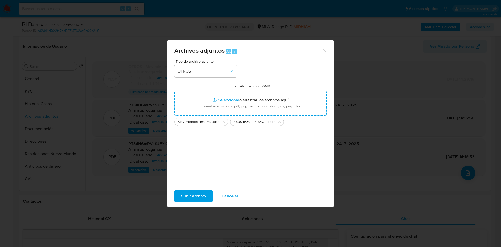
drag, startPoint x: 220, startPoint y: 101, endPoint x: 185, endPoint y: 198, distance: 103.6
click at [185, 198] on span "Subir archivo" at bounding box center [193, 196] width 25 height 11
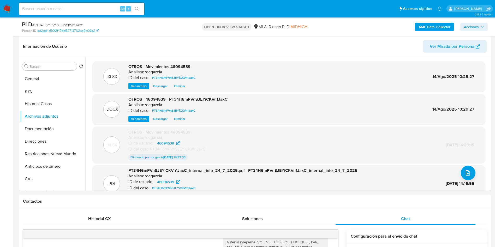
click at [476, 26] on span "Acciones" at bounding box center [471, 27] width 15 height 8
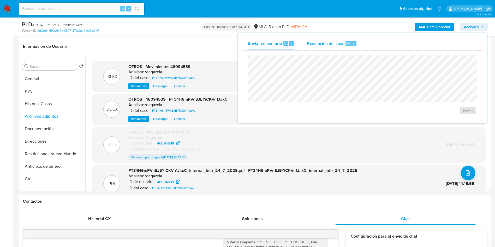
click at [338, 42] on span "Resolución del caso" at bounding box center [325, 43] width 37 height 6
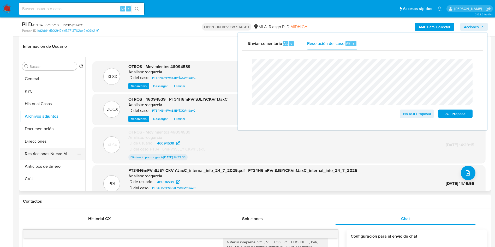
click at [63, 155] on button "Restricciones Nuevo Mundo" at bounding box center [50, 154] width 61 height 13
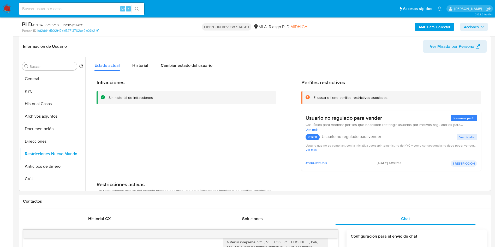
click at [468, 23] on span "Acciones" at bounding box center [471, 27] width 15 height 8
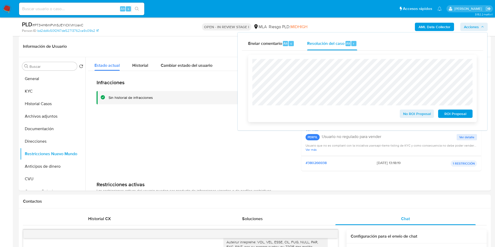
click at [408, 116] on span "No ROI Proposal" at bounding box center [417, 113] width 27 height 7
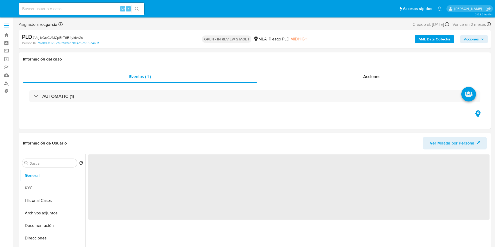
select select "10"
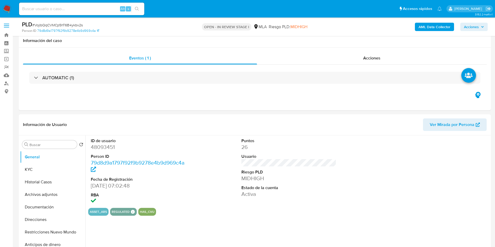
scroll to position [196, 0]
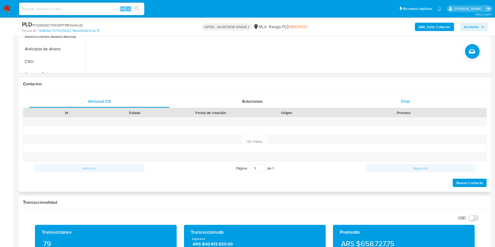
click at [398, 106] on div "Chat" at bounding box center [405, 101] width 140 height 13
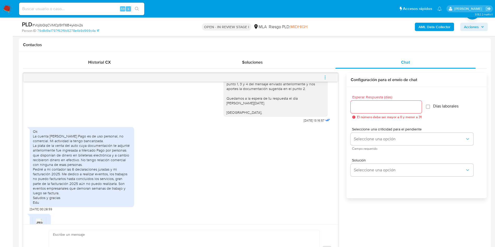
scroll to position [92, 0]
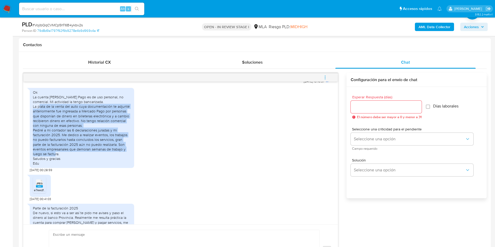
drag, startPoint x: 44, startPoint y: 103, endPoint x: 81, endPoint y: 149, distance: 59.0
click at [81, 149] on div "Ok La cuenta [PERSON_NAME] Pago es de uso personal, no comercial. Mi actividad …" at bounding box center [82, 128] width 98 height 76
click at [81, 149] on div "Ok La cuenta de Mercado Pago es de uso personal, no comercial. Mi actividad la …" at bounding box center [82, 128] width 98 height 76
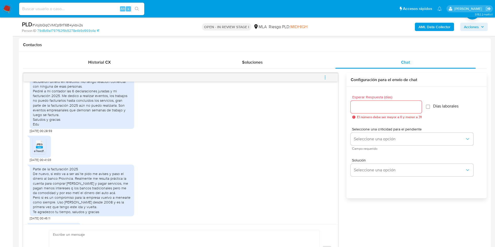
scroll to position [170, 0]
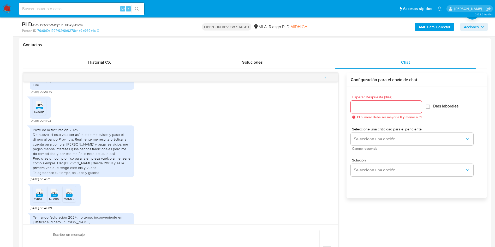
click at [40, 107] on rect at bounding box center [39, 108] width 7 height 2
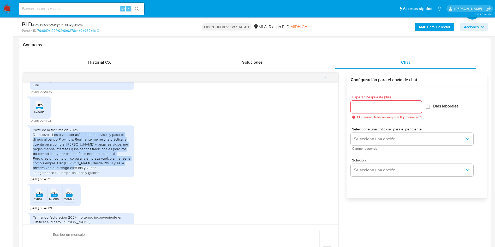
drag, startPoint x: 53, startPoint y: 130, endPoint x: 99, endPoint y: 163, distance: 56.0
click at [99, 163] on div "Parte de la facturación 2025 De nuevo, si esto va a ser así te pido me avises y…" at bounding box center [82, 152] width 98 height 48
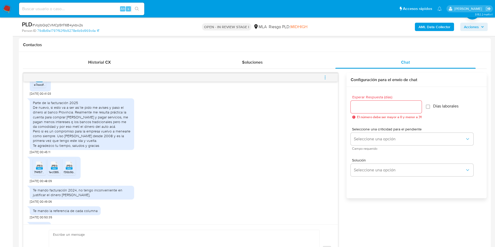
scroll to position [209, 0]
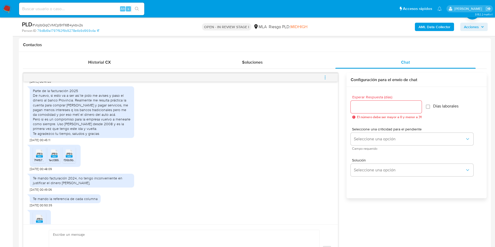
click at [38, 152] on span "JPEG" at bounding box center [39, 153] width 6 height 3
click at [54, 153] on icon "JPEG" at bounding box center [54, 153] width 7 height 9
click at [73, 158] on span "f36b9bd3-877f-433d-9bc7-ab8195bc34d3.jpeg" at bounding box center [96, 160] width 65 height 4
click at [43, 223] on span "0a6558c8-5261-46fe-9498-c6b7bef6d226.jpeg" at bounding box center [67, 225] width 66 height 4
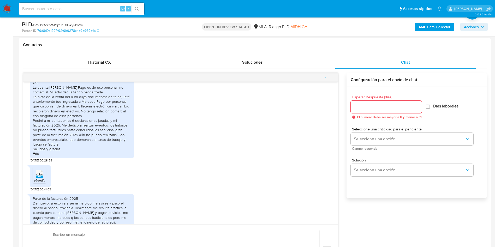
scroll to position [822, 0]
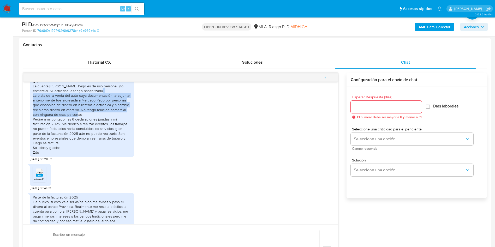
drag, startPoint x: 33, startPoint y: 114, endPoint x: 87, endPoint y: 132, distance: 57.3
click at [87, 132] on div "Ok La cuenta de Mercado Pago es de uso personal, no comercial. Mi actividad la …" at bounding box center [82, 117] width 104 height 80
copy div "La plata de la venta del auto cuya documentación te adjunté anteriormente fue i…"
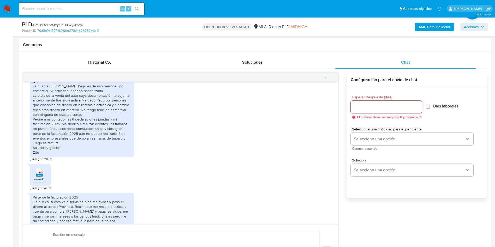
click at [68, 152] on div "Ok La cuenta de Mercado Pago es de uso personal, no comercial. Mi actividad la …" at bounding box center [82, 117] width 98 height 76
drag, startPoint x: 33, startPoint y: 105, endPoint x: 104, endPoint y: 109, distance: 71.1
click at [104, 109] on div "Ok La cuenta de Mercado Pago es de uso personal, no comercial. Mi actividad la …" at bounding box center [82, 117] width 98 height 76
copy div "La cuenta de Mercado Pago es de uso personal, no comercial. Mi actividad la ten…"
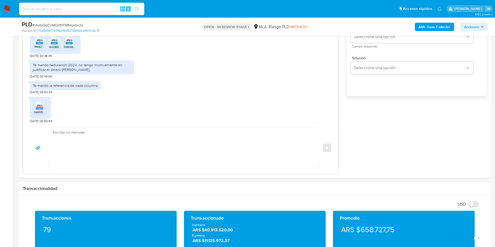
scroll to position [352, 0]
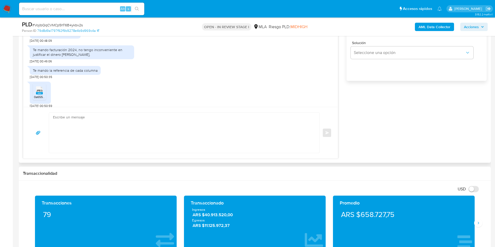
click at [98, 145] on textarea at bounding box center [183, 133] width 260 height 40
paste textarea "Muchas gracias por la respuesta. Analizamos tu caso y notamos que la informació…"
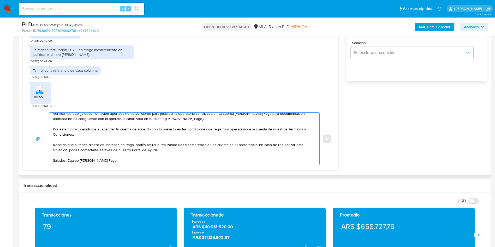
scroll to position [0, 0]
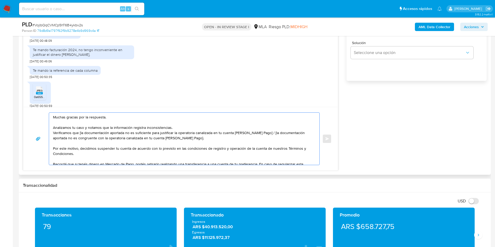
drag, startPoint x: 79, startPoint y: 133, endPoint x: 267, endPoint y: 132, distance: 188.0
click at [267, 132] on textarea "Muchas gracias por la respuesta. Analizamos tu caso y notamos que la informació…" at bounding box center [183, 139] width 260 height 52
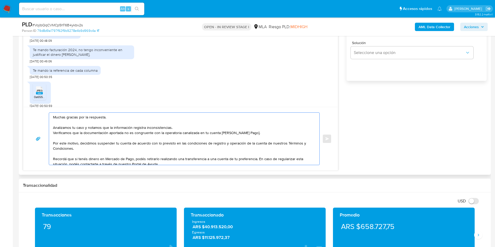
click at [252, 134] on textarea "Muchas gracias por la respuesta. Analizamos tu caso y notamos que la informació…" at bounding box center [183, 139] width 260 height 52
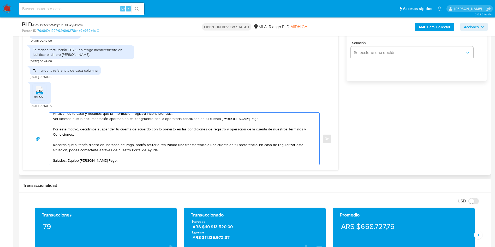
scroll to position [274, 0]
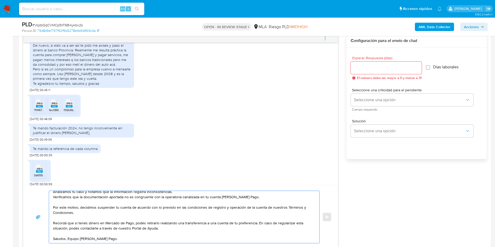
type textarea "Muchas gracias por la respuesta. Analizamos tu caso y notamos que la informació…"
click at [370, 67] on input "Esperar Respuesta (días)" at bounding box center [386, 67] width 71 height 7
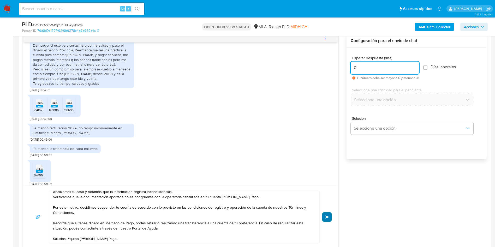
type input "0"
click at [328, 216] on span "Enviar" at bounding box center [328, 217] width 4 height 3
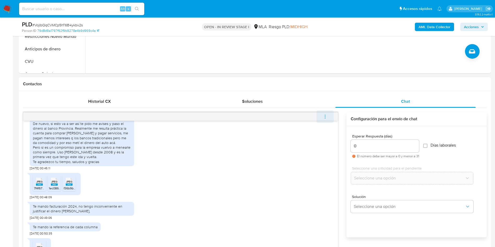
scroll to position [1092, 0]
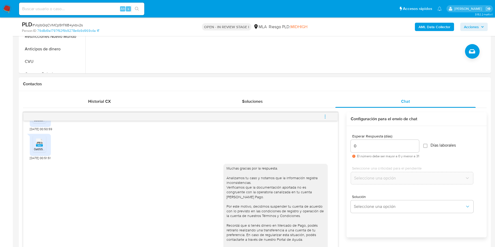
click at [327, 116] on icon "menu-action" at bounding box center [325, 116] width 5 height 5
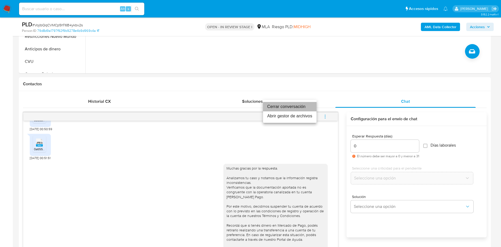
click at [292, 106] on li "Cerrar conversación" at bounding box center [290, 106] width 54 height 9
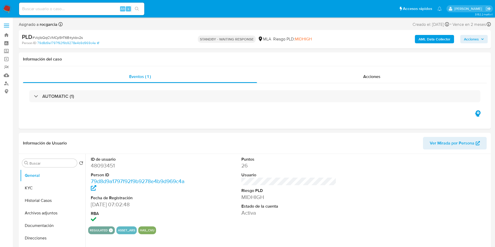
select select "10"
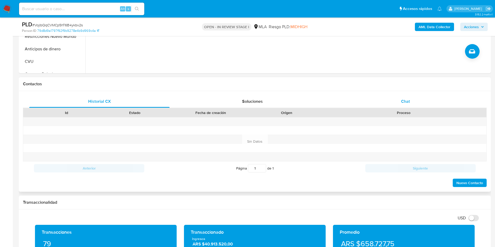
click at [405, 99] on span "Chat" at bounding box center [405, 101] width 9 height 6
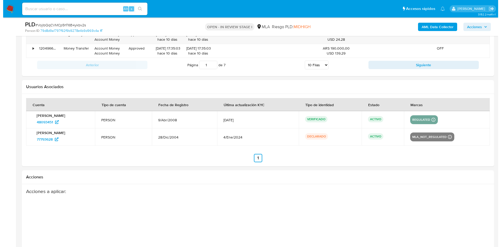
scroll to position [935, 0]
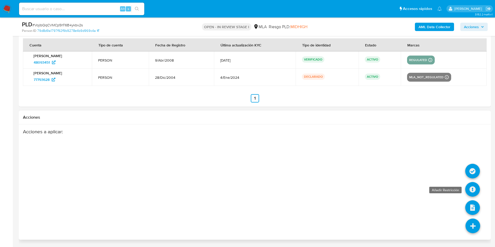
click at [474, 193] on icon at bounding box center [472, 189] width 15 height 15
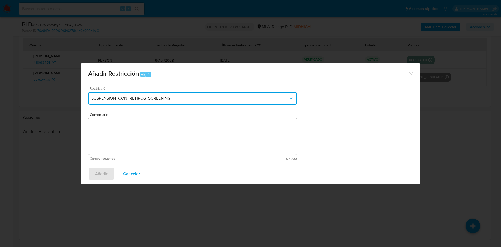
click at [139, 96] on span "SUSPENSION_CON_RETIROS_SCREENING" at bounding box center [189, 98] width 197 height 5
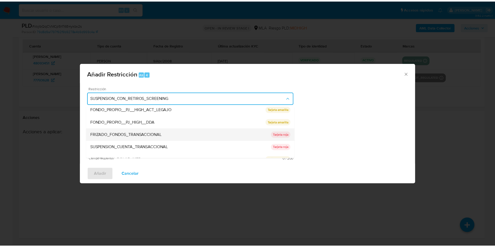
scroll to position [78, 0]
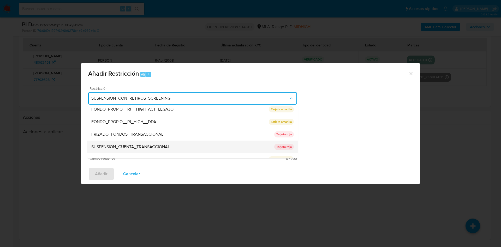
click at [138, 146] on span "SUSPENSION_CUENTA_TRANSACCIONAL" at bounding box center [130, 146] width 79 height 5
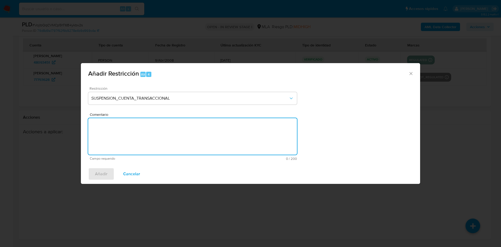
click at [140, 135] on textarea "Comentario" at bounding box center [192, 136] width 209 height 37
type textarea "AML"
click at [102, 173] on span "Añadir" at bounding box center [101, 173] width 13 height 11
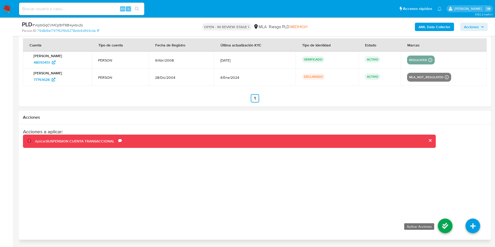
click at [443, 230] on icon at bounding box center [445, 226] width 15 height 15
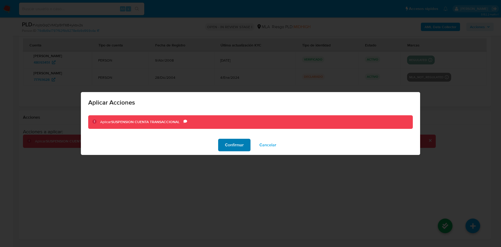
click at [238, 142] on span "Confirmar" at bounding box center [234, 144] width 19 height 11
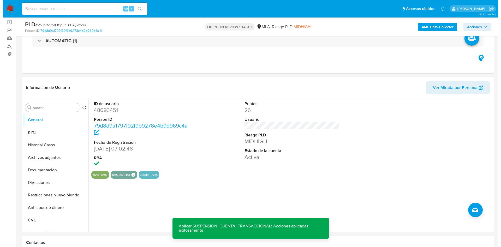
scroll to position [35, 0]
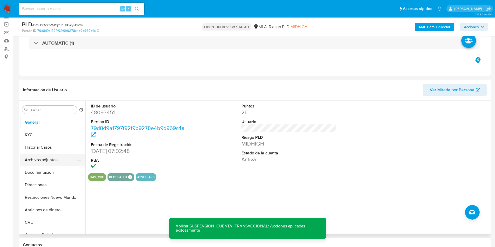
click at [37, 161] on button "Archivos adjuntos" at bounding box center [50, 160] width 61 height 13
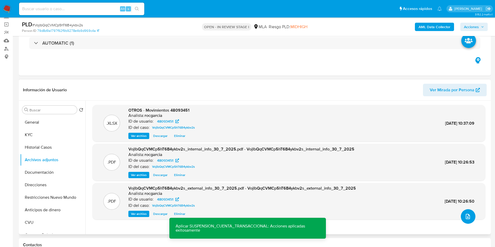
click at [468, 216] on icon "upload-file" at bounding box center [468, 217] width 6 height 6
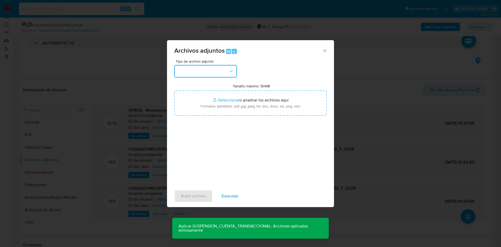
click at [190, 69] on button "button" at bounding box center [205, 71] width 63 height 13
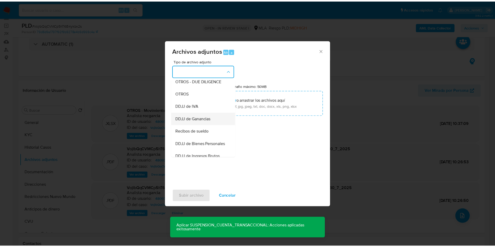
scroll to position [81, 0]
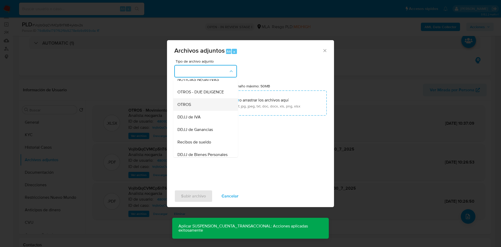
click at [194, 111] on div "OTROS" at bounding box center [204, 104] width 53 height 13
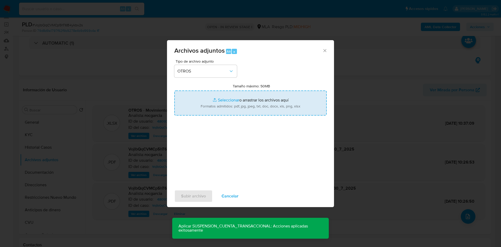
click at [221, 103] on input "Tamaño máximo: 50MB Seleccionar archivos" at bounding box center [250, 103] width 152 height 25
type input "C:\fakepath\48093451 - VojlbQqCVMCp5hT6B4ykbv2s.docx"
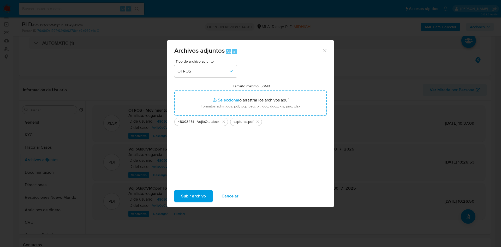
click at [198, 193] on span "Subir archivo" at bounding box center [193, 196] width 25 height 11
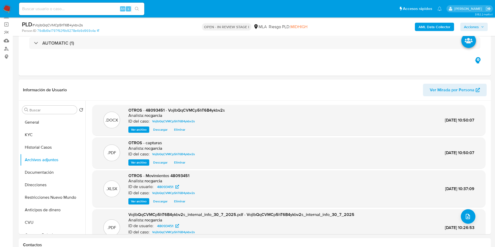
click at [478, 24] on span "Acciones" at bounding box center [471, 27] width 15 height 8
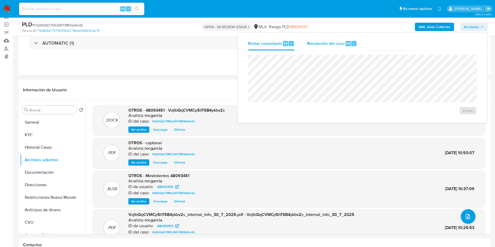
click at [314, 48] on div "Resolución del caso Alt r" at bounding box center [332, 44] width 50 height 14
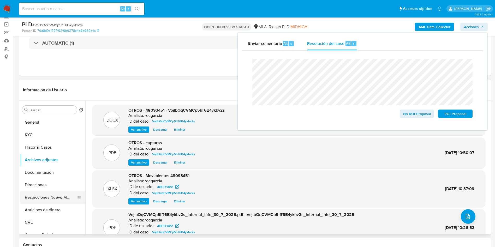
click at [44, 198] on button "Restricciones Nuevo Mundo" at bounding box center [50, 197] width 61 height 13
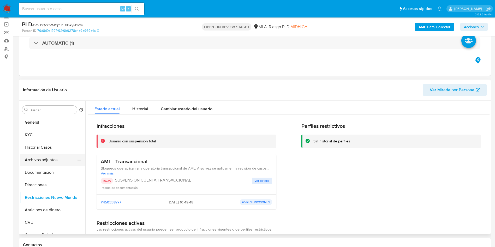
click at [46, 166] on button "Archivos adjuntos" at bounding box center [50, 160] width 61 height 13
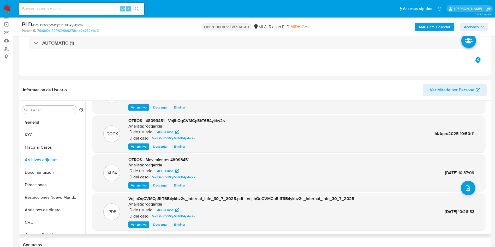
scroll to position [39, 0]
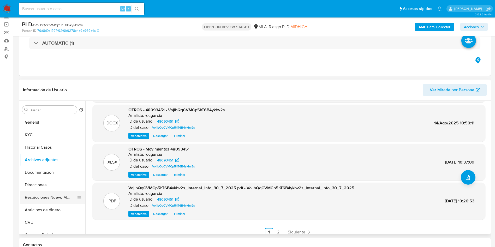
click at [36, 195] on button "Restricciones Nuevo Mundo" at bounding box center [50, 197] width 61 height 13
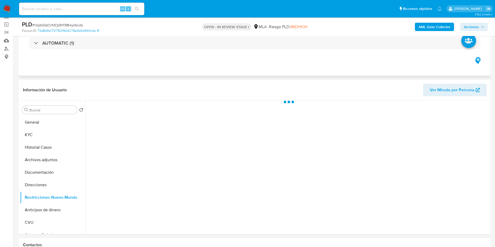
scroll to position [0, 0]
click at [476, 28] on span "Acciones" at bounding box center [471, 27] width 15 height 8
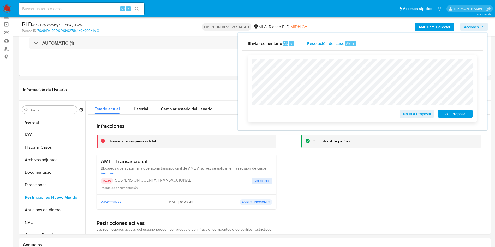
click at [455, 113] on span "ROI Proposal" at bounding box center [455, 113] width 27 height 7
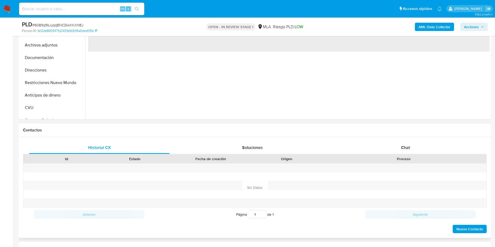
scroll to position [196, 0]
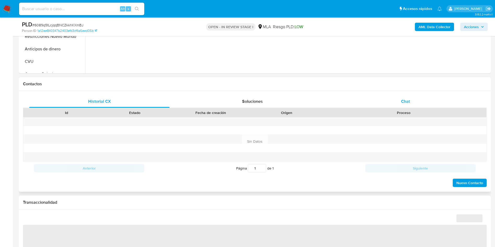
click at [406, 99] on span "Chat" at bounding box center [405, 101] width 9 height 6
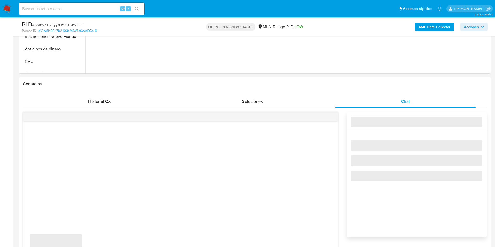
select select "10"
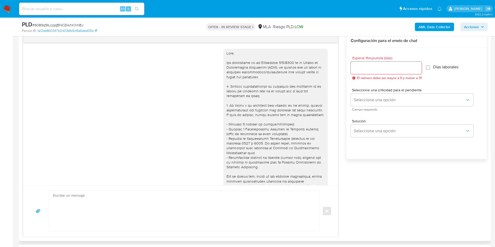
scroll to position [485, 0]
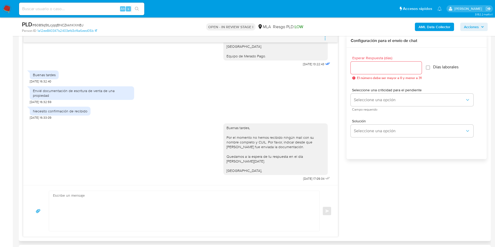
click at [326, 40] on icon "menu-action" at bounding box center [325, 38] width 5 height 5
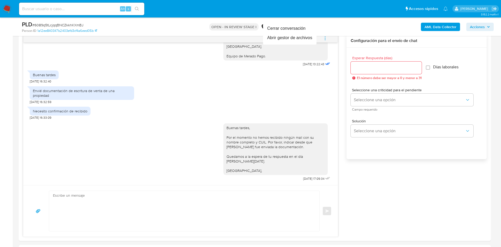
click at [0, 143] on div at bounding box center [250, 123] width 501 height 247
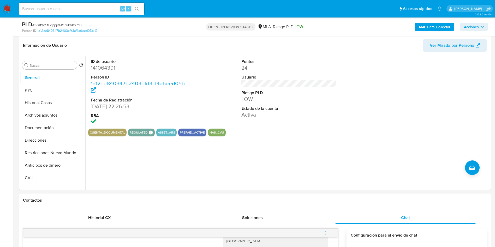
scroll to position [78, 0]
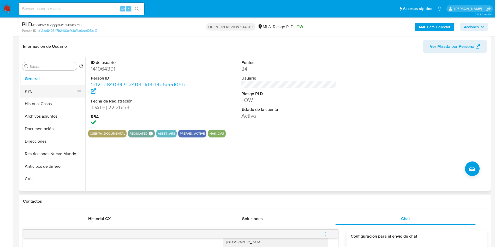
click at [38, 95] on button "KYC" at bounding box center [50, 91] width 61 height 13
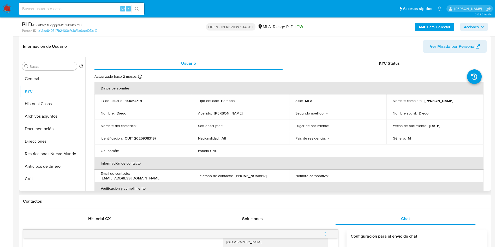
click at [109, 178] on p "[EMAIL_ADDRESS][DOMAIN_NAME]" at bounding box center [131, 178] width 60 height 5
click at [110, 178] on p "[EMAIL_ADDRESS][DOMAIN_NAME]" at bounding box center [131, 178] width 60 height 5
click at [110, 179] on p "[EMAIL_ADDRESS][DOMAIN_NAME]" at bounding box center [131, 178] width 60 height 5
drag, startPoint x: 101, startPoint y: 178, endPoint x: 143, endPoint y: 152, distance: 49.3
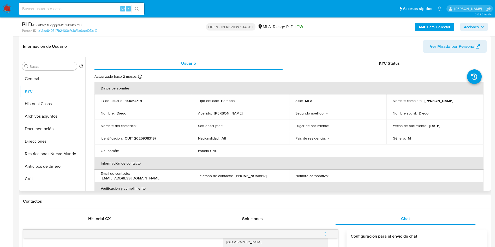
click at [166, 177] on div "Email de contacto : [EMAIL_ADDRESS][DOMAIN_NAME]" at bounding box center [143, 175] width 85 height 9
copy p "[EMAIL_ADDRESS][DOMAIN_NAME]"
drag, startPoint x: 423, startPoint y: 100, endPoint x: 471, endPoint y: 99, distance: 48.3
click at [471, 99] on div "Nombre completo : [PERSON_NAME]" at bounding box center [435, 100] width 85 height 5
copy p "[PERSON_NAME]"
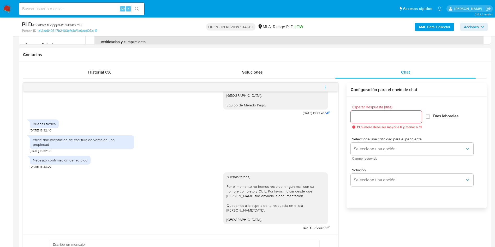
scroll to position [235, 0]
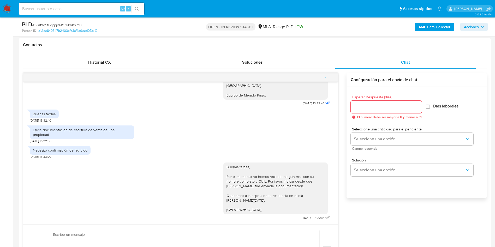
click at [320, 76] on button "menu-action" at bounding box center [325, 77] width 17 height 13
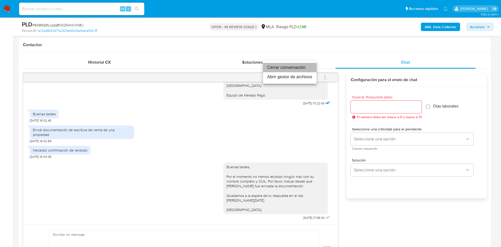
click at [298, 69] on li "Cerrar conversación" at bounding box center [290, 67] width 54 height 9
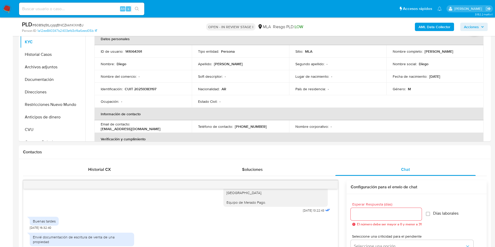
scroll to position [117, 0]
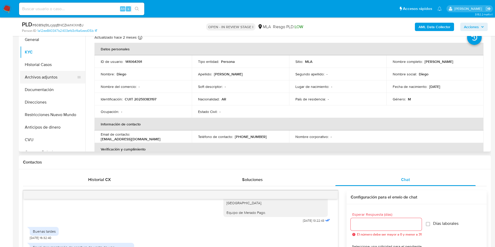
click at [35, 78] on button "Archivos adjuntos" at bounding box center [50, 77] width 61 height 13
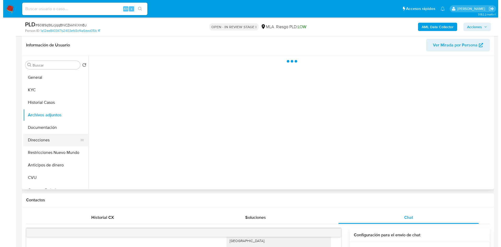
scroll to position [78, 0]
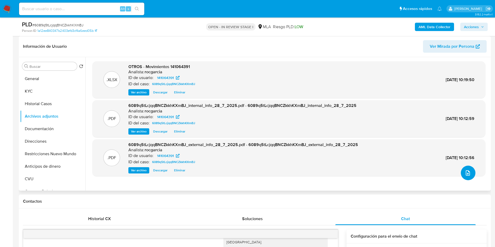
click at [468, 178] on button "upload-file" at bounding box center [468, 173] width 15 height 15
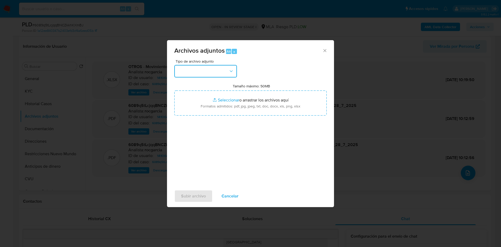
click at [212, 72] on button "button" at bounding box center [205, 71] width 63 height 13
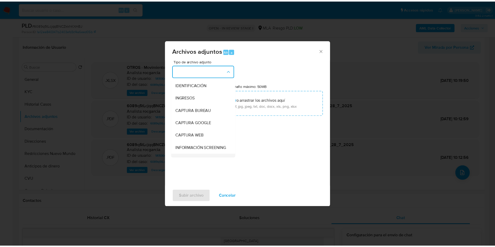
scroll to position [39, 0]
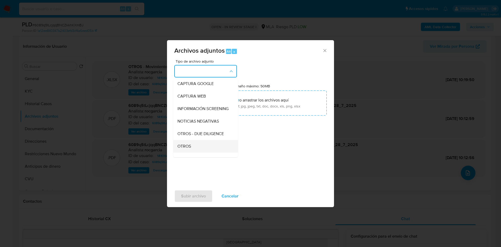
click at [199, 146] on div "OTROS" at bounding box center [204, 146] width 53 height 13
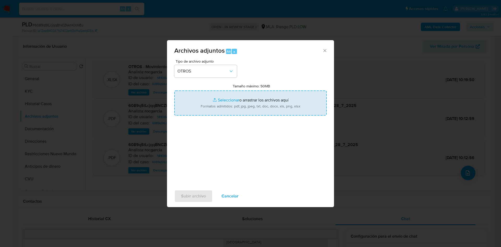
click at [225, 103] on input "Tamaño máximo: 50MB Seleccionar archivos" at bounding box center [250, 103] width 152 height 25
type input "C:\fakepath\141064391 - 6089q5tLcjqqBNCZkkhKXmBJ.docx"
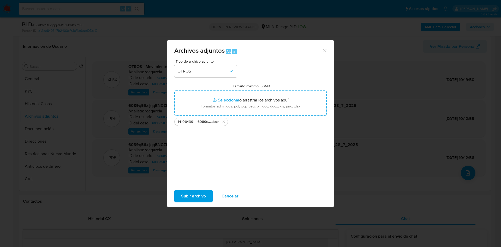
click at [189, 199] on span "Subir archivo" at bounding box center [193, 196] width 25 height 11
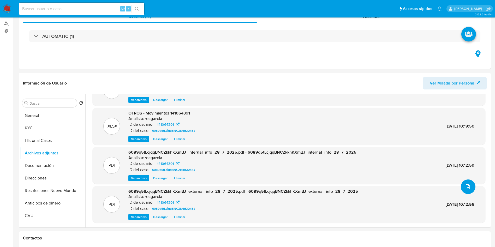
scroll to position [0, 0]
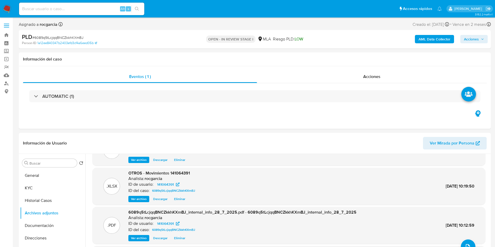
click at [467, 37] on span "Acciones" at bounding box center [471, 39] width 15 height 8
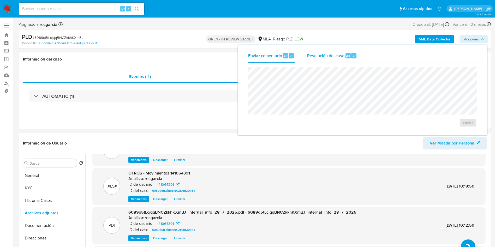
click at [343, 59] on div "Resolución del caso Alt r" at bounding box center [332, 56] width 50 height 14
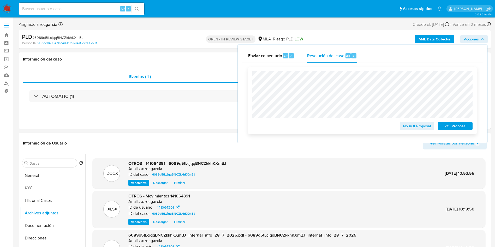
click at [413, 127] on span "No ROI Proposal" at bounding box center [417, 125] width 27 height 7
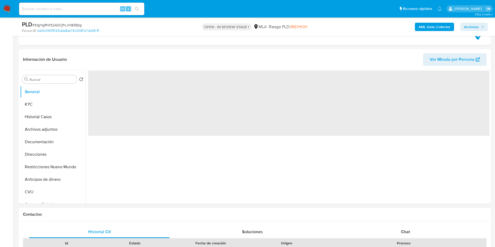
scroll to position [117, 0]
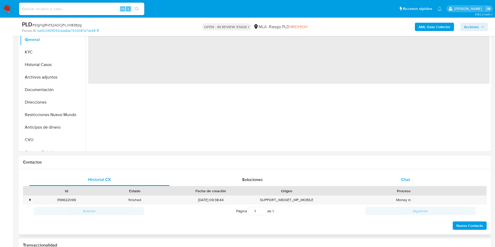
drag, startPoint x: 412, startPoint y: 176, endPoint x: 379, endPoint y: 176, distance: 33.9
click at [412, 176] on div "Chat" at bounding box center [405, 180] width 140 height 13
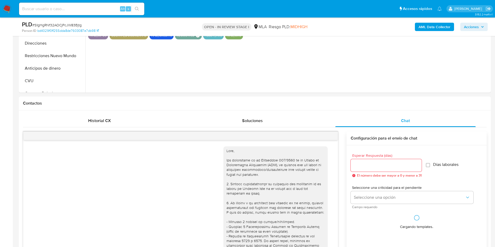
scroll to position [313, 0]
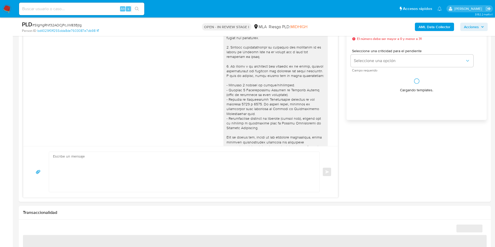
select select "10"
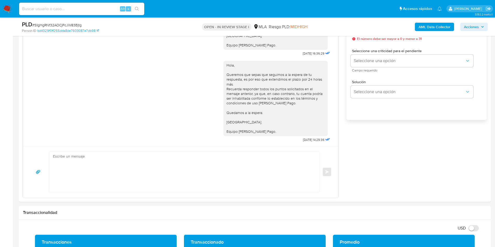
scroll to position [235, 0]
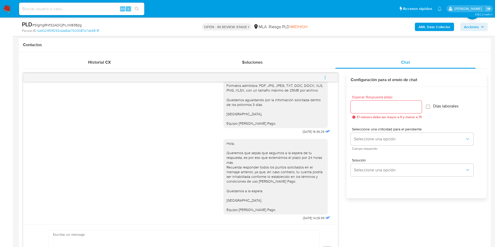
click at [326, 77] on icon "menu-action" at bounding box center [325, 77] width 5 height 5
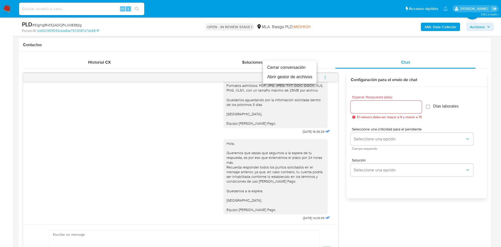
click at [306, 67] on li "Cerrar conversación" at bounding box center [290, 67] width 54 height 9
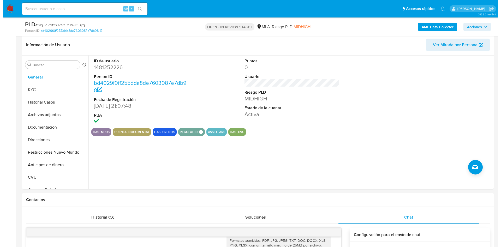
scroll to position [78, 0]
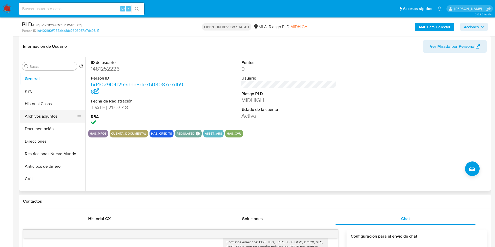
click at [35, 116] on button "Archivos adjuntos" at bounding box center [50, 116] width 61 height 13
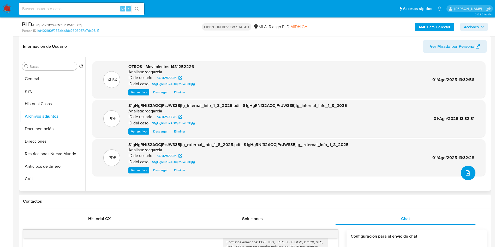
click at [462, 174] on button "upload-file" at bounding box center [468, 173] width 15 height 15
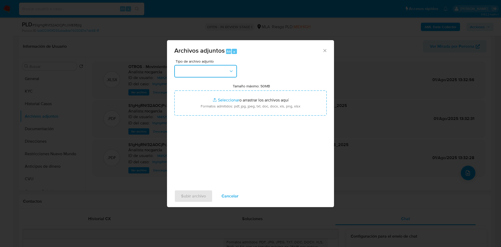
click at [207, 72] on button "button" at bounding box center [205, 71] width 63 height 13
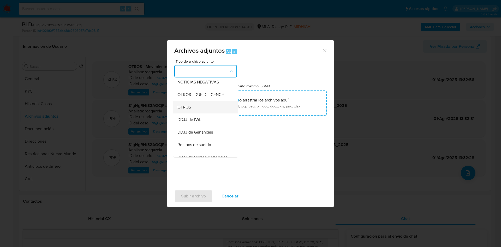
click at [199, 114] on div "OTROS" at bounding box center [204, 107] width 53 height 13
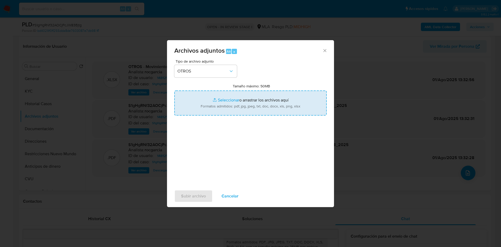
click at [227, 99] on input "Tamaño máximo: 50MB Seleccionar archivos" at bounding box center [250, 103] width 152 height 25
type input "C:\fakepath\1481252226 - S1gHgRNf32AOCjPcJW83Bjtg.docx"
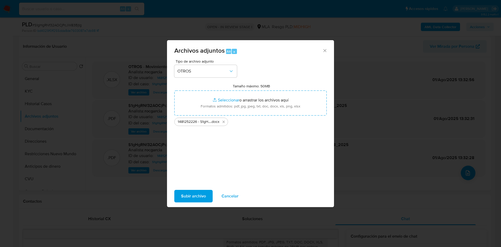
click at [198, 196] on span "Subir archivo" at bounding box center [193, 196] width 25 height 11
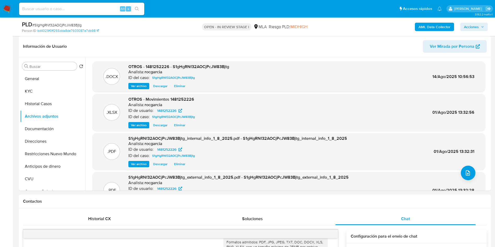
click at [466, 26] on span "Acciones" at bounding box center [471, 27] width 15 height 8
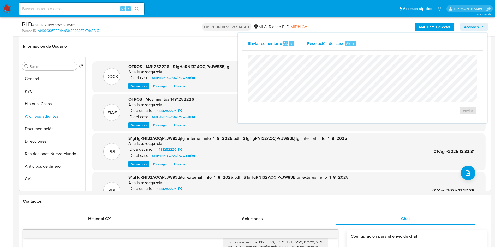
click at [323, 48] on div "Resolución del caso Alt r" at bounding box center [332, 44] width 50 height 14
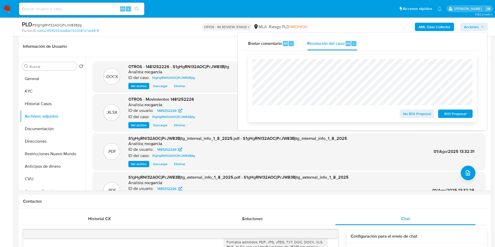
click at [404, 113] on span "No ROI Proposal" at bounding box center [417, 113] width 27 height 7
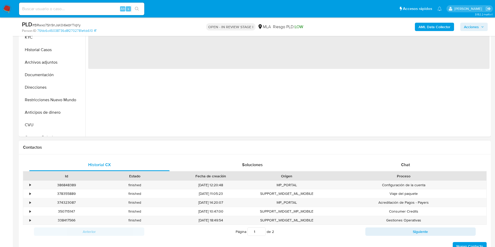
scroll to position [157, 0]
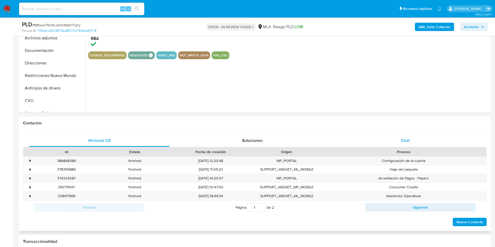
click at [403, 141] on span "Chat" at bounding box center [405, 141] width 9 height 6
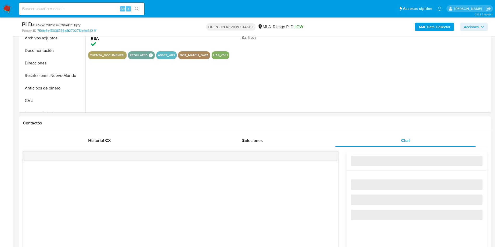
select select "10"
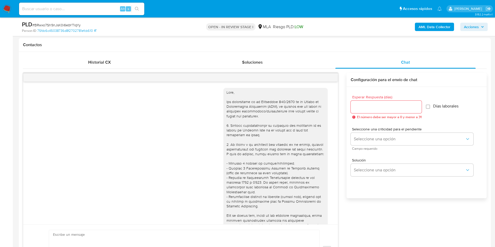
scroll to position [577, 0]
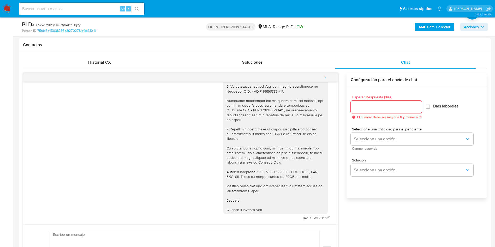
click at [325, 75] on icon "menu-action" at bounding box center [325, 77] width 5 height 5
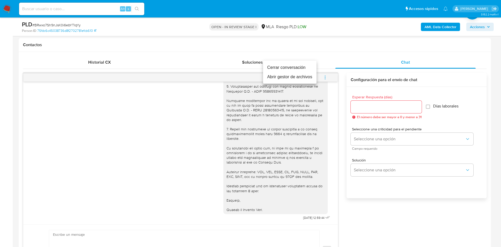
click at [292, 69] on li "Cerrar conversación" at bounding box center [290, 67] width 54 height 9
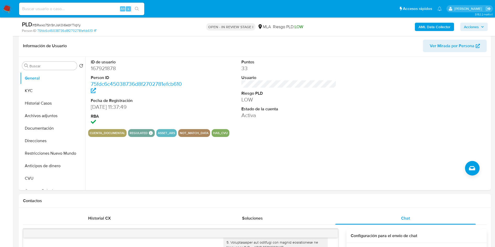
scroll to position [78, 0]
click at [40, 115] on button "Archivos adjuntos" at bounding box center [50, 116] width 61 height 13
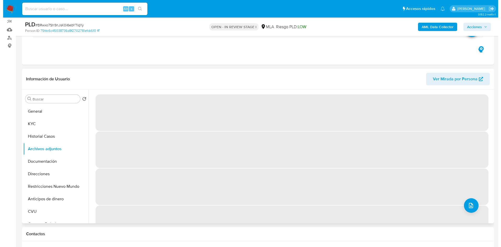
scroll to position [39, 0]
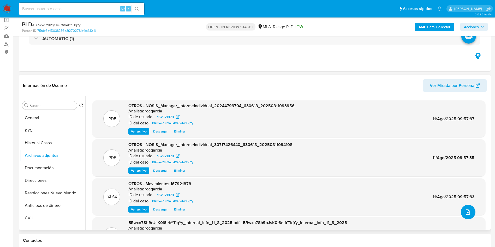
click at [469, 208] on button "upload-file" at bounding box center [468, 212] width 15 height 15
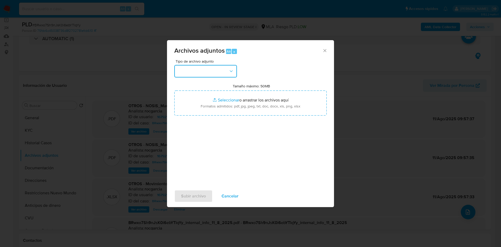
click at [220, 75] on button "button" at bounding box center [205, 71] width 63 height 13
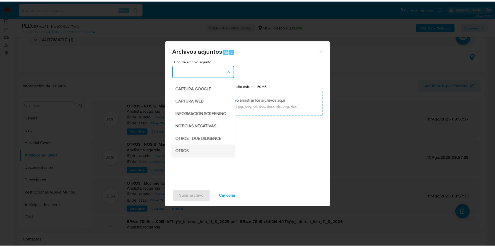
scroll to position [78, 0]
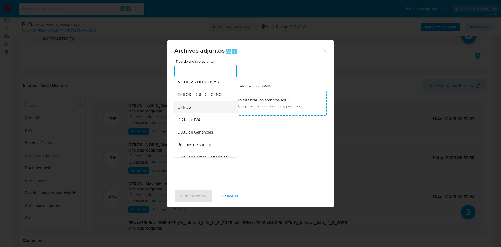
click at [202, 113] on div "OTROS" at bounding box center [204, 107] width 53 height 13
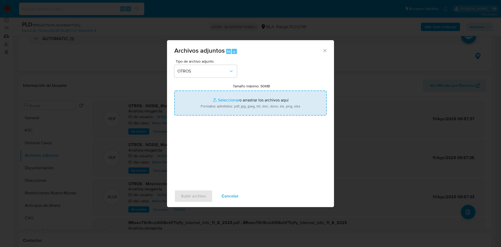
click at [215, 102] on input "Tamaño máximo: 50MB Seleccionar archivos" at bounding box center [250, 103] width 152 height 25
type input "C:\fakepath\167921878 - BRwxo7Sh9nJsK0i6ebYTlqYy.docx"
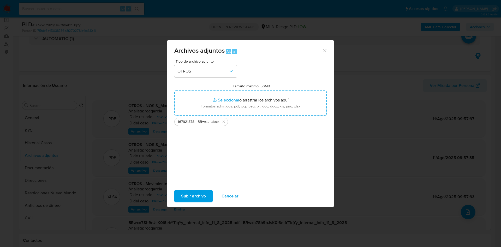
click at [198, 197] on span "Subir archivo" at bounding box center [193, 196] width 25 height 11
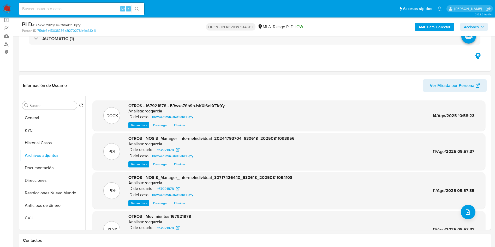
click at [484, 24] on span "Acciones" at bounding box center [474, 26] width 20 height 7
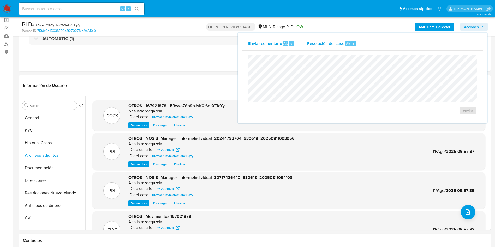
click at [333, 46] on span "Resolución del caso" at bounding box center [325, 43] width 37 height 6
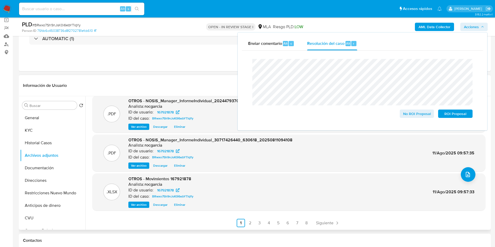
scroll to position [0, 0]
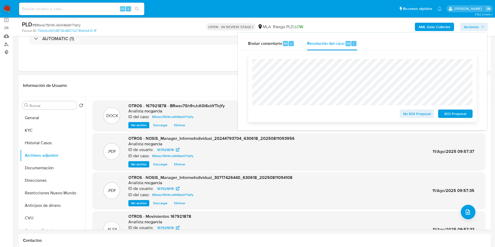
click at [417, 115] on span "No ROI Proposal" at bounding box center [417, 113] width 27 height 7
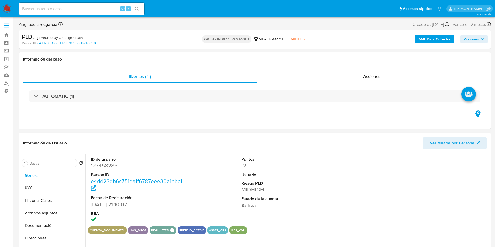
select select "10"
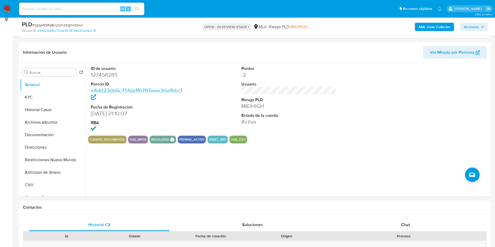
scroll to position [196, 0]
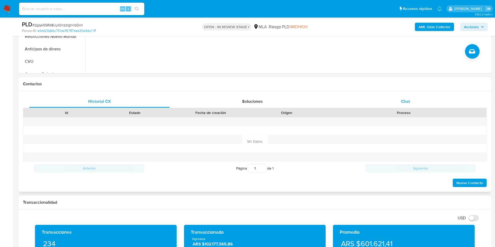
click at [406, 102] on span "Chat" at bounding box center [405, 101] width 9 height 6
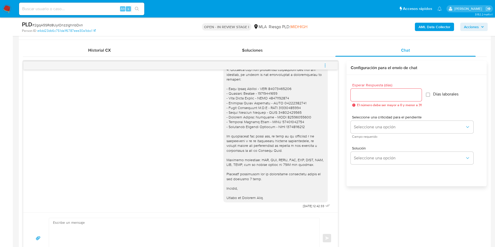
scroll to position [235, 0]
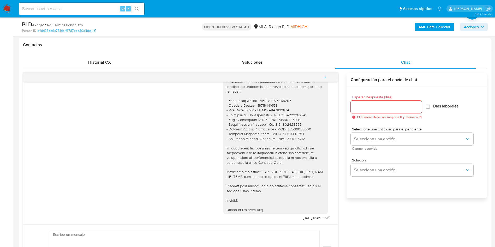
click at [326, 75] on icon "menu-action" at bounding box center [325, 77] width 5 height 5
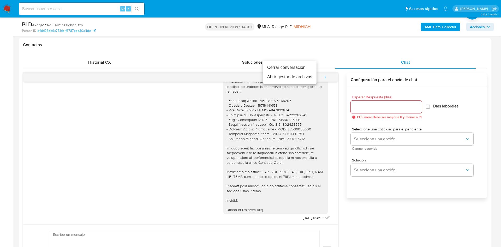
click at [292, 69] on li "Cerrar conversación" at bounding box center [290, 67] width 54 height 9
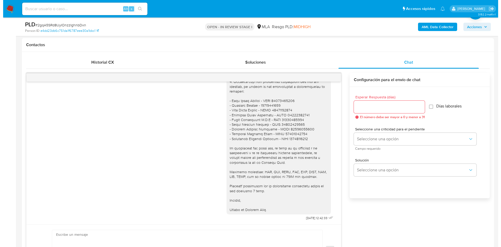
scroll to position [78, 0]
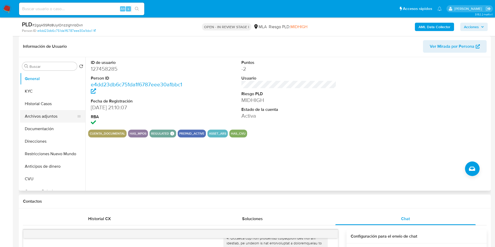
click at [35, 114] on button "Archivos adjuntos" at bounding box center [50, 116] width 61 height 13
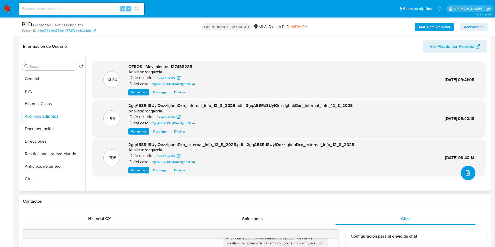
click at [467, 174] on icon "upload-file" at bounding box center [468, 173] width 6 height 6
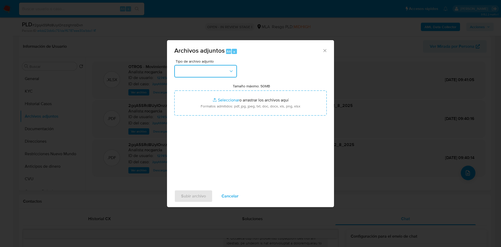
click at [194, 67] on button "button" at bounding box center [205, 71] width 63 height 13
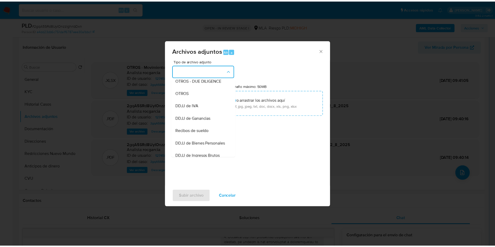
scroll to position [42, 0]
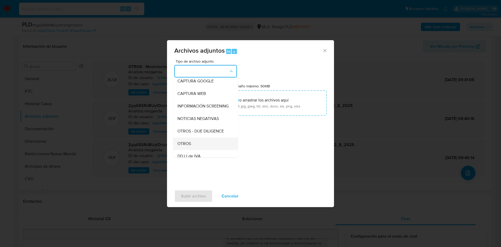
click at [197, 145] on div "OTROS" at bounding box center [204, 144] width 53 height 13
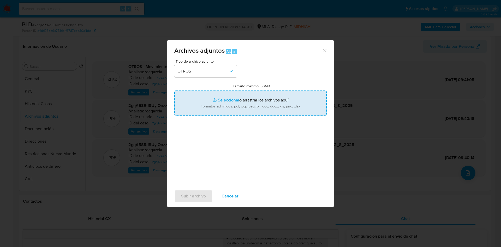
click at [224, 99] on input "Tamaño máximo: 50MB Seleccionar archivos" at bounding box center [250, 103] width 152 height 25
type input "C:\fakepath\127458285 - 2gqA5SRd8UyIOnzzIghnbDxn.docx"
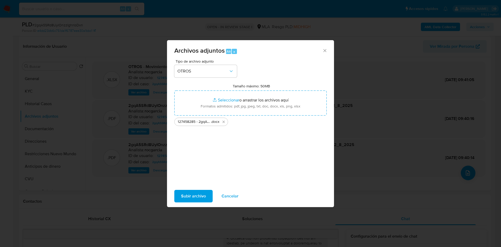
click at [187, 197] on span "Subir archivo" at bounding box center [193, 196] width 25 height 11
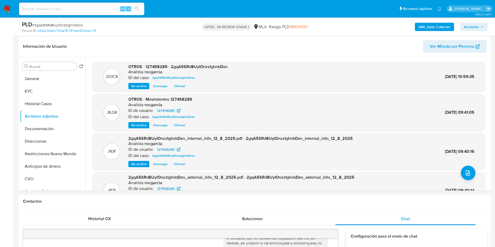
click at [480, 32] on div "AML Data Collector Acciones" at bounding box center [411, 27] width 154 height 12
click at [477, 26] on span "Acciones" at bounding box center [471, 27] width 15 height 8
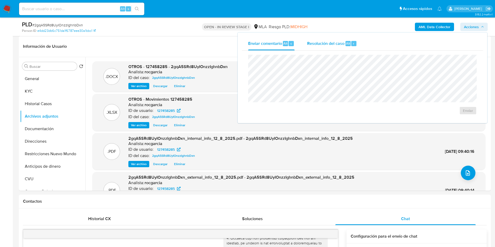
click at [332, 39] on div "Resolución del caso Alt r" at bounding box center [332, 44] width 50 height 14
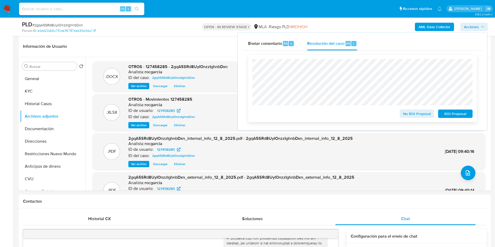
click at [413, 115] on span "No ROI Proposal" at bounding box center [417, 113] width 27 height 7
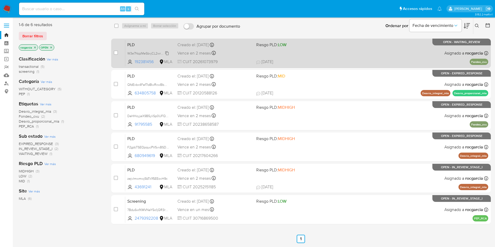
click at [167, 52] on span "W3e7NqzMeSbvjCL2wrEKxP3e" at bounding box center [149, 53] width 44 height 6
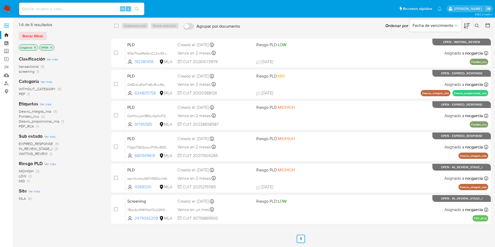
click at [476, 23] on button at bounding box center [478, 26] width 9 height 6
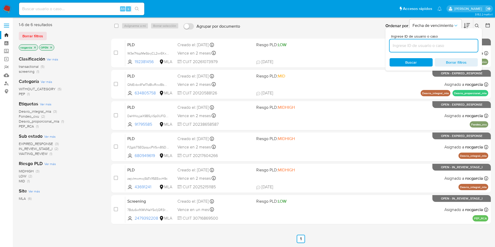
click at [426, 47] on input at bounding box center [434, 45] width 88 height 7
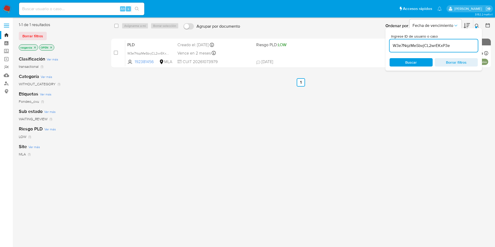
click at [445, 45] on input "W3e7NqzMeSbvjCL2wrEKxP3e" at bounding box center [434, 45] width 88 height 7
paste input "192381456"
type input "192381456"
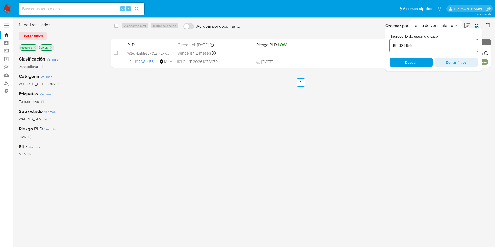
click at [479, 24] on icon at bounding box center [477, 26] width 4 height 4
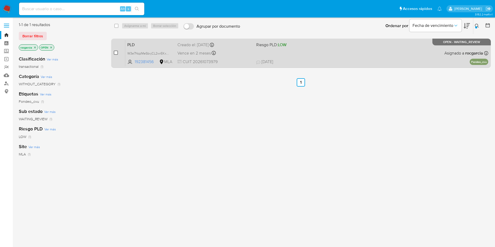
click at [116, 53] on input "checkbox" at bounding box center [116, 53] width 4 height 4
checkbox input "true"
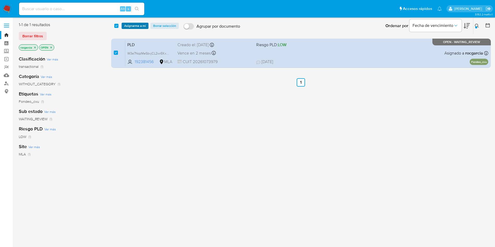
click at [134, 26] on span "Asignarme a mí" at bounding box center [135, 25] width 22 height 5
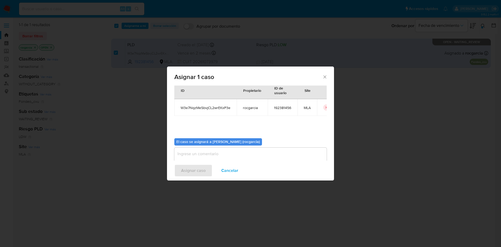
scroll to position [27, 0]
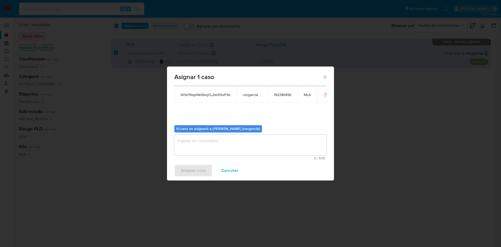
click at [205, 144] on textarea "assign-modal" at bounding box center [250, 145] width 152 height 21
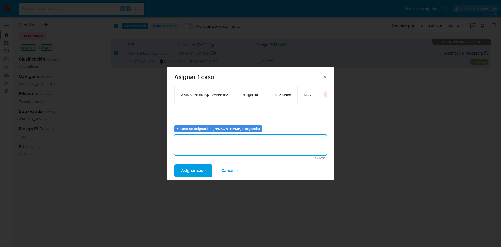
click at [198, 172] on span "Asignar caso" at bounding box center [193, 170] width 25 height 11
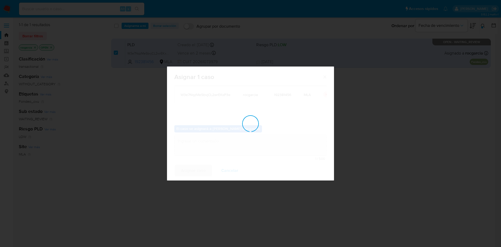
checkbox input "false"
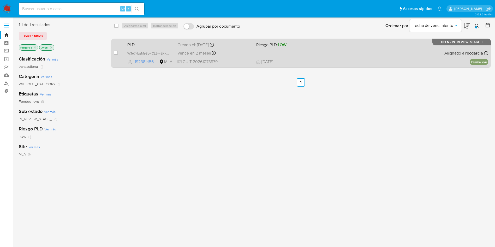
click at [333, 62] on span "[DATE] [DATE] 16:49" at bounding box center [333, 62] width 154 height 6
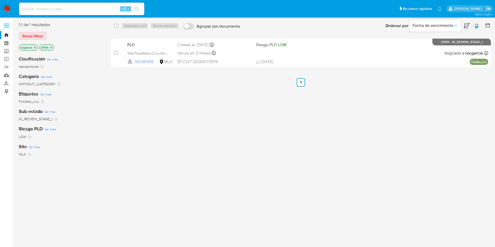
click at [61, 8] on input at bounding box center [81, 8] width 125 height 7
paste input "531591628"
type input "531591628"
click at [26, 11] on input "531591628" at bounding box center [81, 8] width 125 height 7
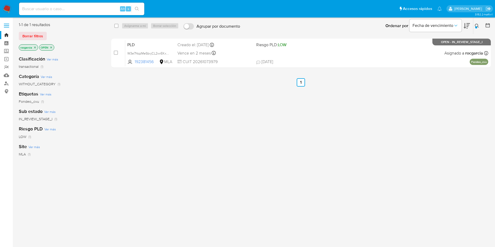
drag, startPoint x: 115, startPoint y: 54, endPoint x: 125, endPoint y: 36, distance: 20.6
click at [115, 54] on input "checkbox" at bounding box center [116, 53] width 4 height 4
checkbox input "true"
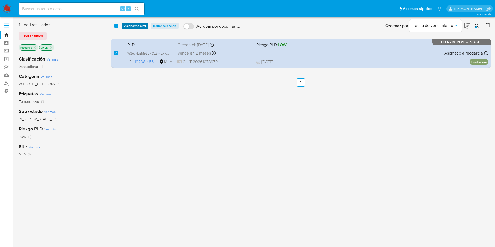
click at [131, 26] on span "Asignarme a mí" at bounding box center [135, 25] width 22 height 5
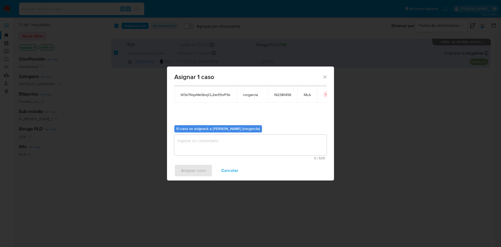
click at [221, 149] on textarea "assign-modal" at bounding box center [250, 145] width 152 height 21
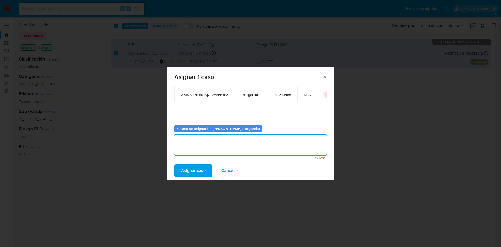
click at [203, 171] on span "Asignar caso" at bounding box center [193, 170] width 25 height 11
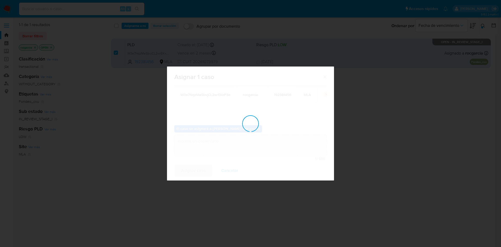
checkbox input "false"
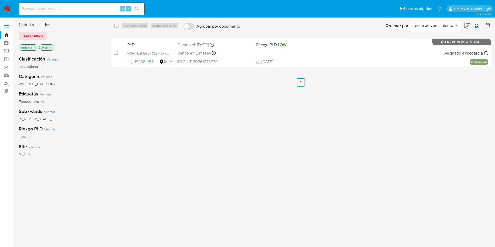
click at [477, 25] on icon at bounding box center [477, 26] width 4 height 4
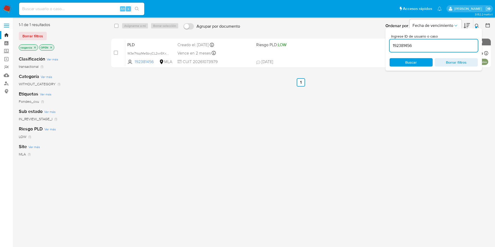
click at [400, 44] on input "192381456" at bounding box center [434, 45] width 88 height 7
click at [475, 27] on div at bounding box center [476, 27] width 2 height 2
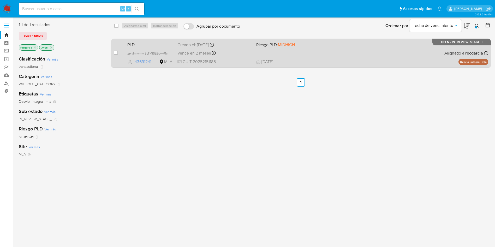
click at [313, 57] on div "PLD zejvlmwmwj5bTk1fSEEovH9c 43691241 MLA Riesgo PLD: MIDHIGH Creado el: [DATE]…" at bounding box center [306, 53] width 363 height 26
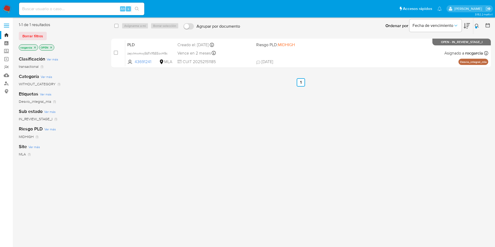
click at [476, 25] on icon at bounding box center [477, 26] width 4 height 4
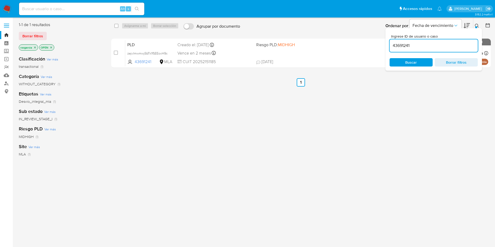
click at [424, 48] on input "43691241" at bounding box center [434, 45] width 88 height 7
type input "91795585"
click at [479, 25] on button at bounding box center [478, 26] width 9 height 6
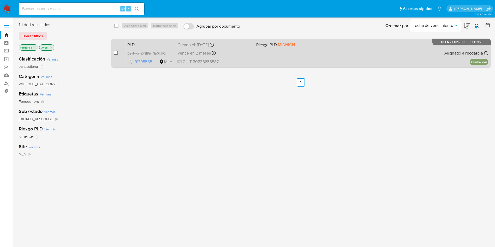
click at [114, 54] on input "checkbox" at bounding box center [116, 53] width 4 height 4
checkbox input "true"
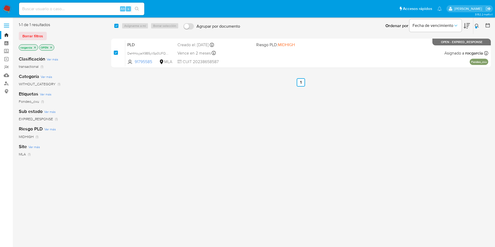
checkbox input "true"
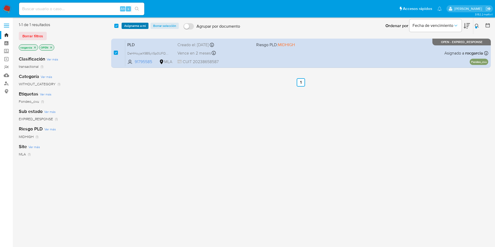
click at [131, 28] on span "Asignarme a mí" at bounding box center [135, 25] width 22 height 5
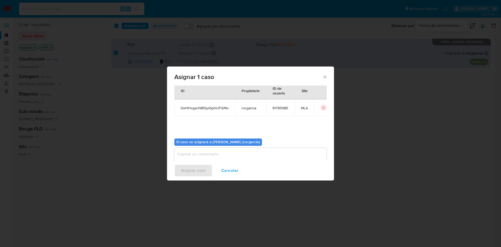
scroll to position [27, 0]
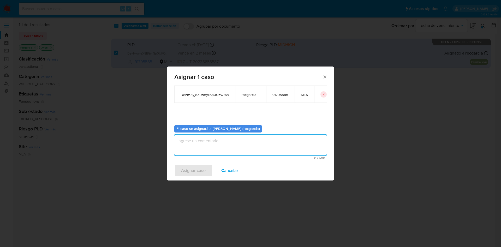
click at [201, 142] on textarea "assign-modal" at bounding box center [250, 145] width 152 height 21
click at [198, 168] on span "Asignar caso" at bounding box center [193, 170] width 25 height 11
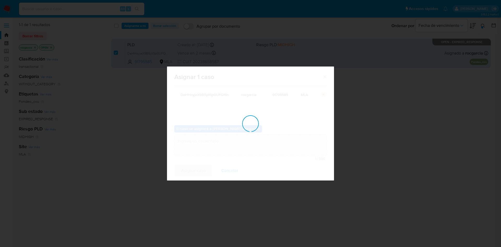
checkbox input "false"
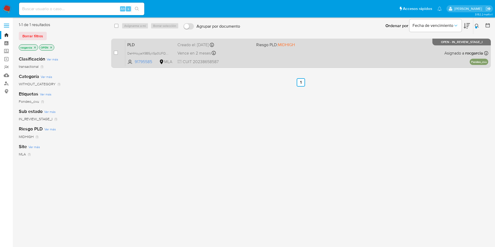
click at [295, 48] on div "PLD DeHHoyjeX9B5yliSp0UFQf6n 91795585 MLA Riesgo PLD: MIDHIGH Creado el: [DATE]…" at bounding box center [306, 53] width 363 height 26
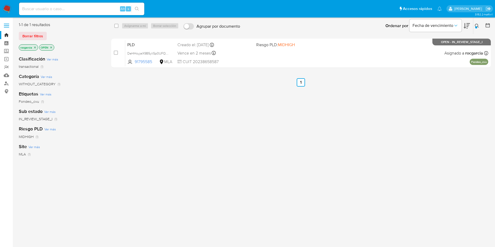
click at [477, 27] on div at bounding box center [476, 27] width 2 height 2
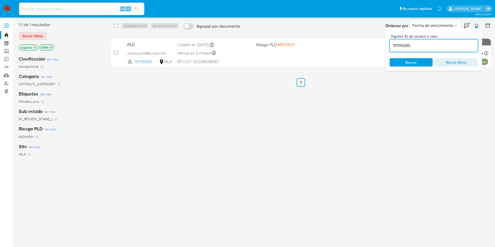
click at [423, 48] on input "91795585" at bounding box center [434, 45] width 88 height 7
type input "680949619"
click at [477, 25] on icon at bounding box center [477, 26] width 4 height 4
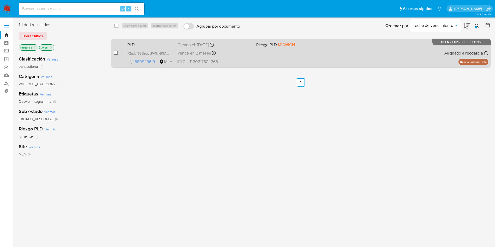
click at [115, 55] on input "checkbox" at bounding box center [116, 53] width 4 height 4
checkbox input "true"
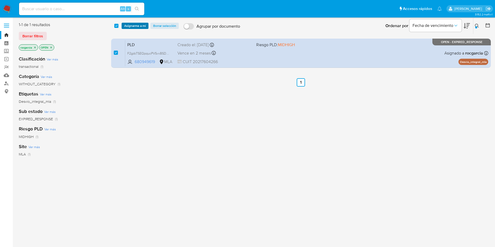
click at [130, 25] on span "Asignarme a mí" at bounding box center [135, 25] width 22 height 5
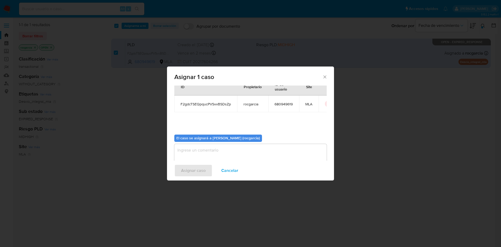
scroll to position [27, 0]
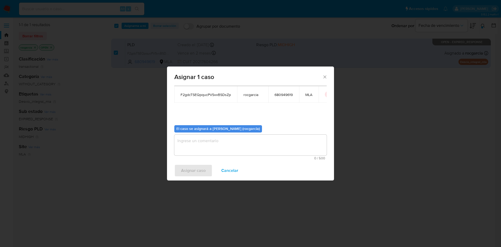
click at [198, 140] on textarea "assign-modal" at bounding box center [250, 145] width 152 height 21
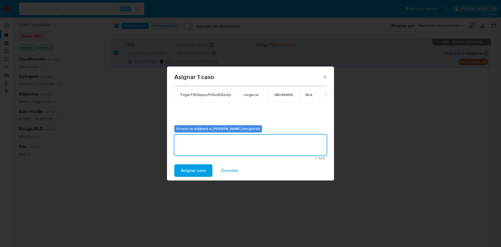
click at [198, 168] on span "Asignar caso" at bounding box center [193, 170] width 25 height 11
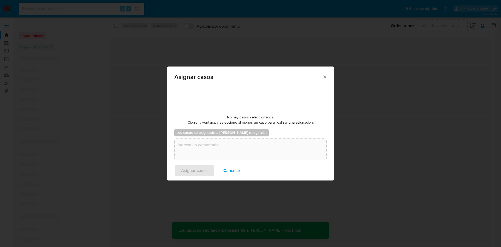
checkbox input "false"
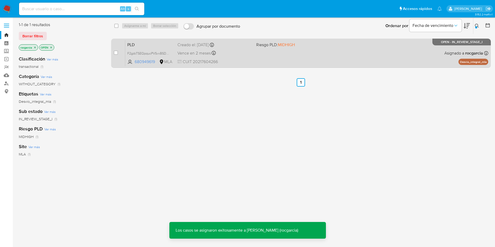
click at [264, 60] on div "PLD F2gdcTSEQpqucPVSvvBSDsZp 680949619 MLA Riesgo PLD: MIDHIGH Creado el: [DATE…" at bounding box center [306, 53] width 363 height 26
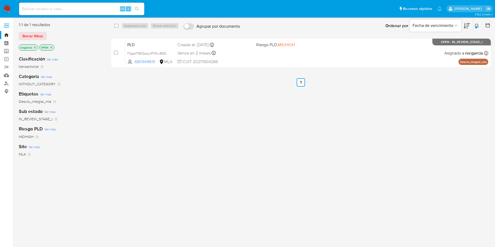
click at [476, 28] on div at bounding box center [476, 27] width 2 height 2
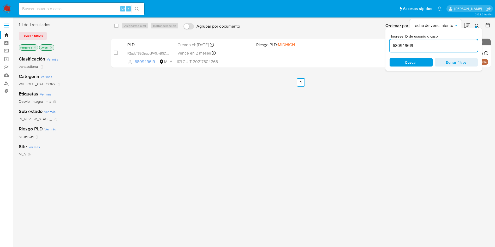
click at [429, 45] on input "680949619" at bounding box center [434, 45] width 88 height 7
type input "634805758"
click at [478, 25] on icon at bounding box center [477, 26] width 4 height 4
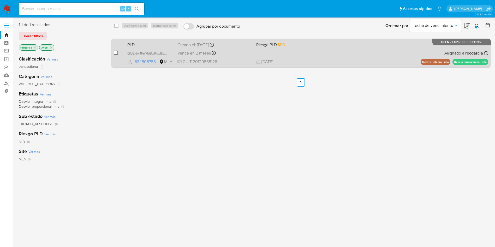
click at [117, 54] on input "checkbox" at bounding box center [116, 53] width 4 height 4
checkbox input "true"
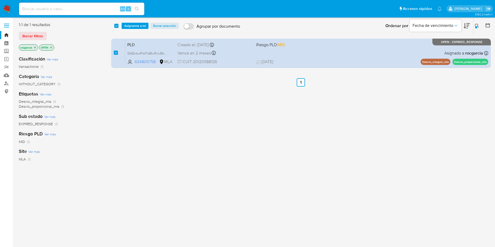
click at [131, 29] on div "select-all-cases-checkbox Asignarme a mí Borrar selección Agrupar por documento…" at bounding box center [301, 26] width 380 height 16
click at [131, 25] on span "Asignarme a mí" at bounding box center [135, 25] width 22 height 5
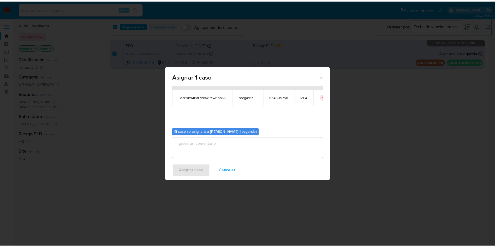
scroll to position [27, 0]
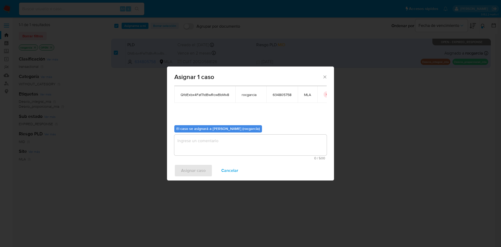
click at [196, 143] on textarea "assign-modal" at bounding box center [250, 145] width 152 height 21
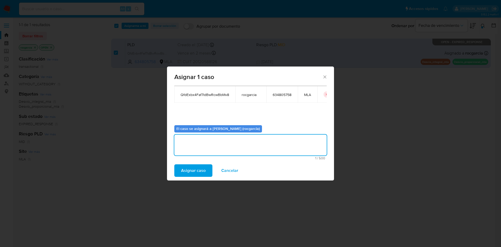
drag, startPoint x: 199, startPoint y: 169, endPoint x: 201, endPoint y: 16, distance: 152.7
click at [199, 169] on span "Asignar caso" at bounding box center [193, 170] width 25 height 11
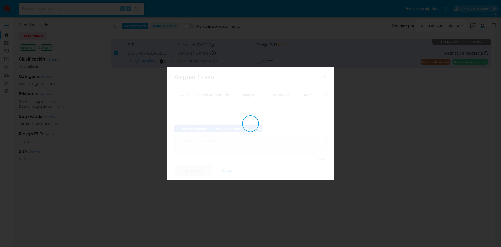
checkbox input "false"
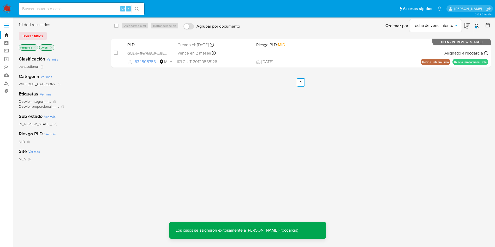
click at [478, 25] on icon at bounding box center [477, 26] width 4 height 4
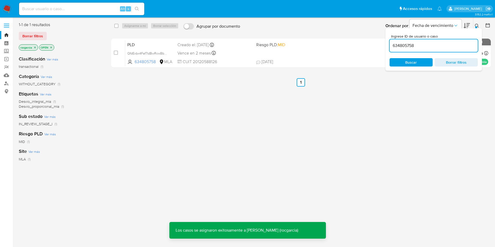
drag, startPoint x: 439, startPoint y: 92, endPoint x: 447, endPoint y: 78, distance: 16.3
click at [440, 92] on div "select-all-cases-checkbox Asignarme a mí Borrar selección Agrupar por documento…" at bounding box center [301, 138] width 380 height 232
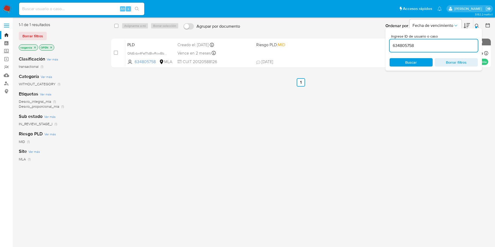
click at [476, 24] on icon at bounding box center [477, 26] width 4 height 4
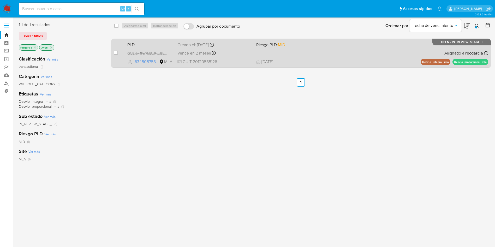
click at [315, 60] on span "21/07/2025 21/07/2025 18:34" at bounding box center [333, 62] width 154 height 6
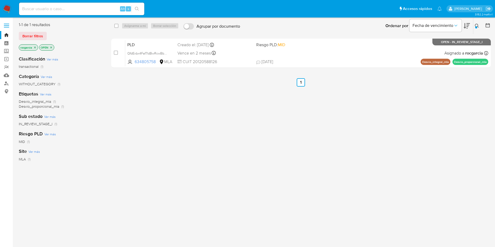
click at [10, 7] on img at bounding box center [7, 8] width 9 height 9
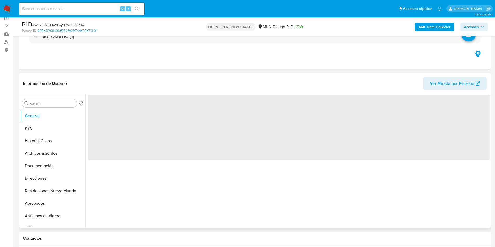
scroll to position [117, 0]
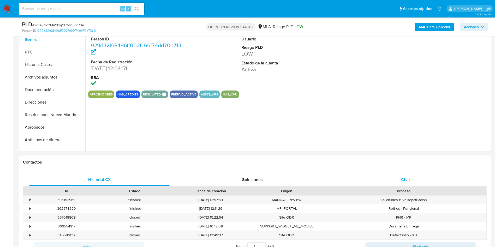
click at [404, 176] on div "Chat" at bounding box center [405, 180] width 140 height 13
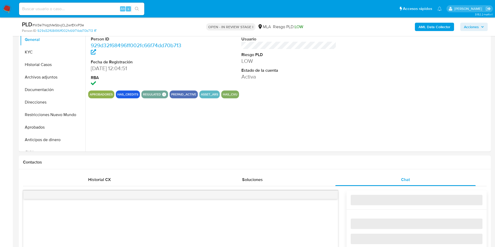
select select "10"
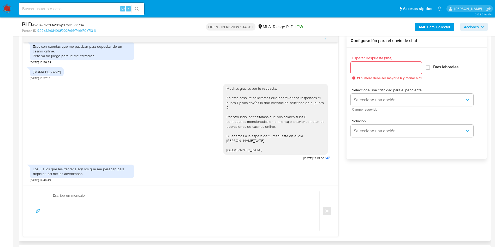
scroll to position [714, 0]
drag, startPoint x: 33, startPoint y: 51, endPoint x: 104, endPoint y: 60, distance: 71.4
click at [104, 58] on div "Esos son cuentas que me pasaban para depositar de un casino online.. Pero ya no…" at bounding box center [82, 51] width 98 height 14
copy div "Esos son cuentas que me pasaban para depositar de un casino online.. Pero ya no…"
drag, startPoint x: 33, startPoint y: 169, endPoint x: 91, endPoint y: 173, distance: 58.4
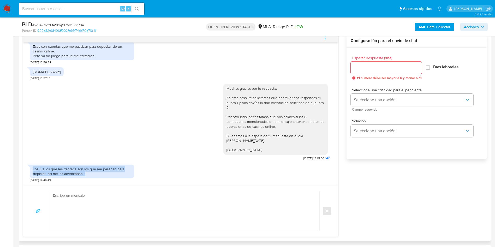
click at [91, 173] on div "Los 8 a los que les tranferia son los que me pasaban para depistar.. asi me.los…" at bounding box center [82, 171] width 98 height 9
copy div "Los 8 a los que les tranferia son los que me pasaban para depistar.. asi me.los…"
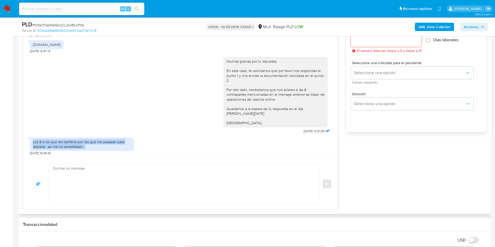
scroll to position [313, 0]
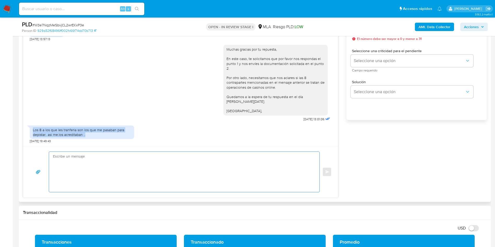
click at [69, 160] on textarea at bounding box center [183, 172] width 260 height 40
paste textarea "Muchas gracias por la respuesta. Analizamos tu caso y notamos que la informació…"
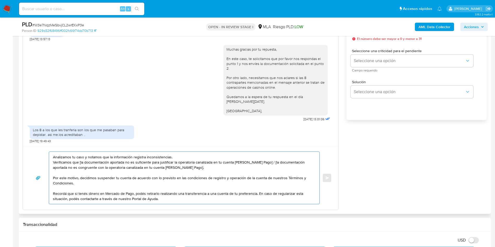
scroll to position [0, 0]
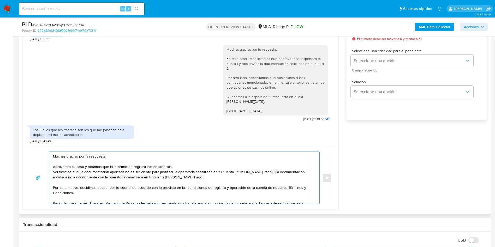
drag, startPoint x: 79, startPoint y: 172, endPoint x: 297, endPoint y: 173, distance: 218.3
click at [297, 173] on textarea "Muchas gracias por la respuesta. Analizamos tu caso y notamos que la informació…" at bounding box center [183, 178] width 260 height 52
click at [122, 172] on textarea "Muchas gracias por la respuesta. Analizamos tu caso y notamos que la informació…" at bounding box center [183, 178] width 260 height 52
click at [0, 0] on lt-span "docum en tación" at bounding box center [0, 0] width 0 height 0
drag, startPoint x: 295, startPoint y: 173, endPoint x: 296, endPoint y: 177, distance: 4.1
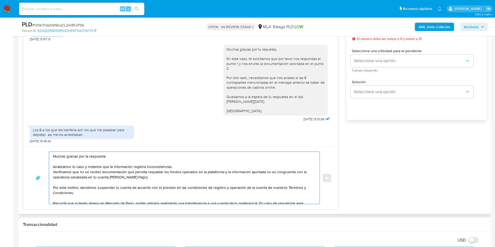
click at [296, 177] on textarea "Muchas gracias por la respuesta. Analizamos tu caso y notamos que la informació…" at bounding box center [183, 178] width 260 height 52
drag, startPoint x: 103, startPoint y: 173, endPoint x: 119, endPoint y: 175, distance: 15.4
click at [119, 175] on textarea "Muchas gracias por la respuesta. Analizamos tu caso y notamos que la informació…" at bounding box center [183, 178] width 260 height 52
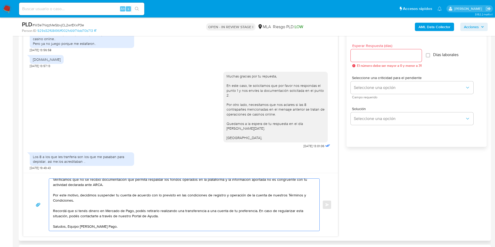
scroll to position [274, 0]
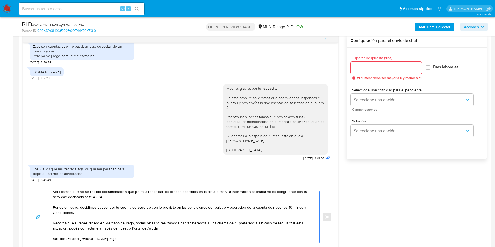
type textarea "Muchas gracias por la respuesta. Analizamos tu caso y notamos que la informació…"
click at [372, 65] on input "Esperar Respuesta (días)" at bounding box center [386, 67] width 71 height 7
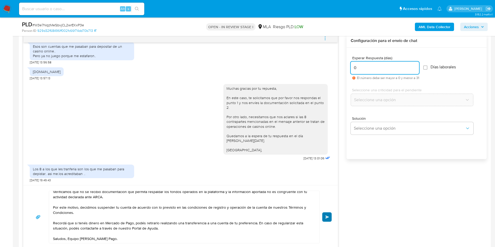
type input "0"
click at [329, 215] on button "Enviar" at bounding box center [326, 217] width 9 height 9
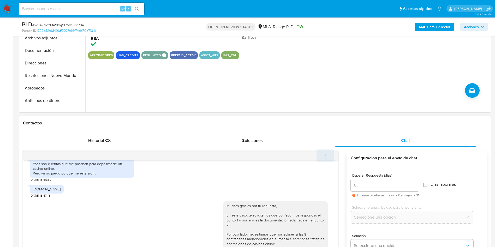
scroll to position [824, 0]
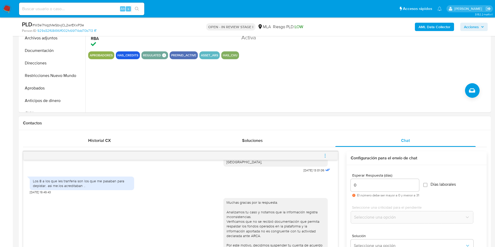
click at [323, 154] on icon "menu-action" at bounding box center [325, 156] width 5 height 5
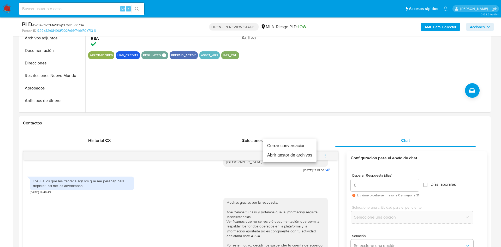
click at [294, 145] on li "Cerrar conversación" at bounding box center [290, 145] width 54 height 9
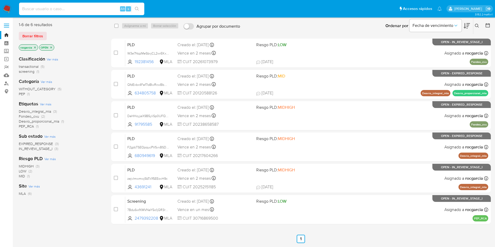
click at [49, 10] on input at bounding box center [81, 8] width 125 height 7
paste input "531591628"
type input "531591628"
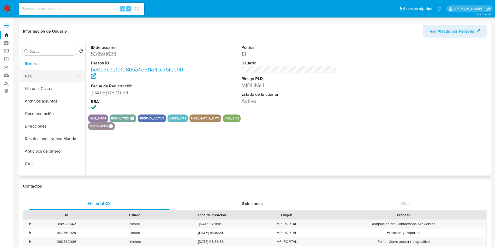
select select "10"
click at [33, 77] on button "KYC" at bounding box center [50, 76] width 61 height 13
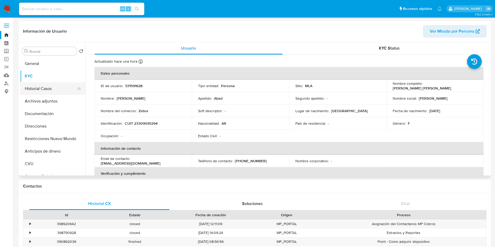
click at [44, 90] on button "Historial Casos" at bounding box center [50, 88] width 61 height 13
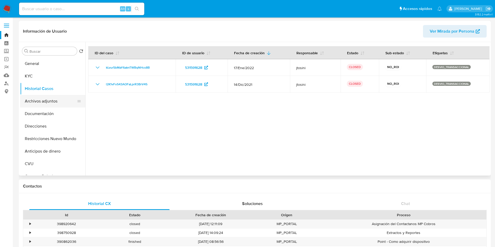
click at [38, 98] on button "Archivos adjuntos" at bounding box center [50, 101] width 61 height 13
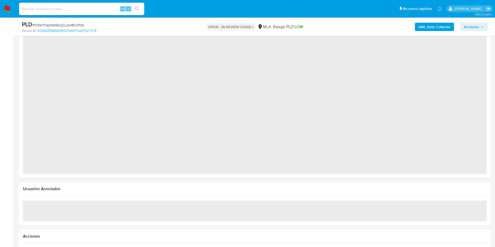
scroll to position [598, 0]
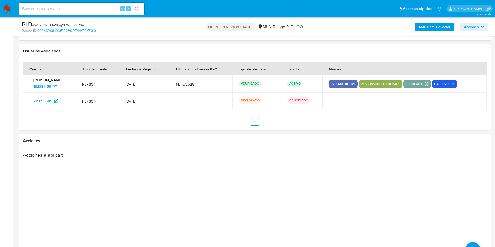
select select "10"
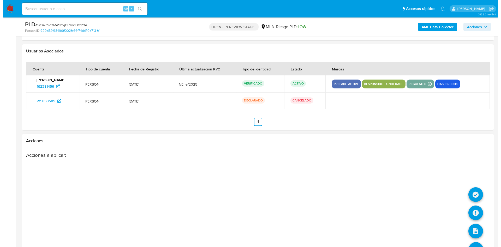
scroll to position [807, 0]
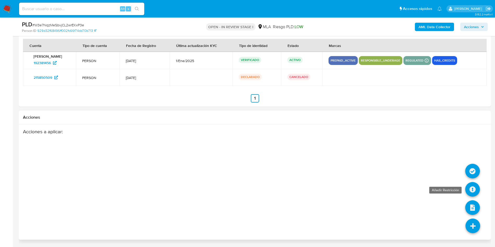
click at [470, 192] on icon at bounding box center [472, 189] width 15 height 15
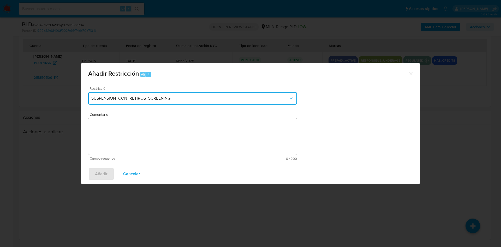
click at [192, 98] on span "SUSPENSION_CON_RETIROS_SCREENING" at bounding box center [189, 98] width 197 height 5
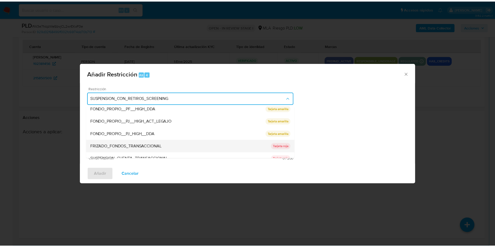
scroll to position [78, 0]
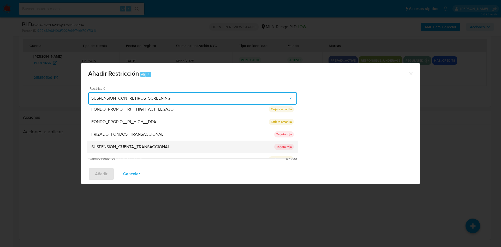
click at [174, 145] on div "SUSPENSION_CUENTA_TRANSACCIONAL" at bounding box center [182, 147] width 183 height 13
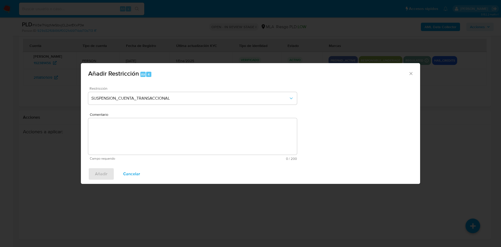
click at [174, 145] on textarea "Comentario" at bounding box center [192, 136] width 209 height 37
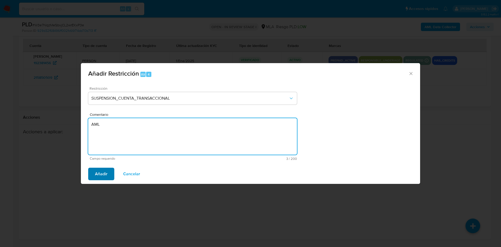
type textarea "AML"
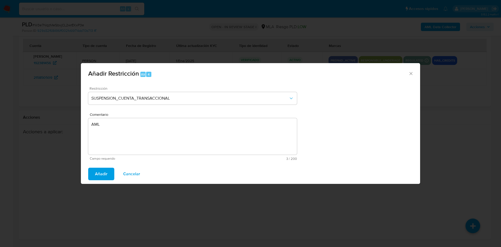
click at [94, 174] on button "Añadir" at bounding box center [101, 174] width 26 height 13
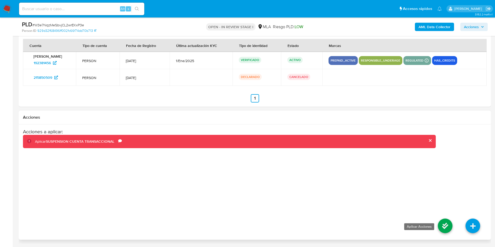
click at [447, 228] on icon at bounding box center [445, 226] width 15 height 15
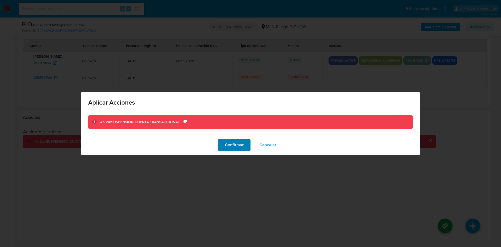
click at [235, 144] on span "Confirmar" at bounding box center [234, 144] width 19 height 11
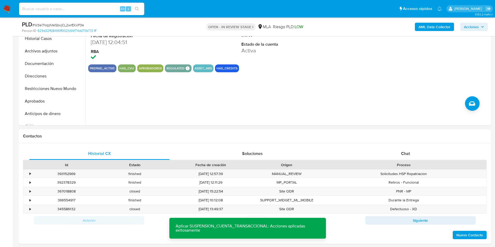
scroll to position [24, 0]
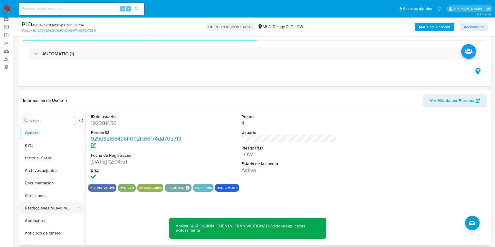
click at [32, 205] on button "Restricciones Nuevo Mundo" at bounding box center [50, 208] width 61 height 13
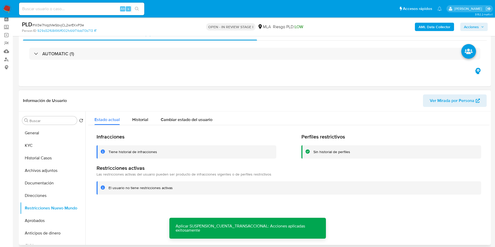
drag, startPoint x: 142, startPoint y: 119, endPoint x: 129, endPoint y: 126, distance: 14.9
click at [143, 119] on span "Historial" at bounding box center [140, 120] width 16 height 6
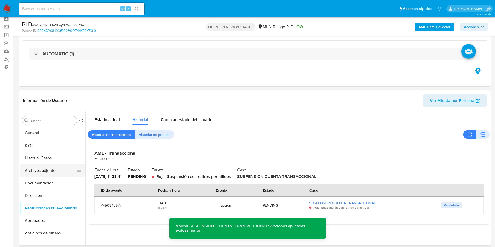
click at [44, 168] on button "Archivos adjuntos" at bounding box center [50, 170] width 61 height 13
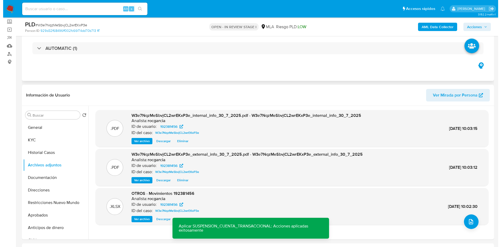
scroll to position [78, 0]
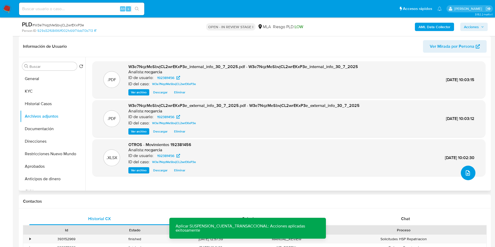
click at [465, 173] on icon "upload-file" at bounding box center [468, 173] width 6 height 6
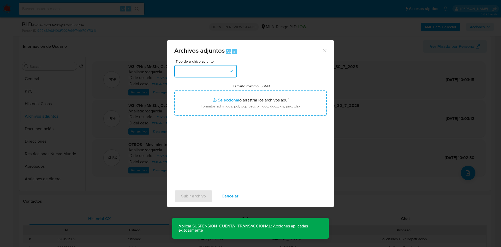
click at [204, 72] on button "button" at bounding box center [205, 71] width 63 height 13
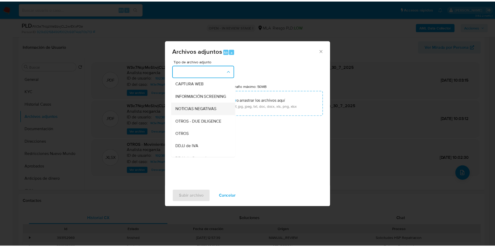
scroll to position [42, 0]
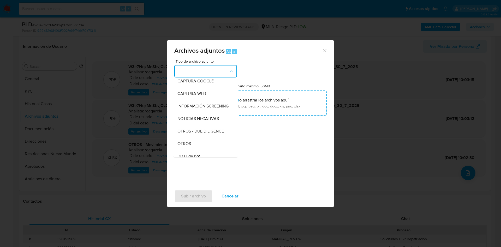
drag, startPoint x: 190, startPoint y: 146, endPoint x: 207, endPoint y: 119, distance: 31.6
click at [190, 146] on span "OTROS" at bounding box center [185, 143] width 14 height 5
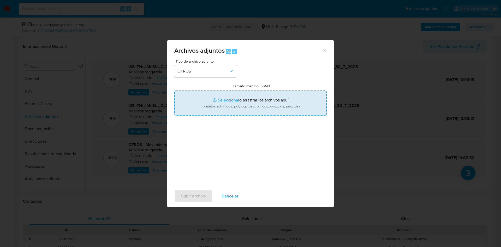
click at [218, 105] on input "Tamaño máximo: 50MB Seleccionar archivos" at bounding box center [250, 103] width 152 height 25
type input "C:\fakepath\Caselog W3e7NqzMeSbvjCL2wrEKxP3e_2025_07_17_23_30_44.docx"
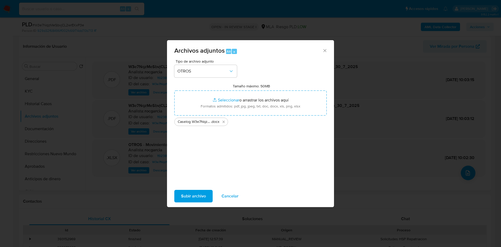
click at [192, 198] on span "Subir archivo" at bounding box center [193, 196] width 25 height 11
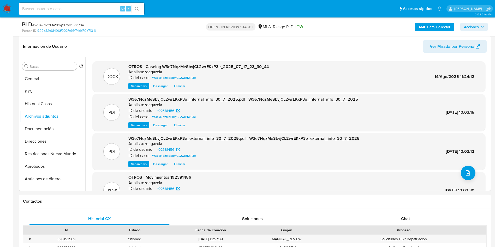
click at [474, 24] on span "Acciones" at bounding box center [471, 27] width 15 height 8
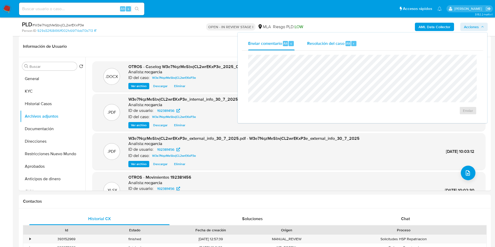
drag, startPoint x: 309, startPoint y: 47, endPoint x: 311, endPoint y: 50, distance: 3.9
click at [309, 47] on div "Resolución del caso Alt r" at bounding box center [332, 44] width 50 height 14
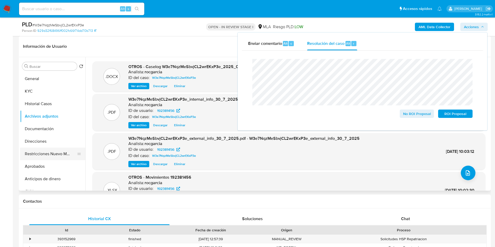
click at [36, 156] on button "Restricciones Nuevo Mundo" at bounding box center [50, 154] width 61 height 13
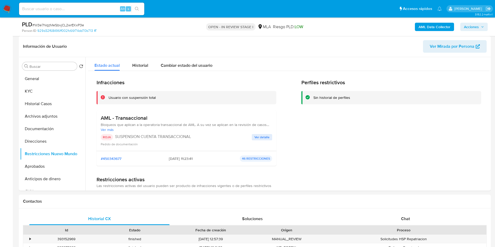
click at [483, 30] on span "Acciones" at bounding box center [474, 26] width 20 height 7
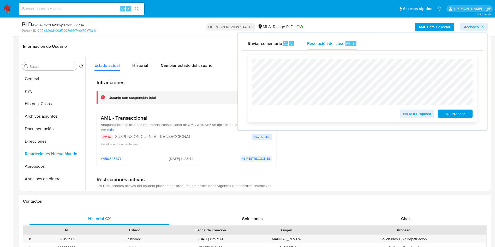
click at [451, 117] on span "ROI Proposal" at bounding box center [455, 113] width 27 height 7
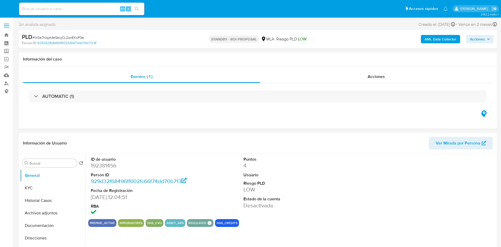
select select "10"
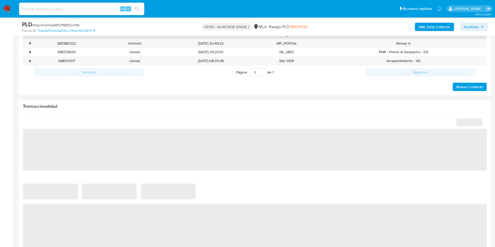
select select "10"
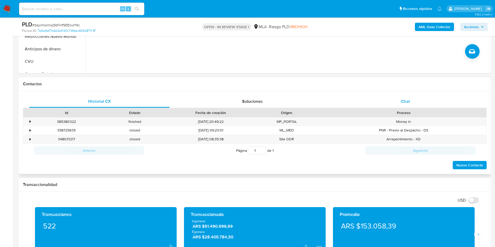
click at [412, 101] on div "Chat" at bounding box center [405, 101] width 140 height 13
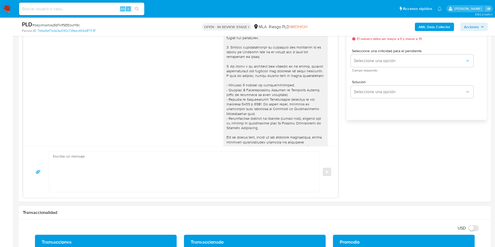
scroll to position [579, 0]
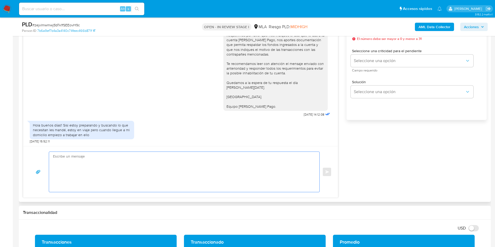
click at [79, 167] on textarea at bounding box center [183, 172] width 260 height 40
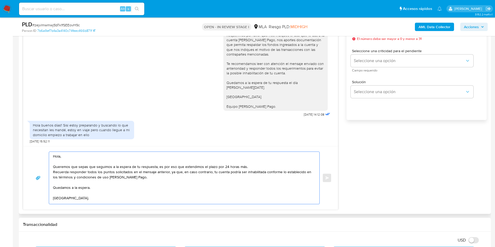
click at [68, 160] on textarea "Hola, Queremos que sepas que seguimos a la espera de tu respuesta, es por eso q…" at bounding box center [183, 178] width 260 height 52
click at [156, 167] on textarea "Hola, Queremos que sepas que seguimos a la espera de tu respuesta, es por eso q…" at bounding box center [183, 178] width 260 height 52
click at [155, 169] on textarea "Hola, Queremos que sepas que seguimos a la espera de tu respuesta, es por eso q…" at bounding box center [183, 178] width 260 height 52
click at [257, 168] on textarea "Hola, Queremos que sepas que seguimos a la espera de tu respuesta, es por eso q…" at bounding box center [183, 178] width 260 height 52
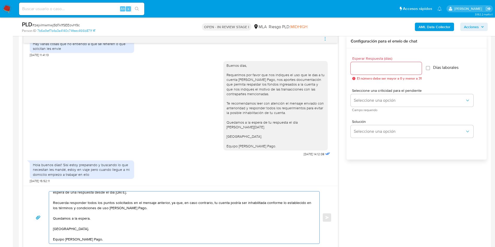
scroll to position [235, 0]
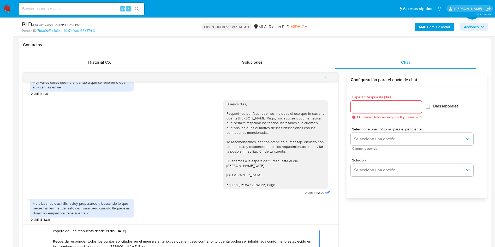
type textarea "Hola, Queremos que sepas que seguimos a la espera de tu respuesta, es por eso q…"
click at [386, 101] on div at bounding box center [386, 107] width 71 height 13
click at [385, 103] on div at bounding box center [386, 107] width 71 height 13
click at [384, 106] on input "Esperar Respuesta (días)" at bounding box center [386, 107] width 71 height 7
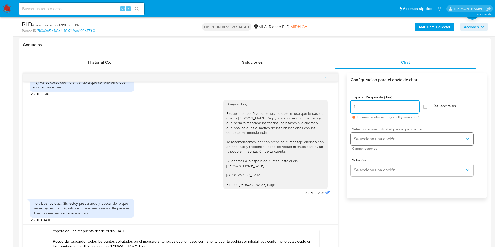
type input "1"
click at [373, 135] on button "Seleccione una opción" at bounding box center [412, 139] width 123 height 13
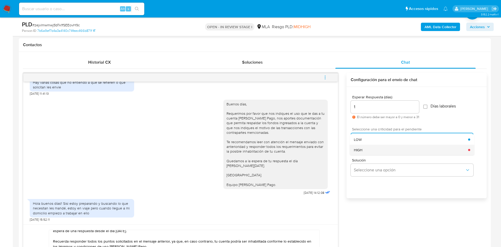
click at [375, 149] on div "HIGH" at bounding box center [411, 150] width 114 height 10
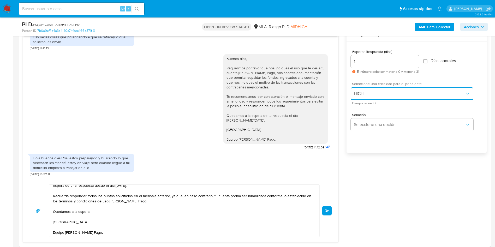
scroll to position [352, 0]
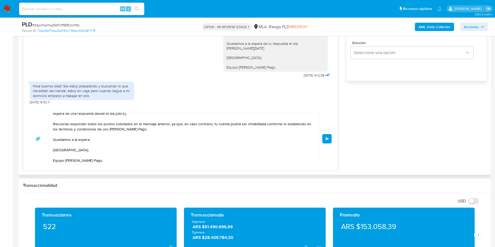
click at [328, 138] on span "Enviar" at bounding box center [328, 138] width 4 height 3
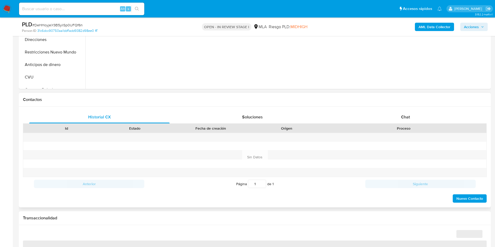
scroll to position [196, 0]
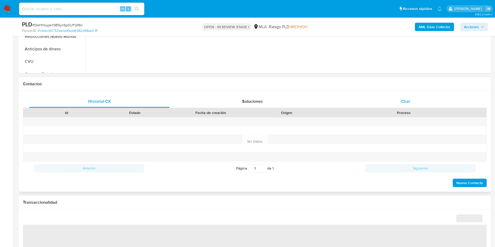
click at [416, 102] on div "Chat" at bounding box center [405, 101] width 140 height 13
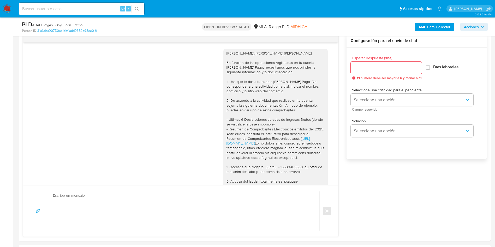
scroll to position [216, 0]
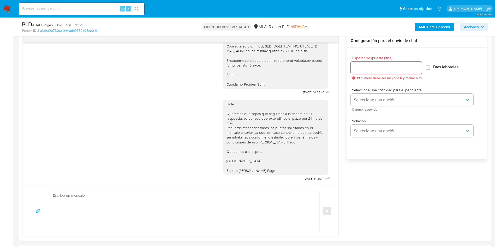
select select "10"
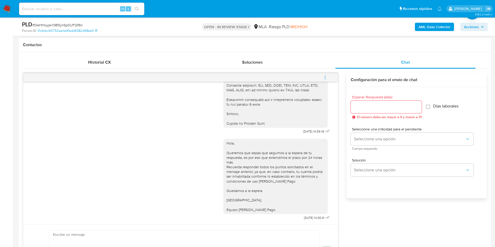
click at [324, 76] on icon "menu-action" at bounding box center [325, 77] width 5 height 5
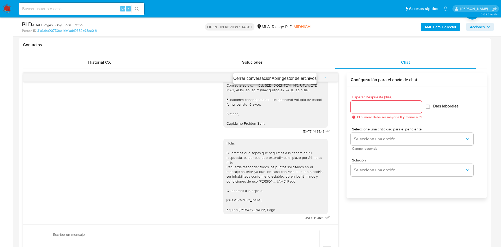
click at [257, 81] on li "Cerrar conversación" at bounding box center [252, 78] width 38 height 6
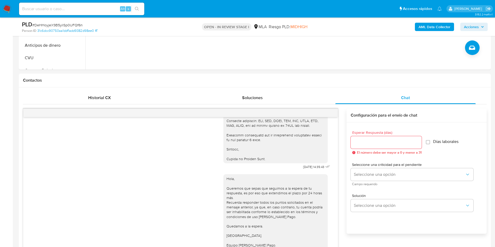
scroll to position [117, 0]
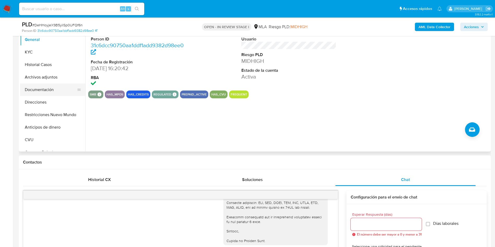
drag, startPoint x: 43, startPoint y: 79, endPoint x: 30, endPoint y: 86, distance: 15.4
click at [43, 79] on button "Archivos adjuntos" at bounding box center [52, 77] width 65 height 13
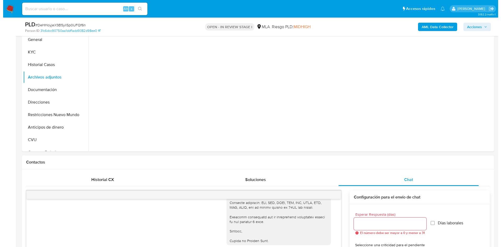
scroll to position [78, 0]
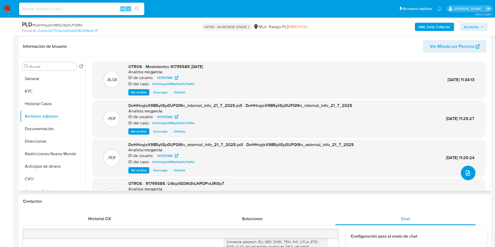
click at [466, 174] on icon "upload-file" at bounding box center [468, 172] width 4 height 5
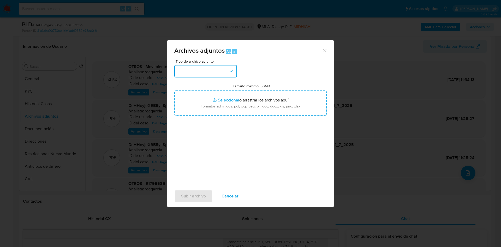
click at [201, 72] on button "button" at bounding box center [205, 71] width 63 height 13
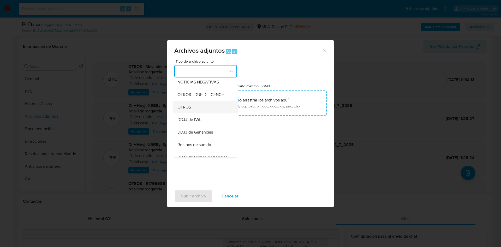
click at [198, 111] on div "OTROS" at bounding box center [204, 107] width 53 height 13
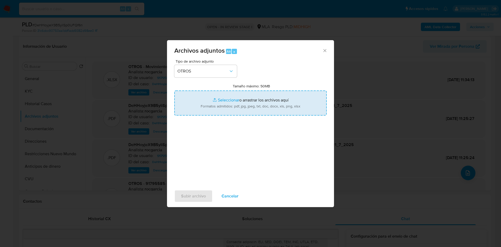
click at [226, 97] on input "Tamaño máximo: 50MB Seleccionar archivos" at bounding box center [250, 103] width 152 height 25
type input "C:\fakepath\91795585 - DeHHoyjeX9B5yliSp0UFQf6n - junio 25.docx"
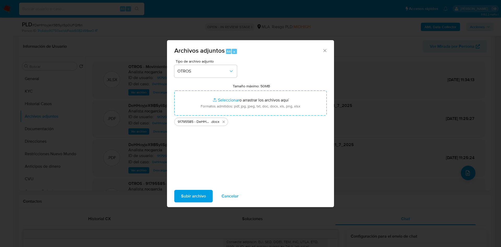
click at [183, 200] on span "Subir archivo" at bounding box center [193, 196] width 25 height 11
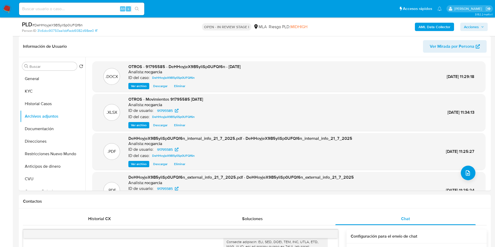
click at [484, 27] on icon "button" at bounding box center [482, 26] width 3 height 3
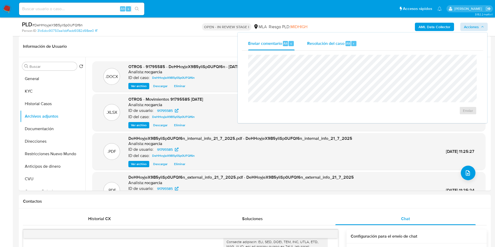
click at [315, 44] on span "Resolución del caso" at bounding box center [325, 43] width 37 height 6
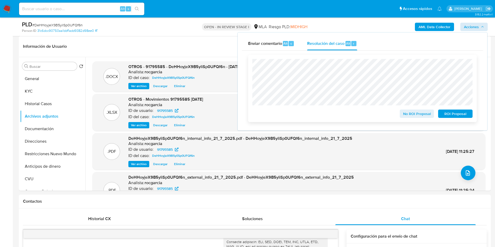
click at [404, 113] on span "No ROI Proposal" at bounding box center [417, 113] width 27 height 7
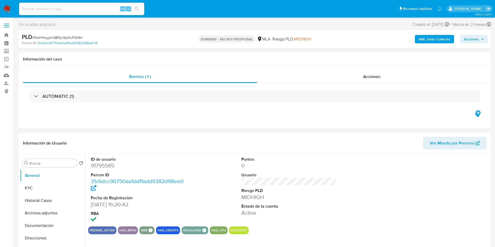
select select "10"
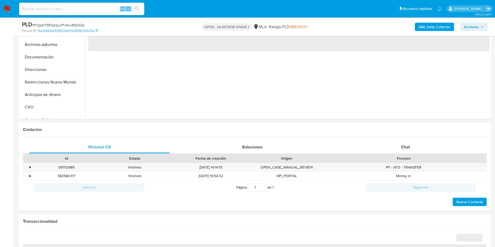
scroll to position [157, 0]
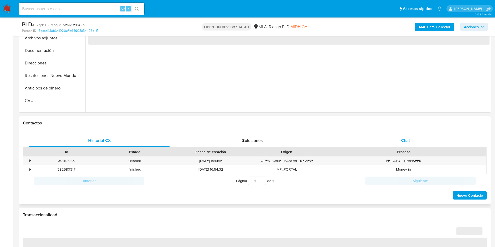
click at [406, 135] on div "Chat" at bounding box center [405, 140] width 140 height 13
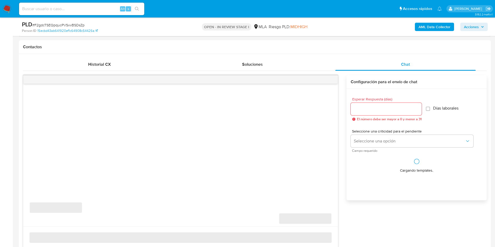
select select "10"
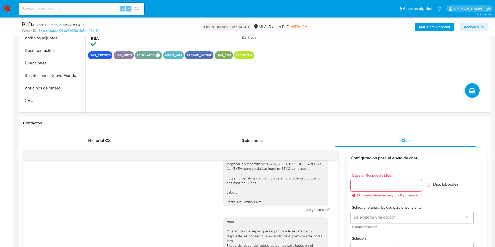
click at [321, 153] on button "menu-action" at bounding box center [325, 156] width 17 height 13
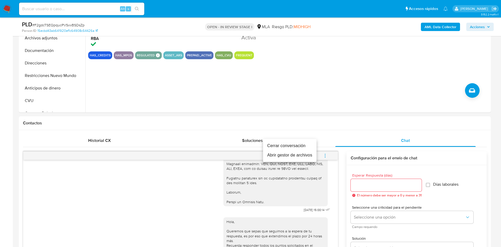
click at [298, 144] on li "Cerrar conversación" at bounding box center [290, 145] width 54 height 9
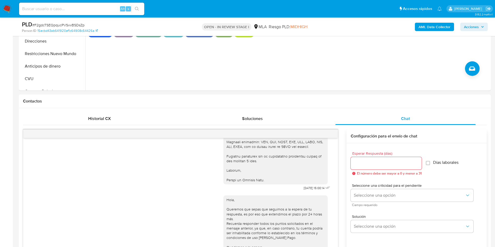
scroll to position [39, 0]
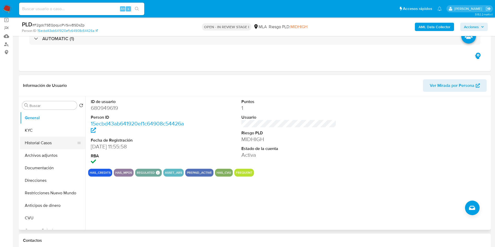
click at [26, 142] on button "Historial Casos" at bounding box center [50, 143] width 61 height 13
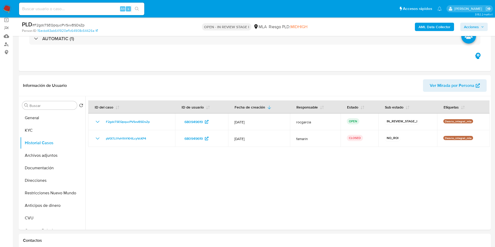
drag, startPoint x: 44, startPoint y: 157, endPoint x: 0, endPoint y: 163, distance: 44.0
click at [44, 157] on button "Archivos adjuntos" at bounding box center [52, 155] width 65 height 13
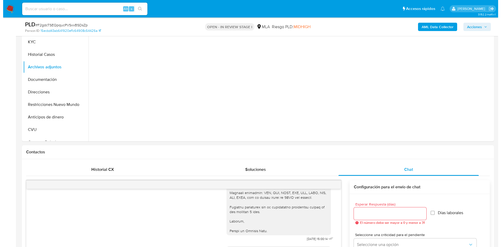
scroll to position [78, 0]
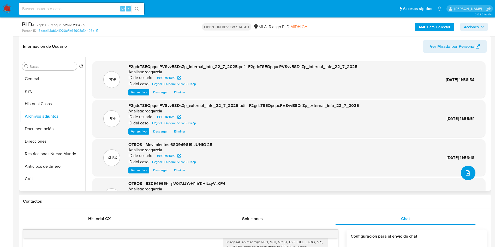
click at [461, 175] on button "upload-file" at bounding box center [468, 173] width 15 height 15
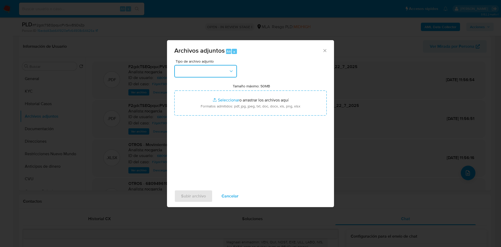
click at [202, 72] on button "button" at bounding box center [205, 71] width 63 height 13
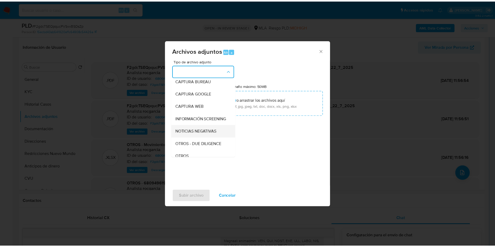
scroll to position [39, 0]
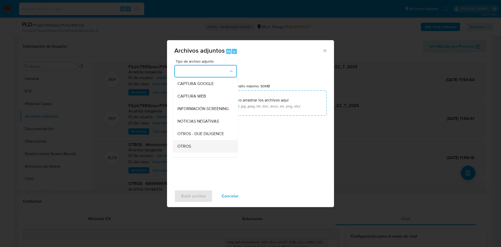
click at [190, 153] on div "OTROS" at bounding box center [204, 146] width 53 height 13
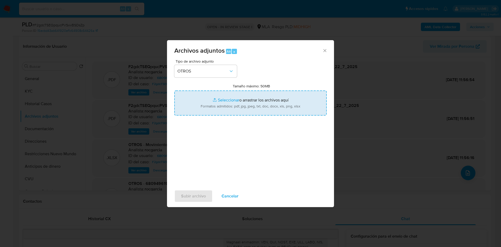
click at [226, 100] on input "Tamaño máximo: 50MB Seleccionar archivos" at bounding box center [250, 103] width 152 height 25
type input "C:\fakepath\680949619 - F2gdcTSEQpqucPVSvvBSDsZp - JUNIO 25.docx"
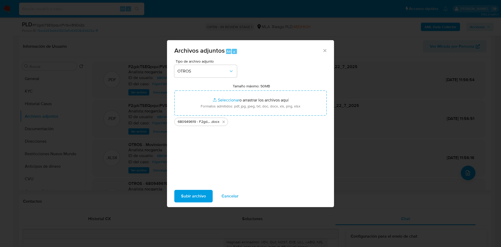
click at [193, 196] on span "Subir archivo" at bounding box center [193, 196] width 25 height 11
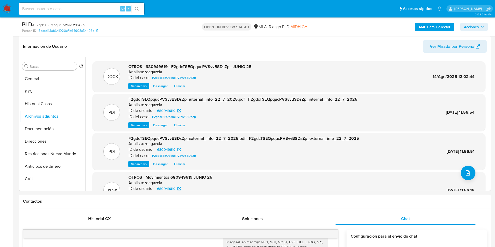
click at [475, 23] on span "Acciones" at bounding box center [471, 27] width 15 height 8
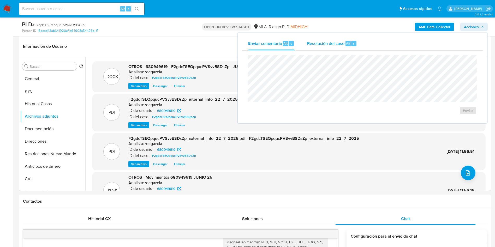
click at [316, 48] on div "Resolución del caso Alt r" at bounding box center [332, 44] width 50 height 14
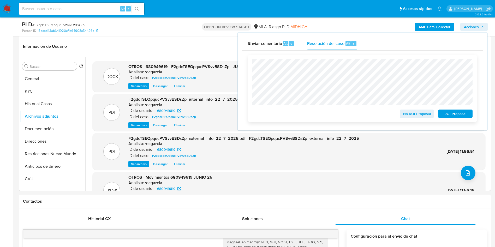
click at [404, 112] on span "No ROI Proposal" at bounding box center [417, 113] width 27 height 7
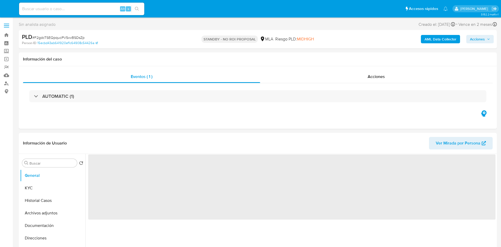
select select "10"
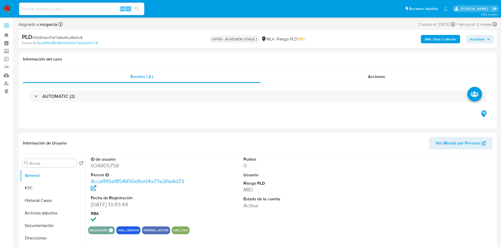
select select "10"
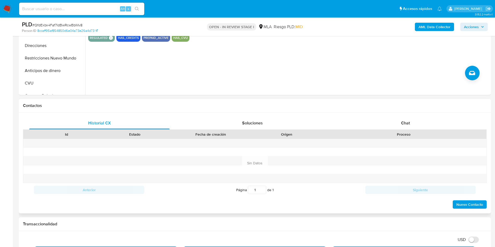
scroll to position [196, 0]
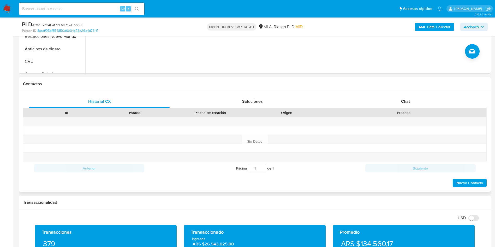
drag, startPoint x: 393, startPoint y: 103, endPoint x: 370, endPoint y: 108, distance: 23.6
click at [393, 103] on div "Chat" at bounding box center [405, 101] width 140 height 13
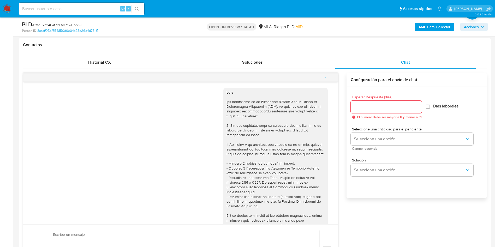
scroll to position [680, 0]
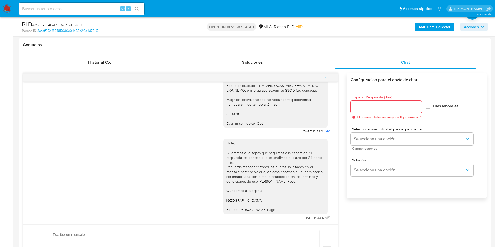
click at [327, 78] on icon "menu-action" at bounding box center [325, 77] width 5 height 5
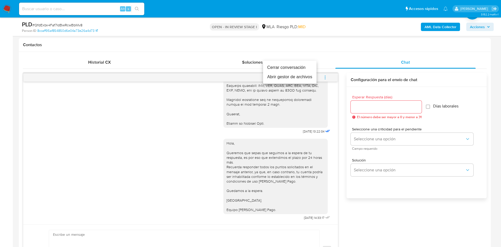
click at [299, 67] on li "Cerrar conversación" at bounding box center [290, 67] width 54 height 9
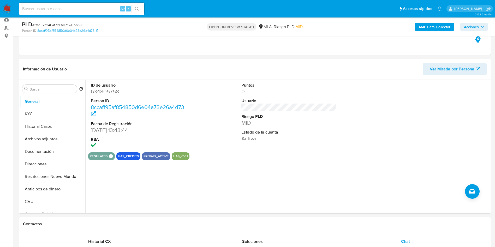
scroll to position [39, 0]
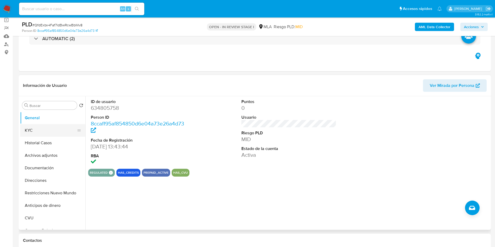
click at [29, 133] on button "KYC" at bounding box center [50, 130] width 61 height 13
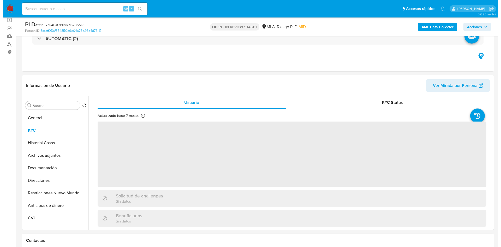
scroll to position [78, 0]
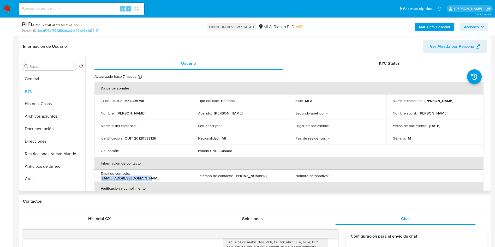
drag, startPoint x: 132, startPoint y: 177, endPoint x: 183, endPoint y: 176, distance: 51.2
click at [183, 176] on div "Email de contacto : renzo2017.2017@gmail.com" at bounding box center [143, 175] width 85 height 9
copy p "renzo2017.2017@gmail.com"
click at [139, 99] on p "634805758" at bounding box center [134, 100] width 19 height 5
click at [140, 98] on p "634805758" at bounding box center [134, 100] width 19 height 5
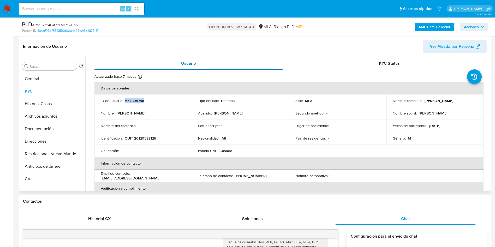
copy p "634805758"
click at [51, 118] on button "Archivos adjuntos" at bounding box center [50, 116] width 61 height 13
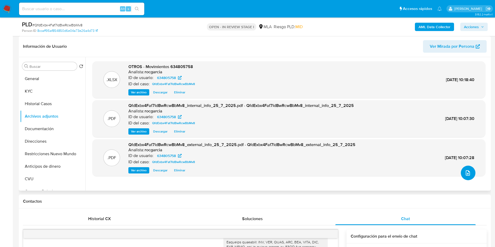
click at [467, 174] on icon "upload-file" at bounding box center [468, 173] width 6 height 6
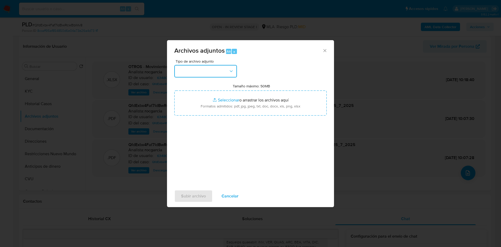
click at [221, 75] on button "button" at bounding box center [205, 71] width 63 height 13
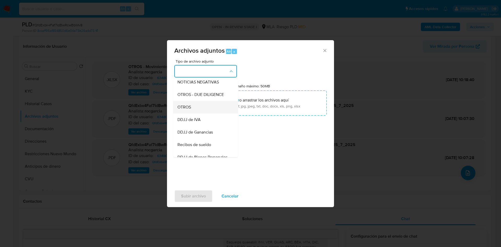
click at [203, 114] on div "OTROS" at bounding box center [204, 107] width 53 height 13
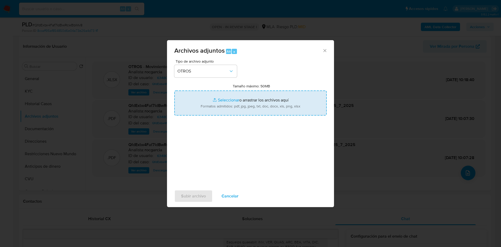
click at [232, 105] on input "Tamaño máximo: 50MB Seleccionar archivos" at bounding box center [250, 103] width 152 height 25
type input "C:\fakepath\634805758 - QfdExbx4Faf7ldBwRcwBbMv8.docx"
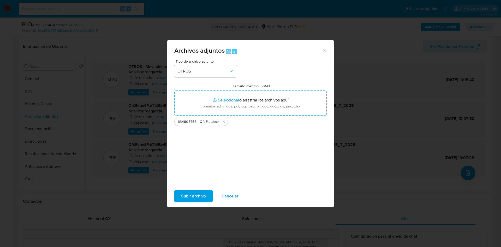
click at [201, 196] on span "Subir archivo" at bounding box center [193, 196] width 25 height 11
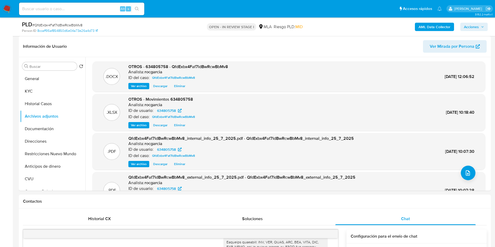
click at [466, 26] on span "Acciones" at bounding box center [471, 27] width 15 height 8
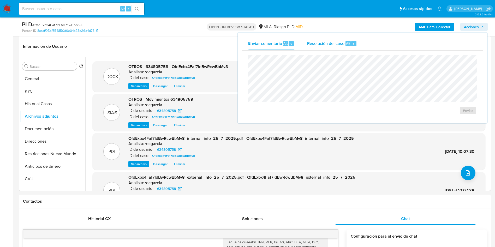
click at [333, 47] on div "Resolución del caso Alt r" at bounding box center [332, 44] width 50 height 14
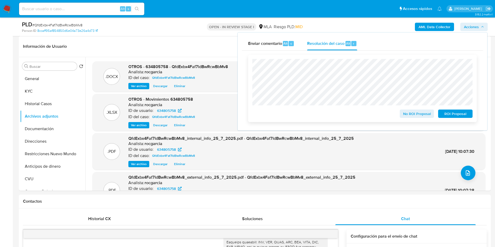
click at [413, 114] on span "No ROI Proposal" at bounding box center [417, 113] width 27 height 7
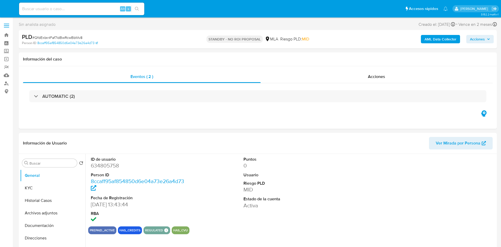
select select "10"
